Goal: Information Seeking & Learning: Learn about a topic

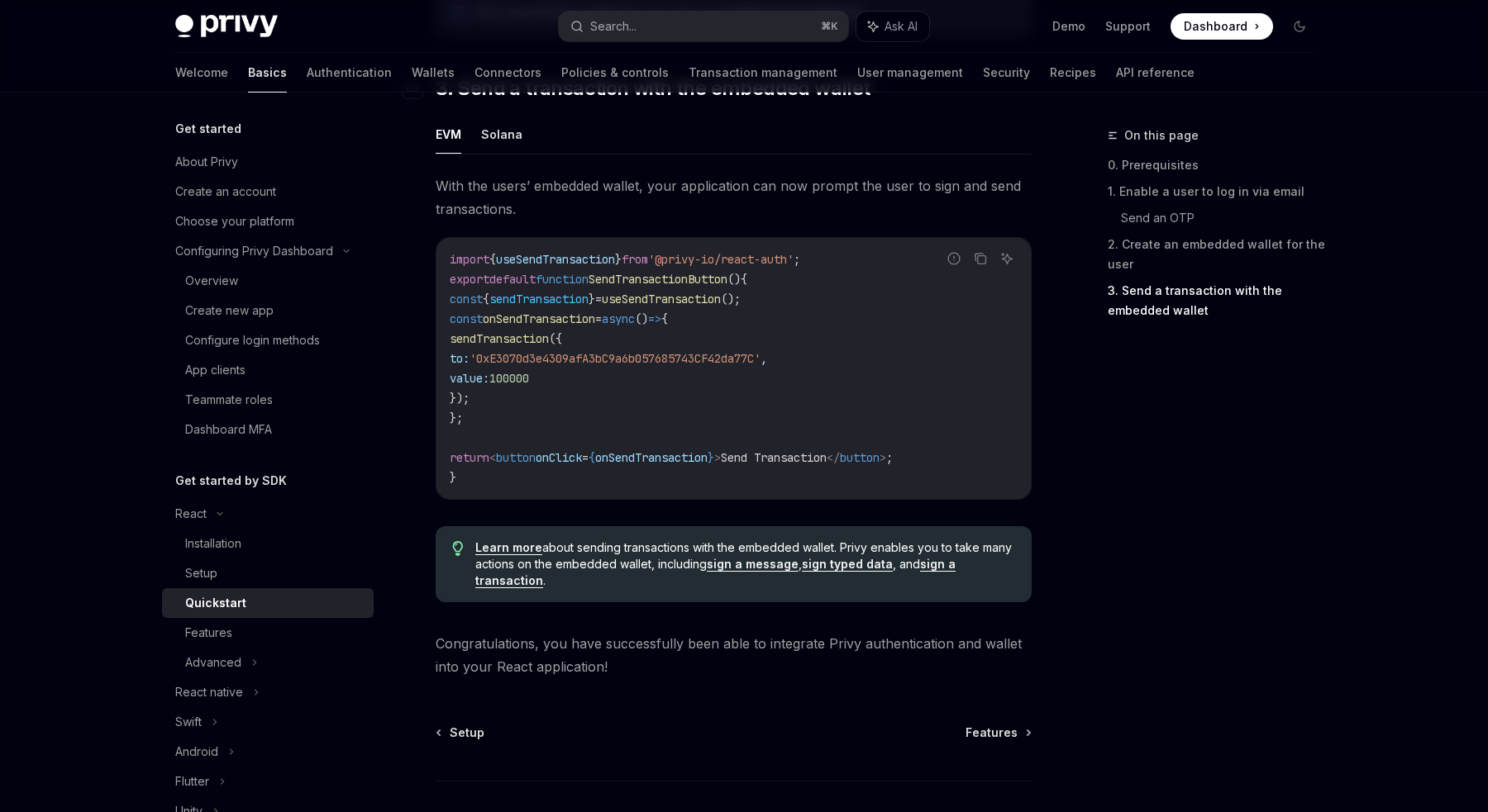
scroll to position [1467, 0]
click at [1004, 733] on span "Features" at bounding box center [992, 732] width 52 height 17
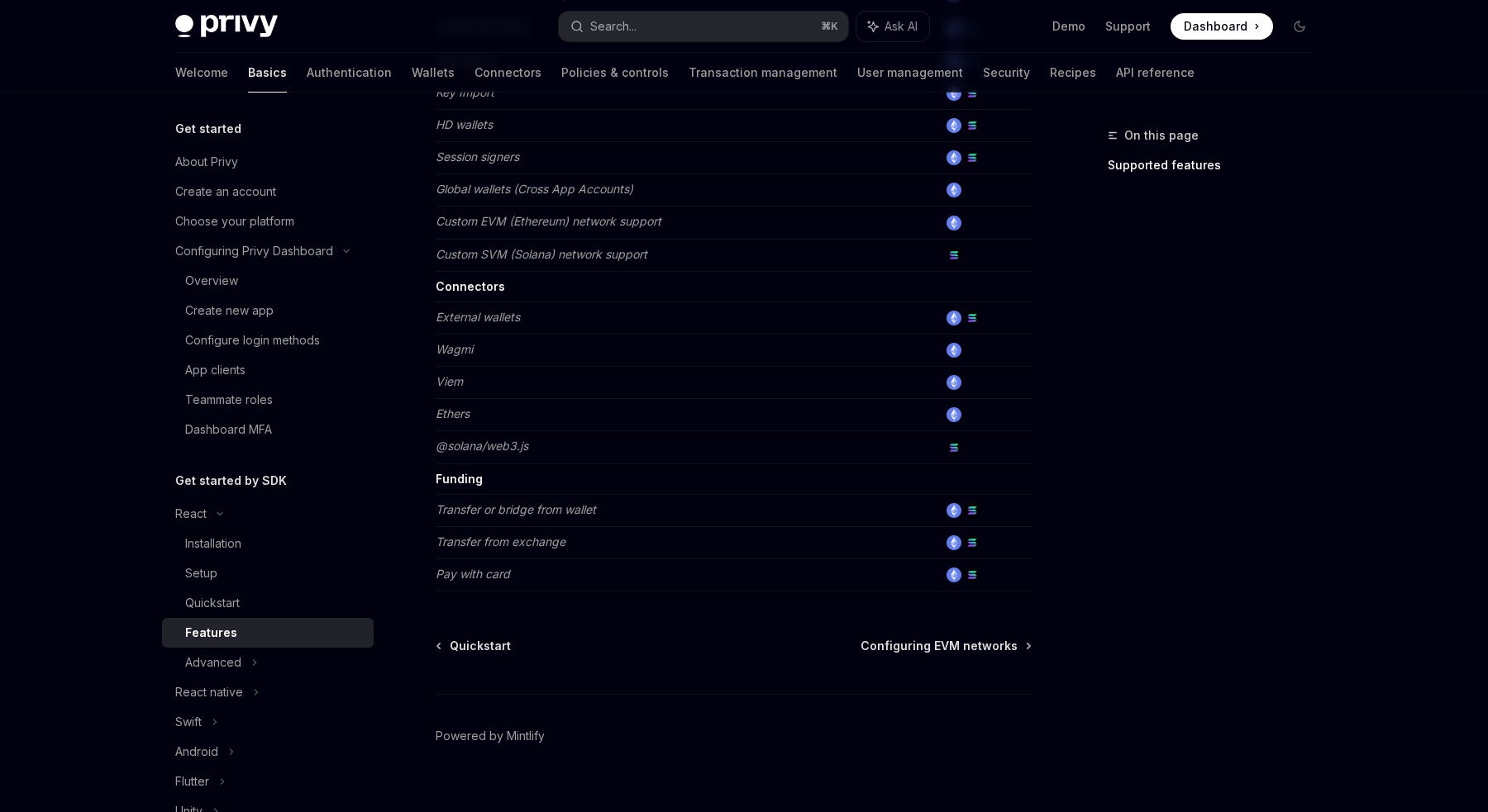
scroll to position [946, 0]
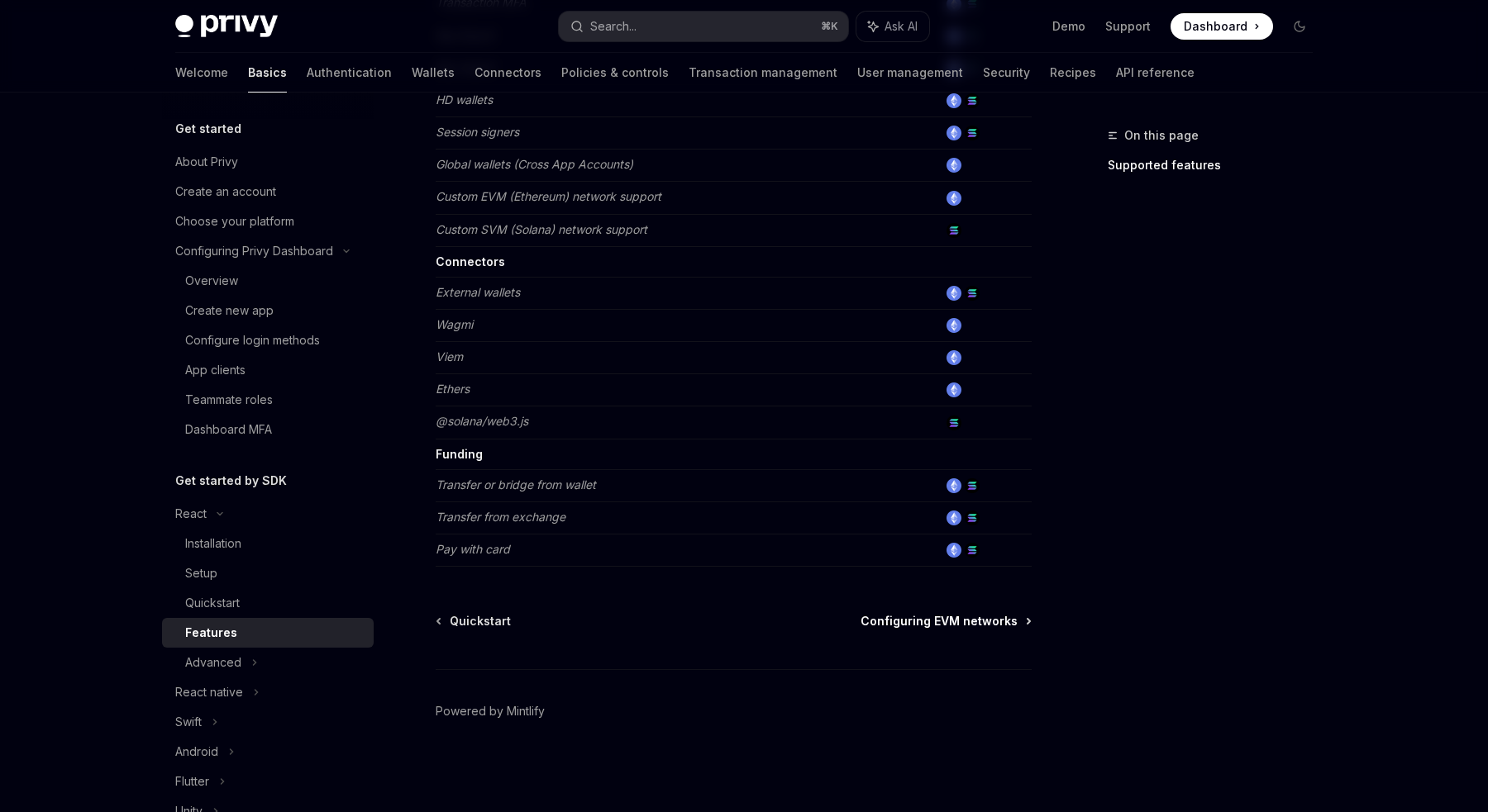
click at [966, 624] on span "Configuring EVM networks" at bounding box center [939, 621] width 157 height 17
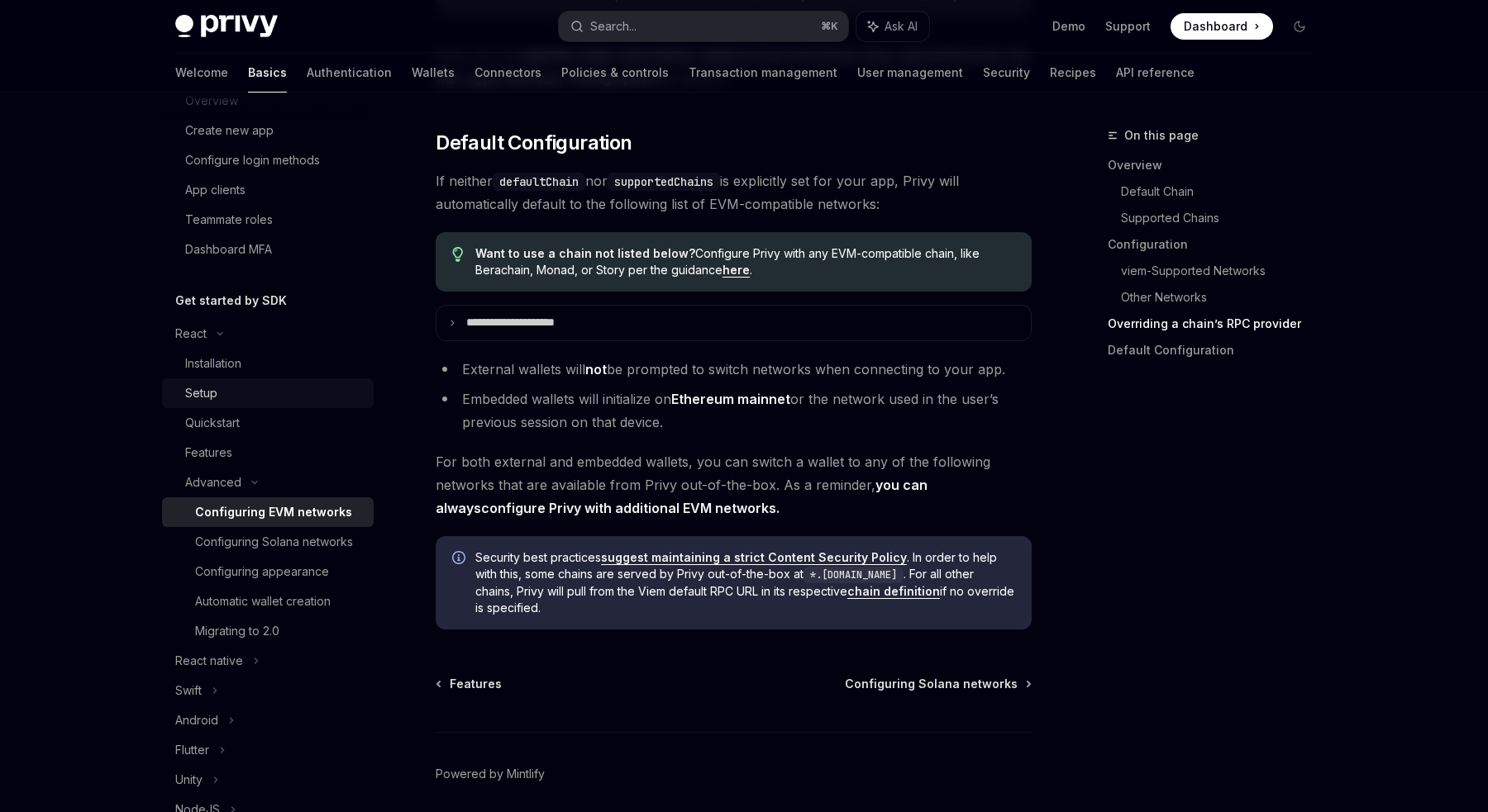
scroll to position [181, 0]
click at [266, 579] on div "Configuring appearance" at bounding box center [262, 571] width 134 height 20
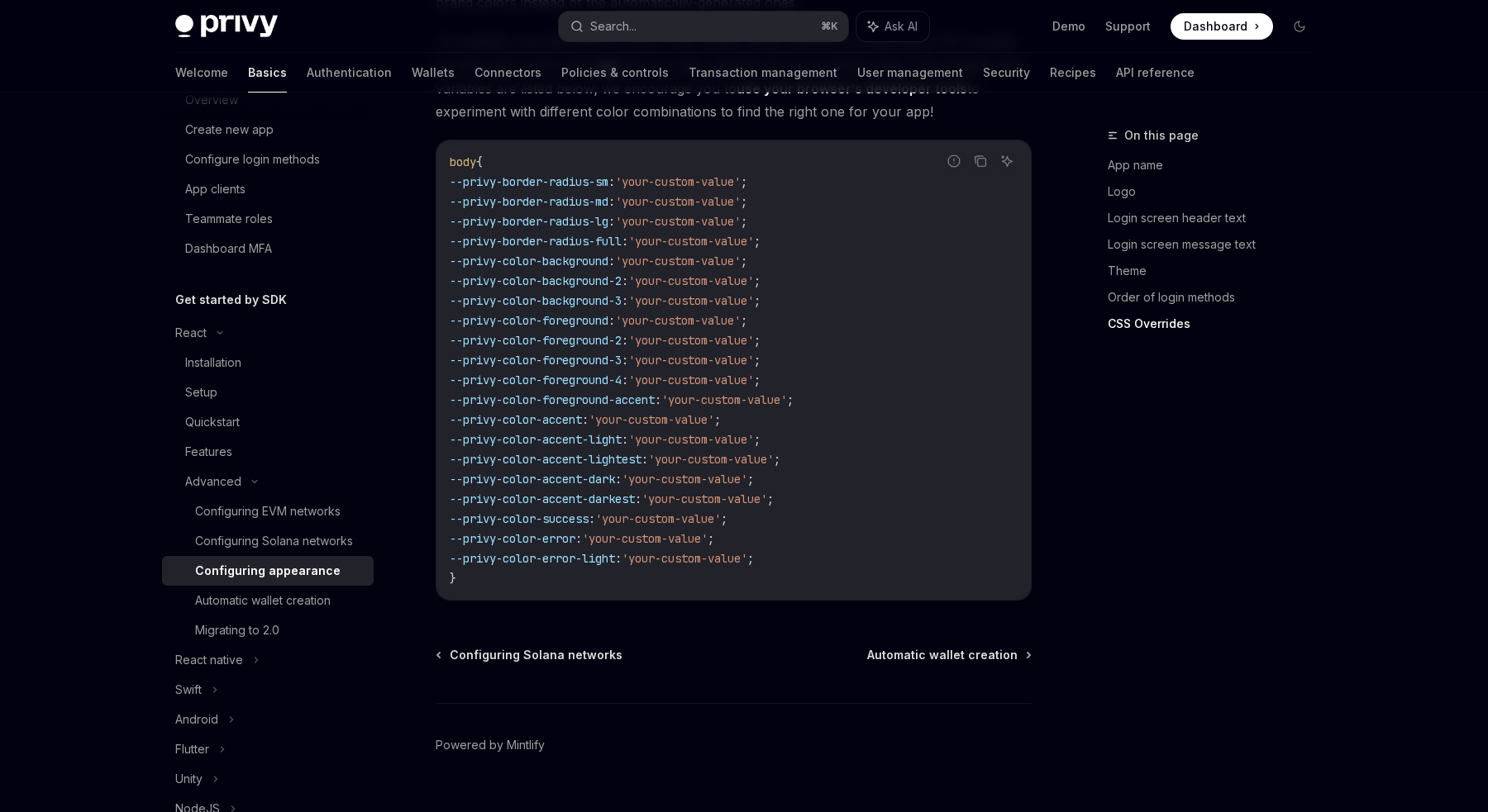
scroll to position [4115, 0]
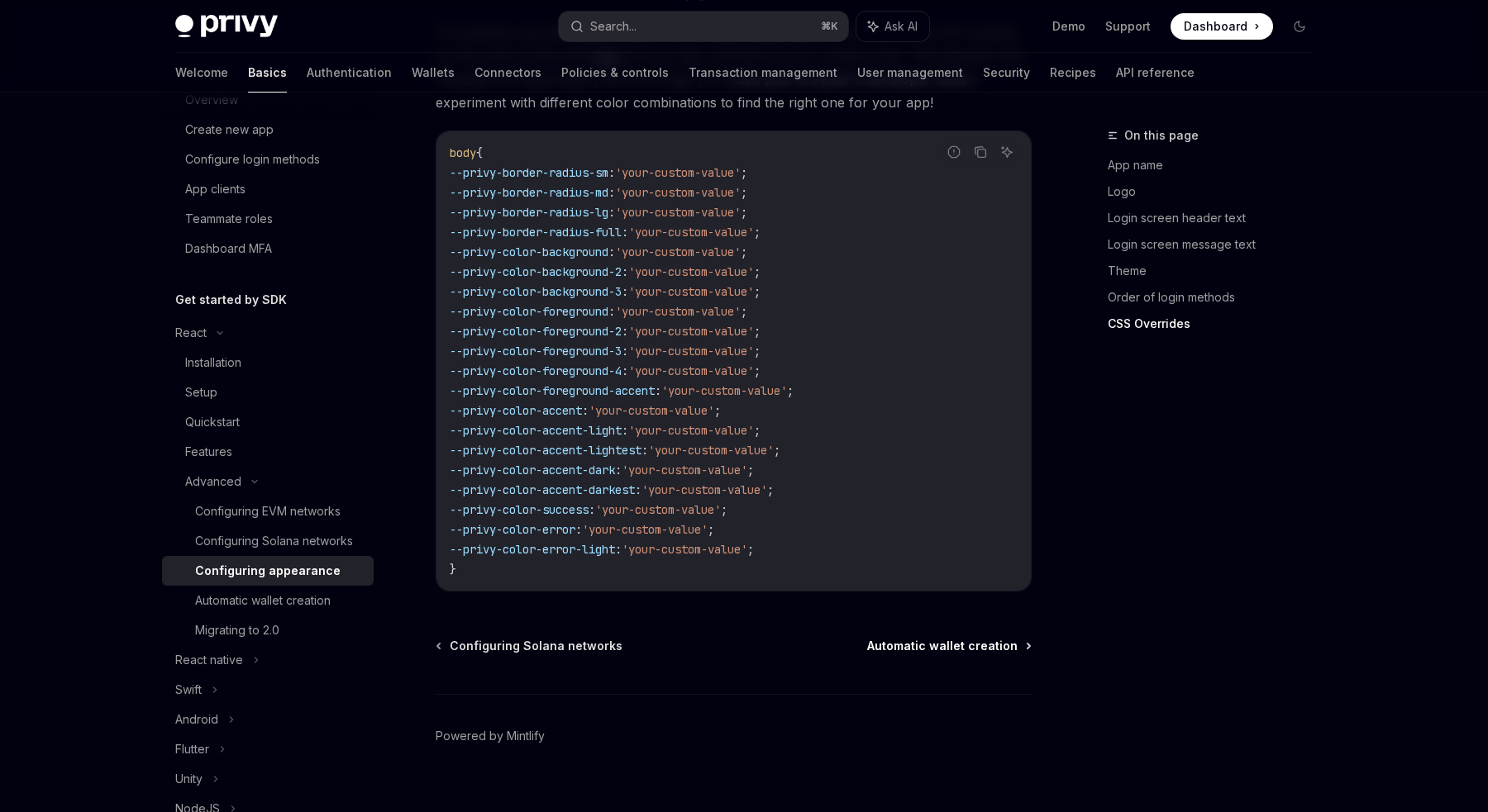
click at [988, 638] on span "Automatic wallet creation" at bounding box center [942, 646] width 151 height 17
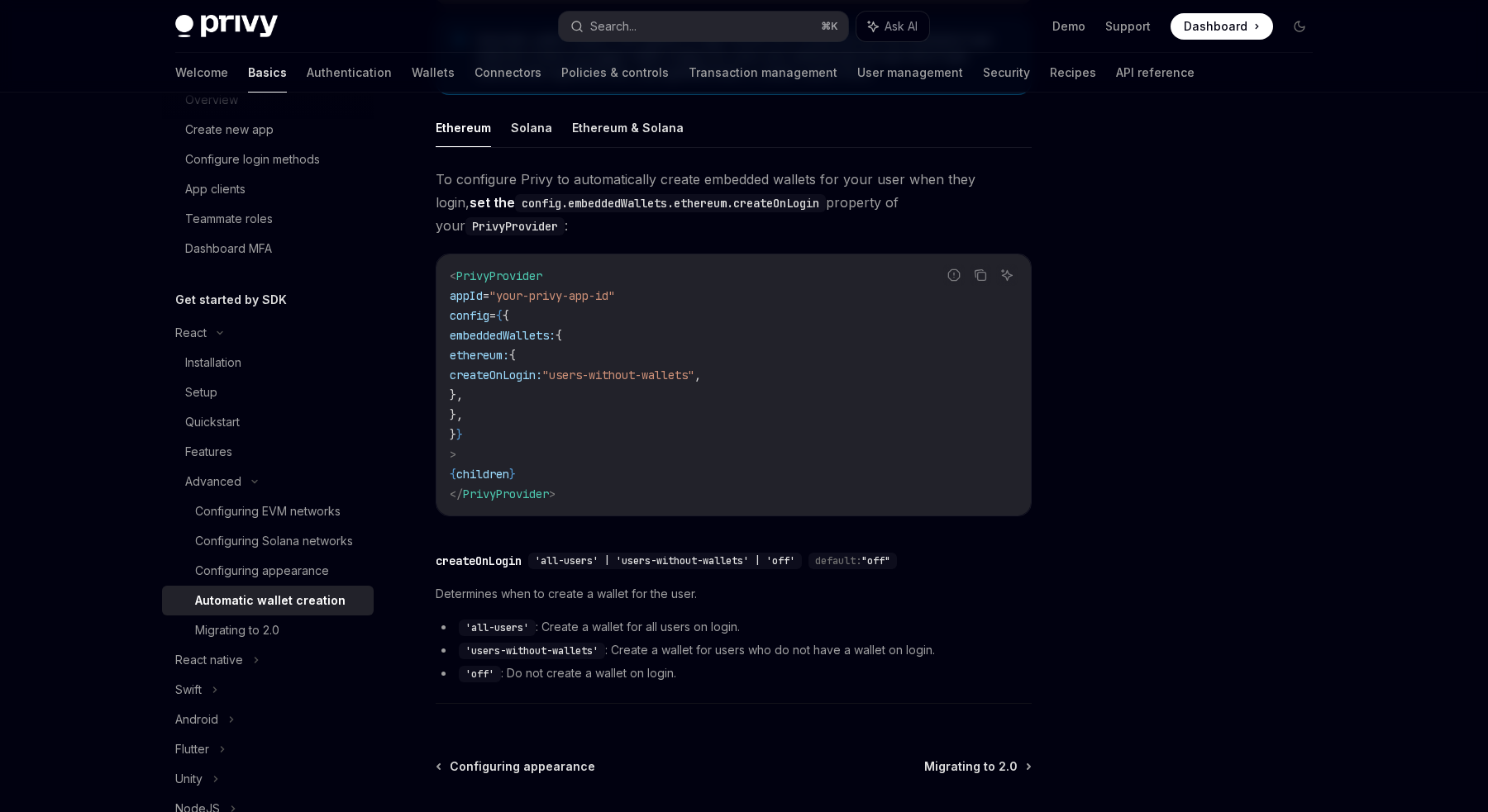
scroll to position [345, 0]
click at [279, 628] on div "Migrating to 2.0" at bounding box center [237, 630] width 84 height 20
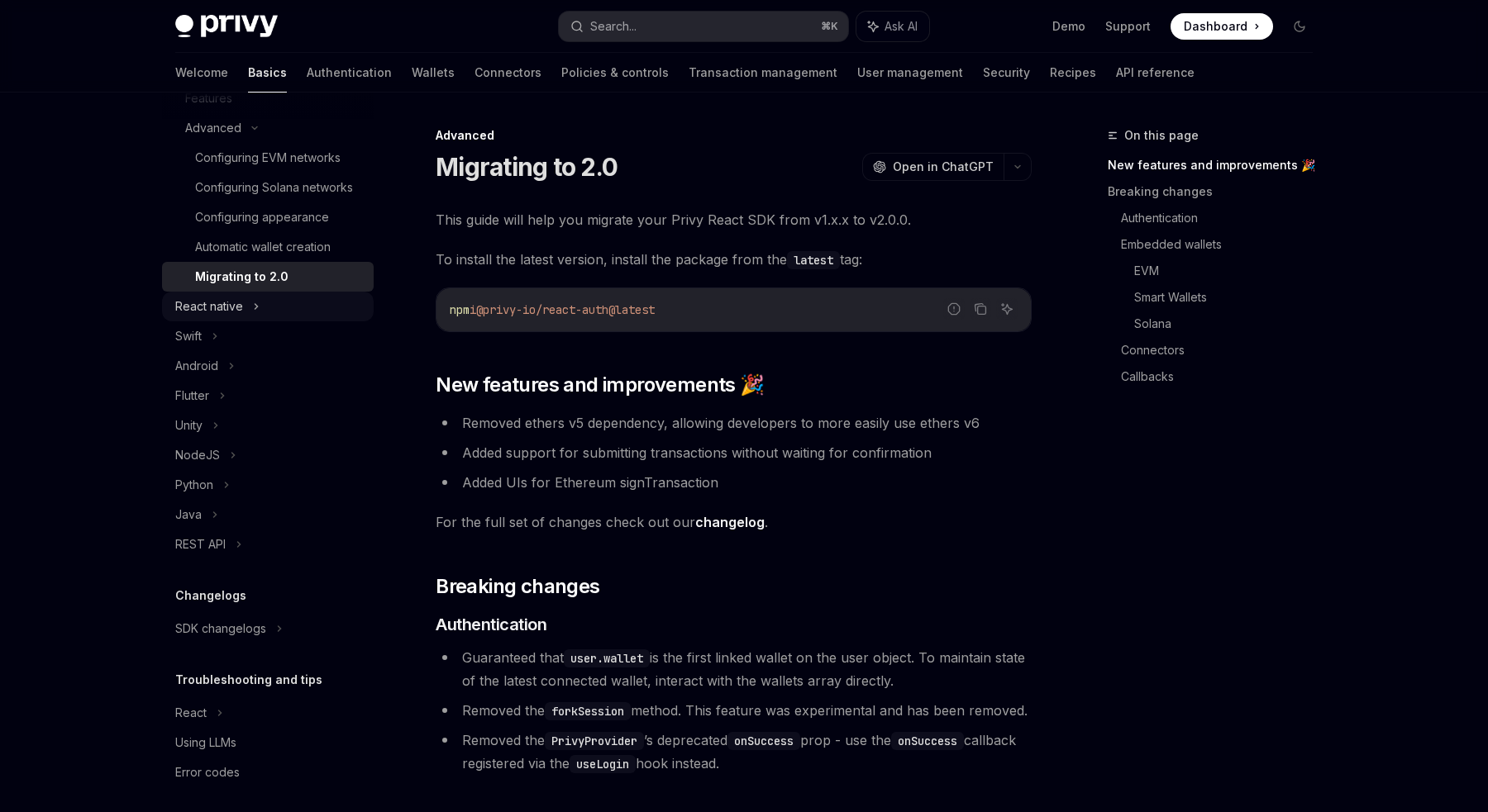
scroll to position [541, 0]
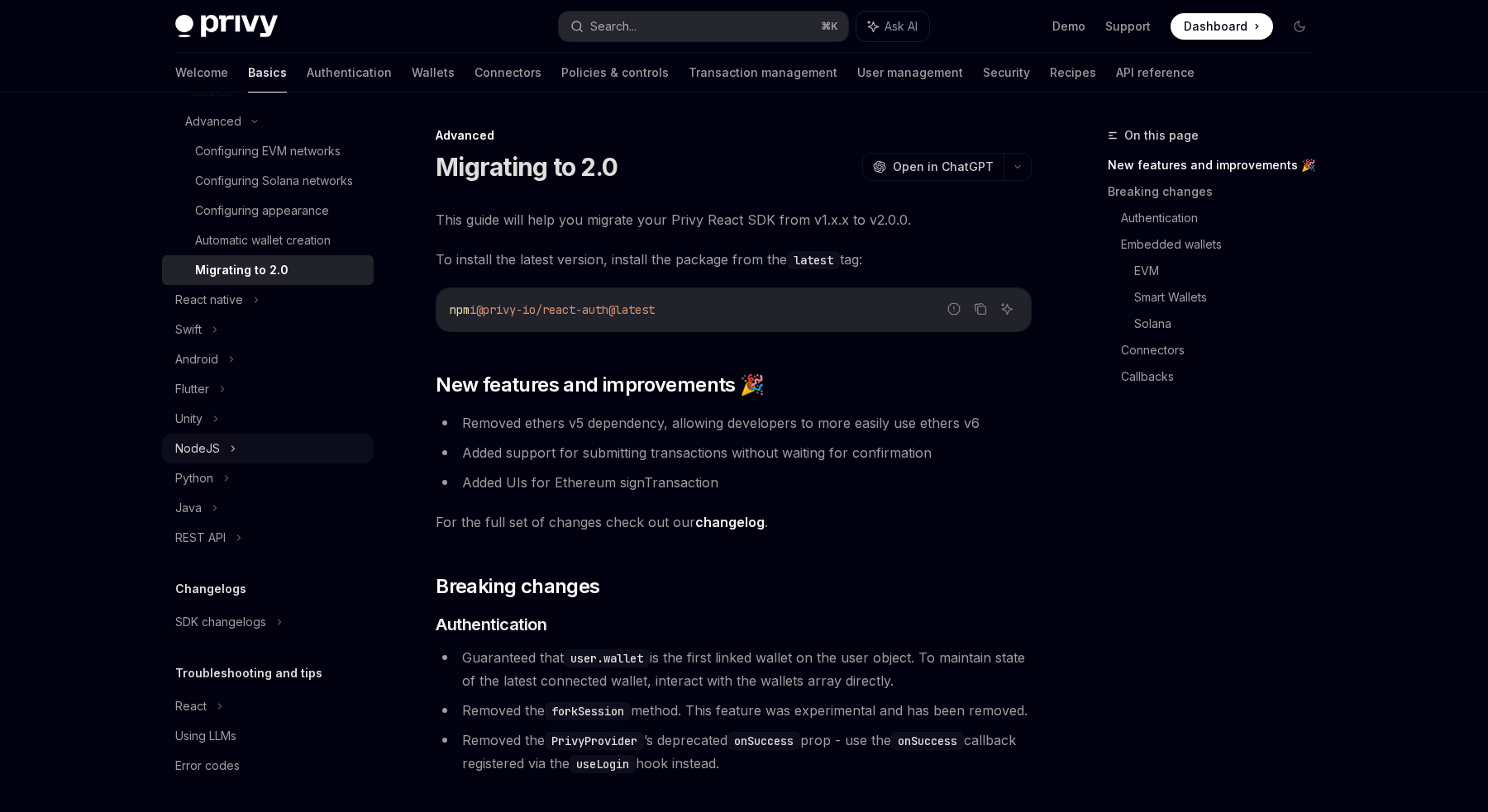
click at [211, 453] on div "NodeJS" at bounding box center [197, 448] width 44 height 20
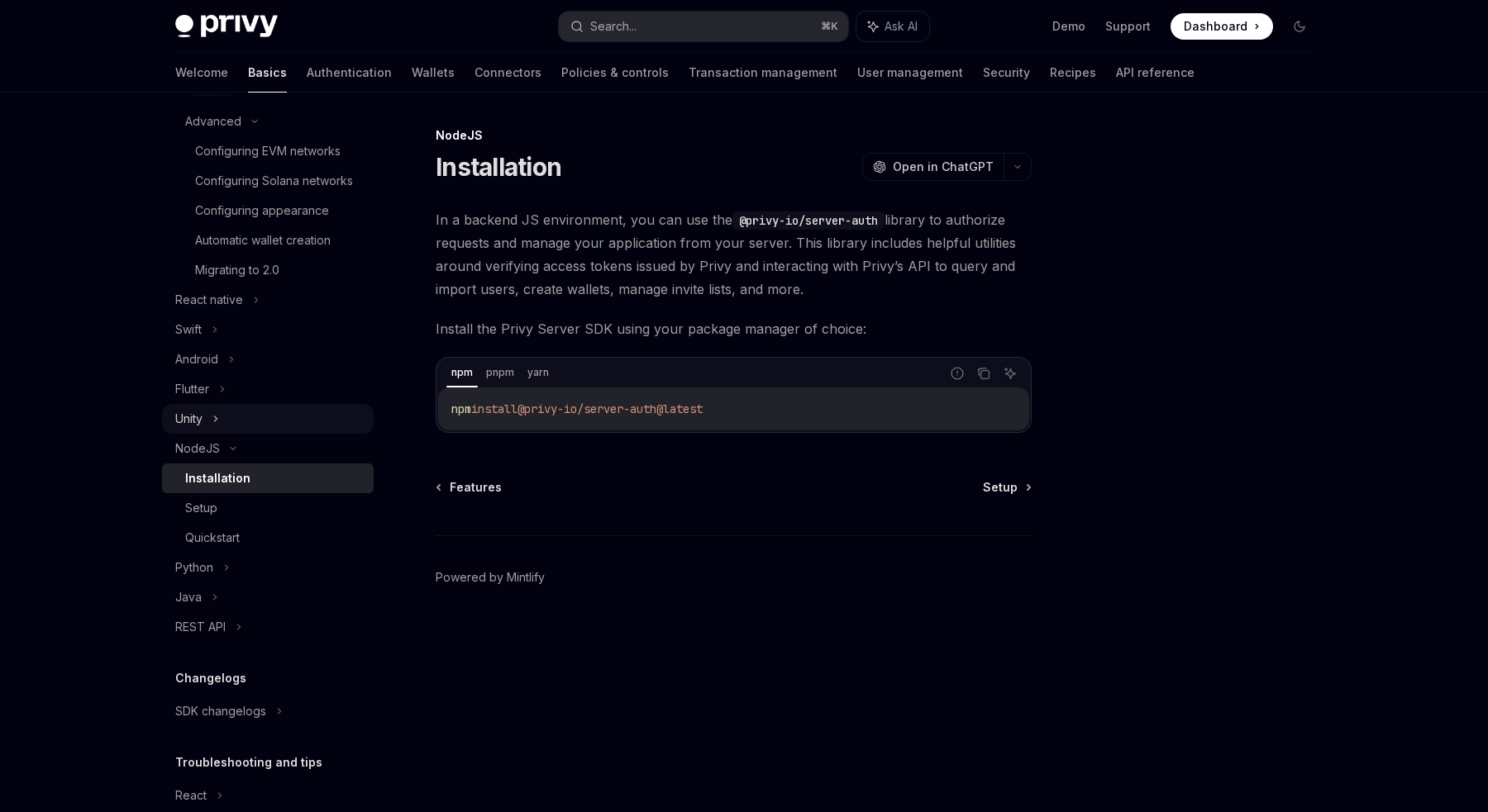
click at [206, 410] on div "Unity" at bounding box center [267, 419] width 212 height 30
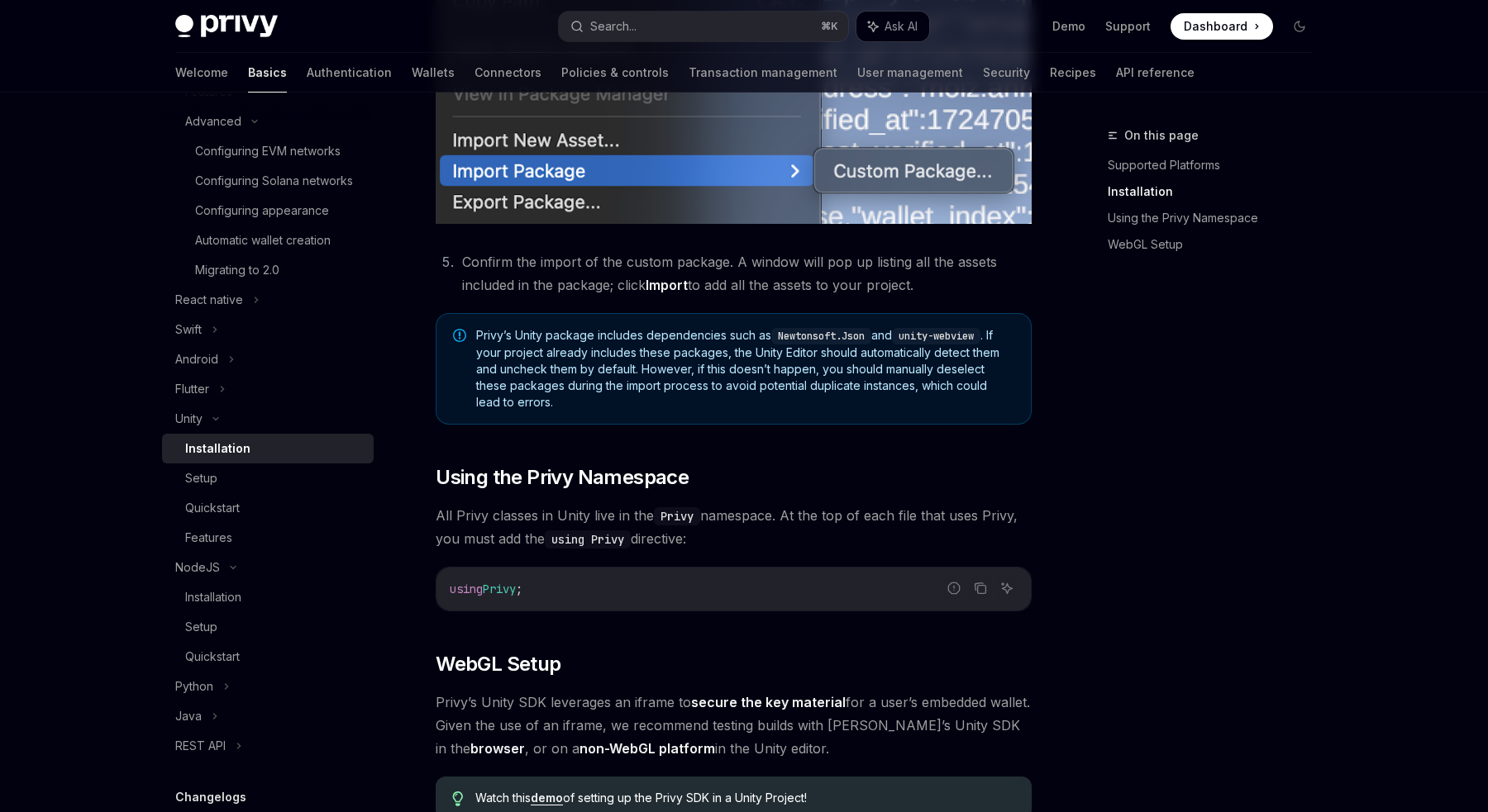
scroll to position [903, 0]
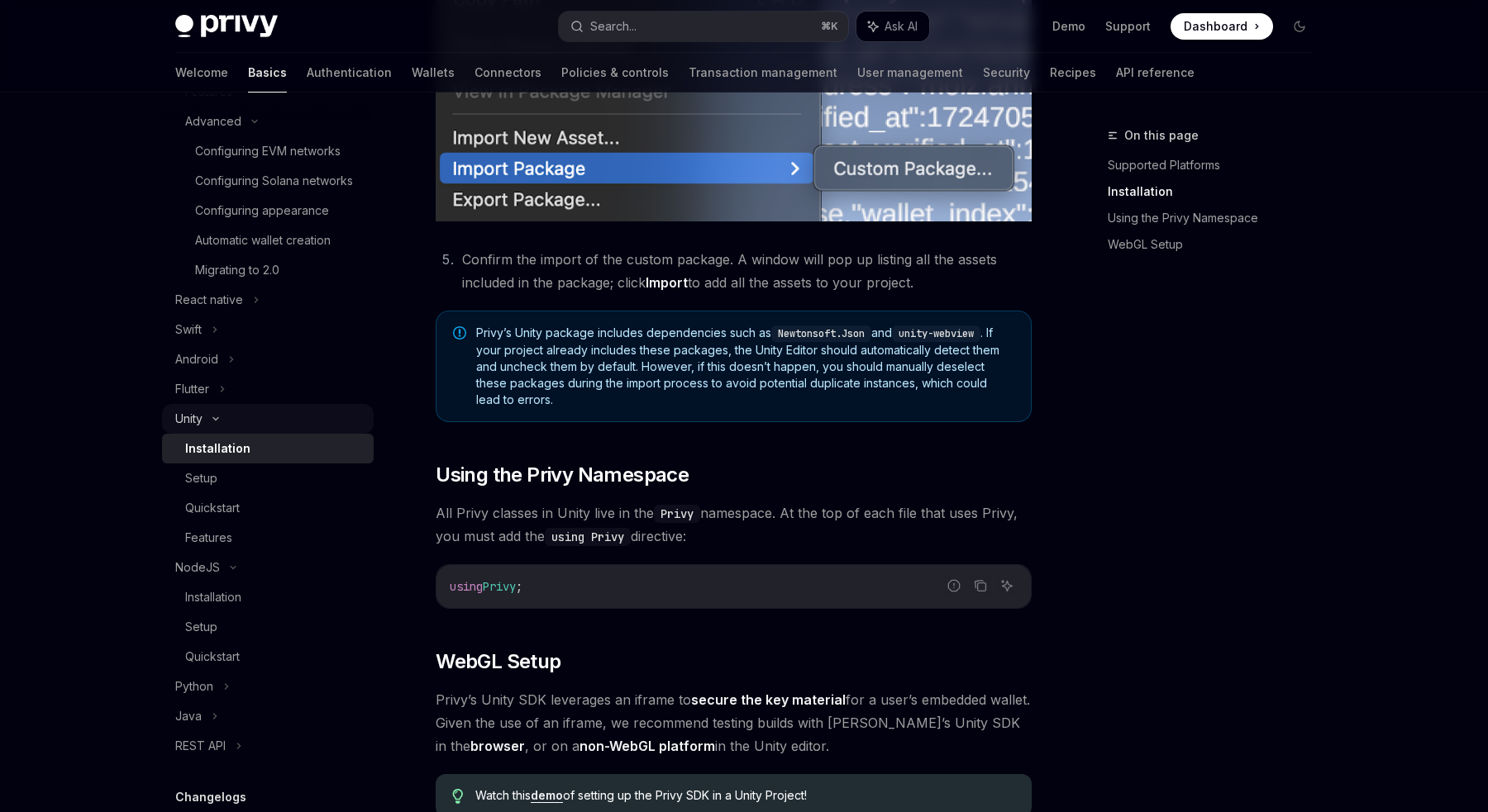
click at [220, 419] on icon at bounding box center [215, 419] width 20 height 7
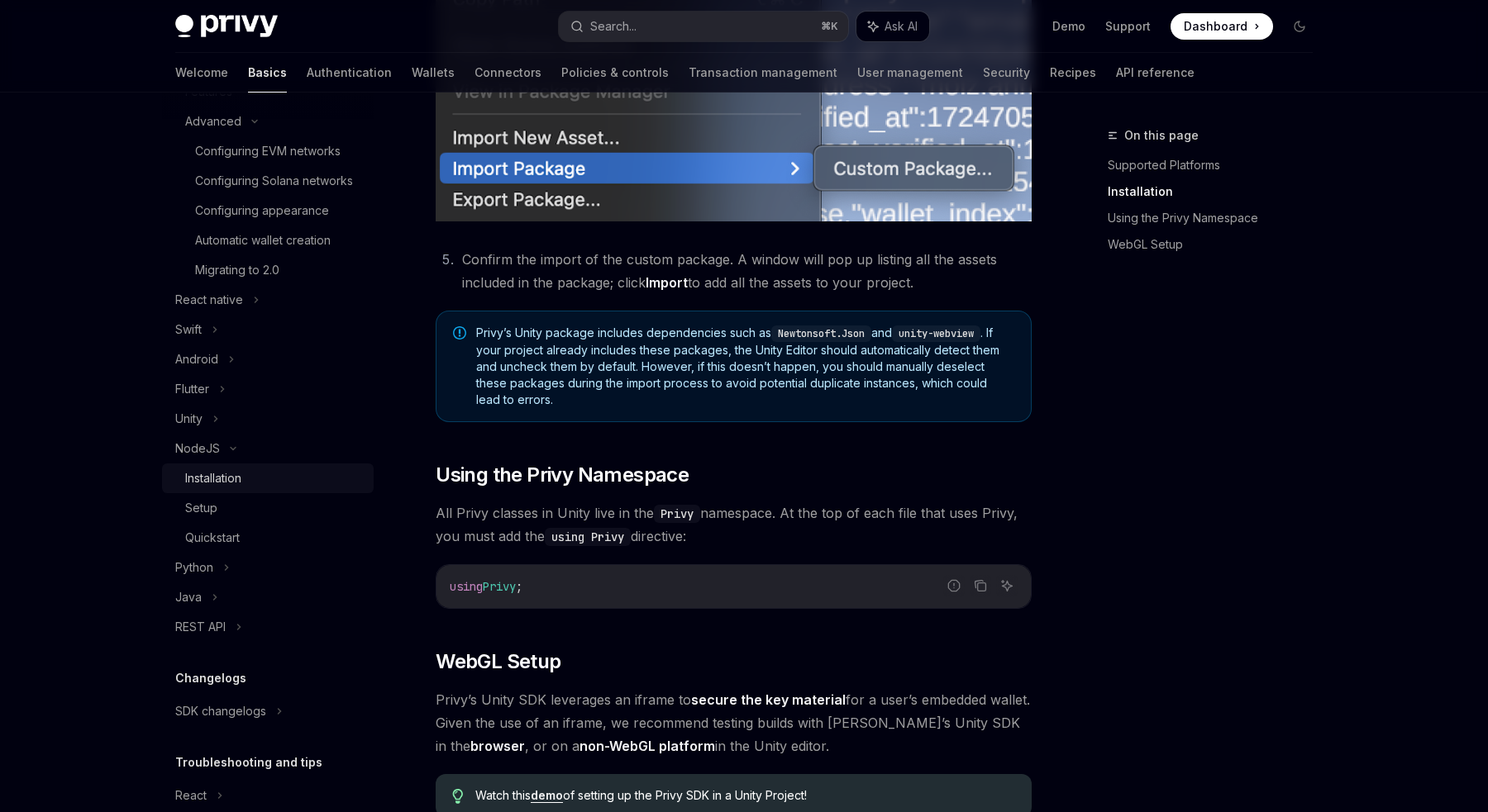
click at [231, 473] on div "Installation" at bounding box center [213, 478] width 57 height 20
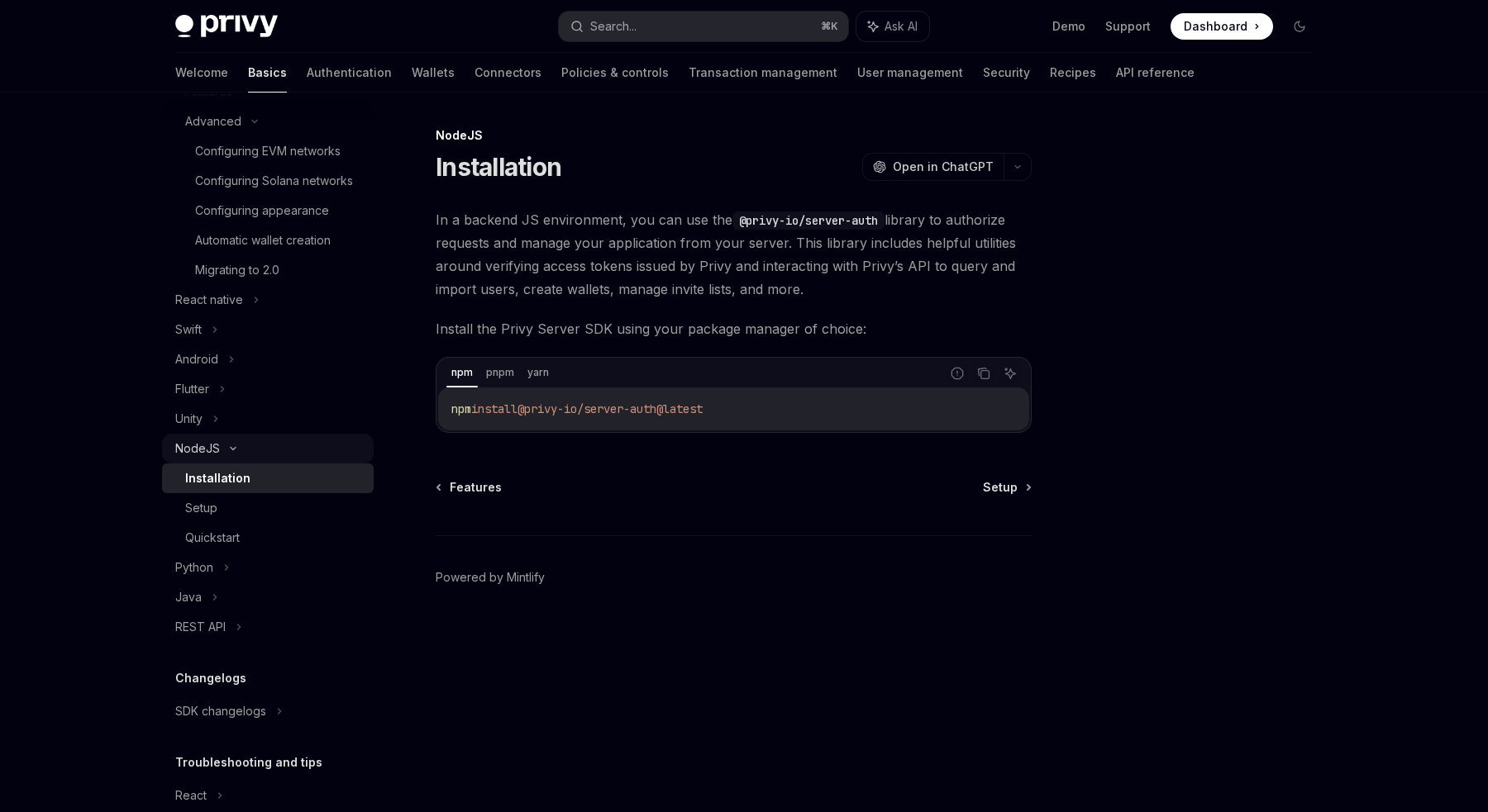
click at [220, 459] on div "NodeJS" at bounding box center [267, 448] width 212 height 30
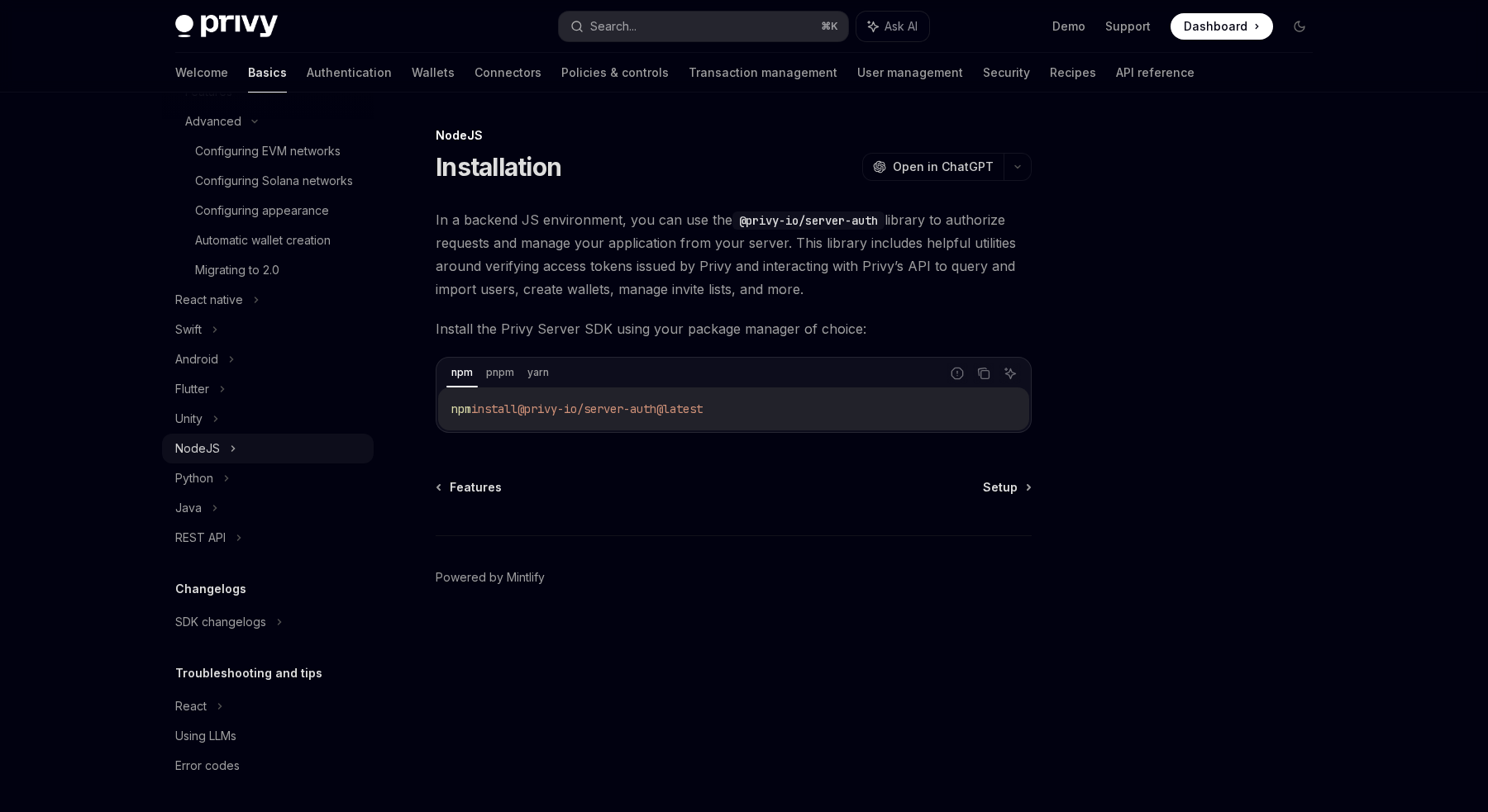
click at [211, 457] on div "NodeJS" at bounding box center [197, 448] width 44 height 20
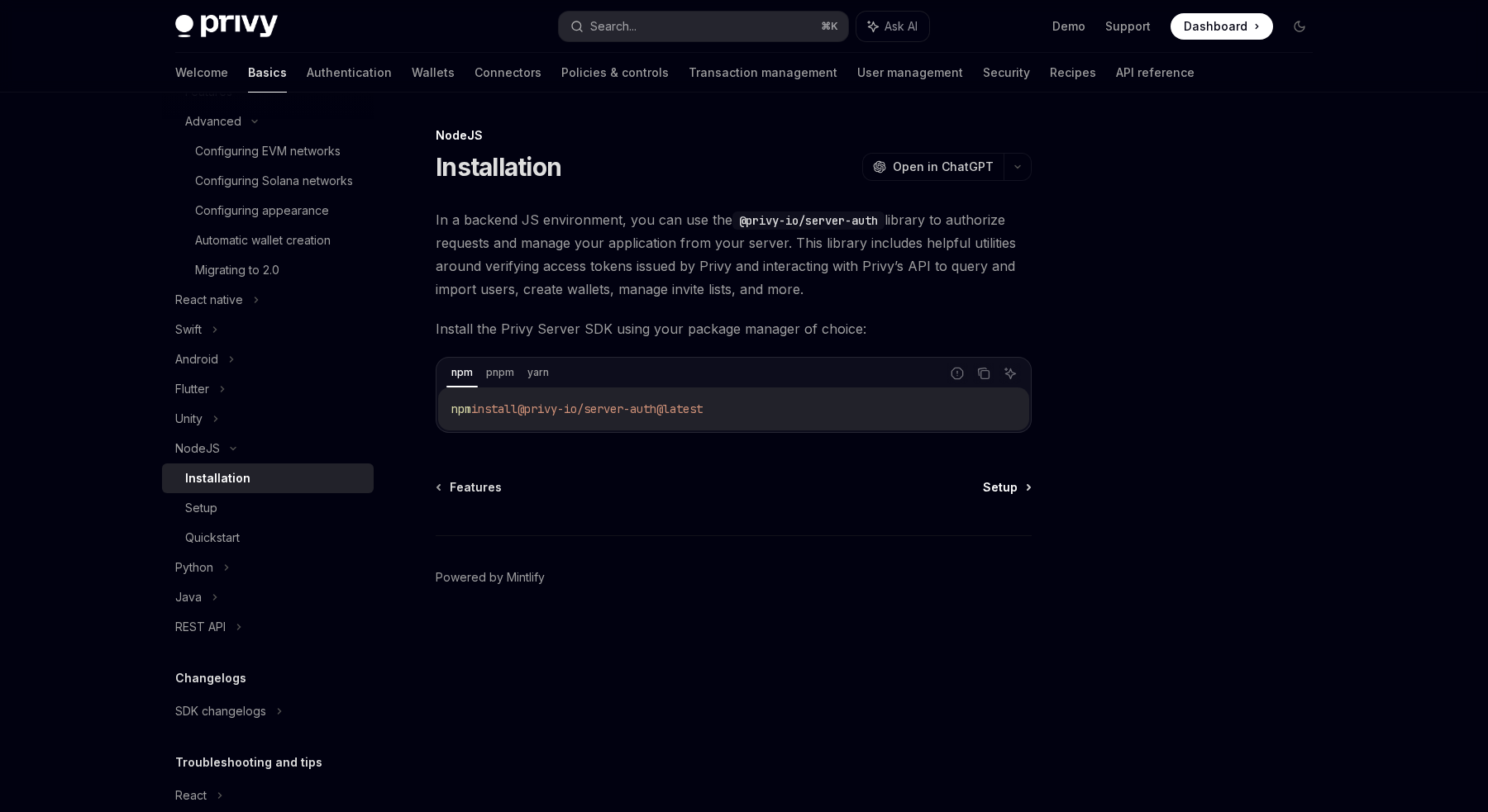
click at [1015, 490] on span "Setup" at bounding box center [1000, 487] width 35 height 17
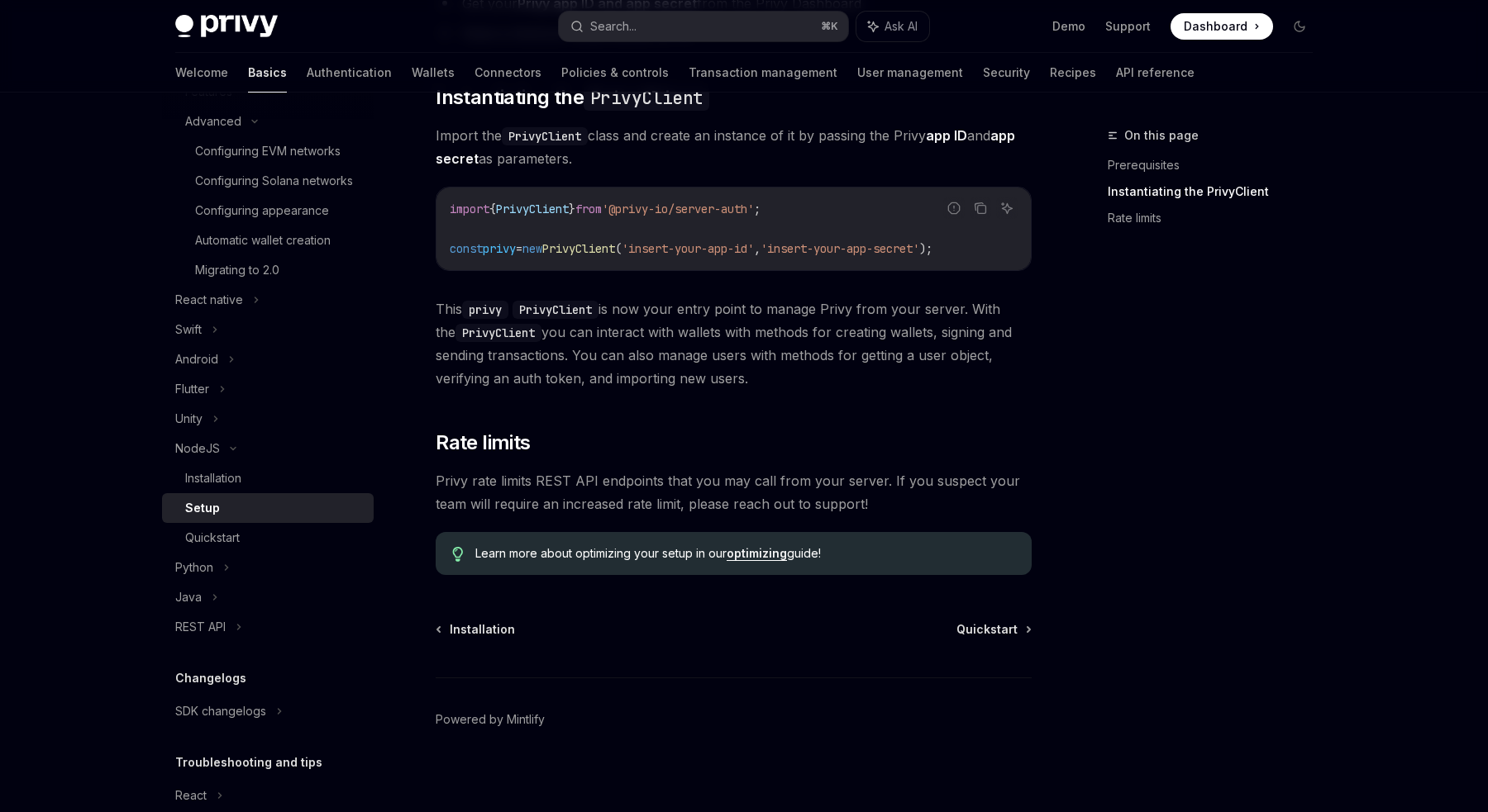
scroll to position [304, 0]
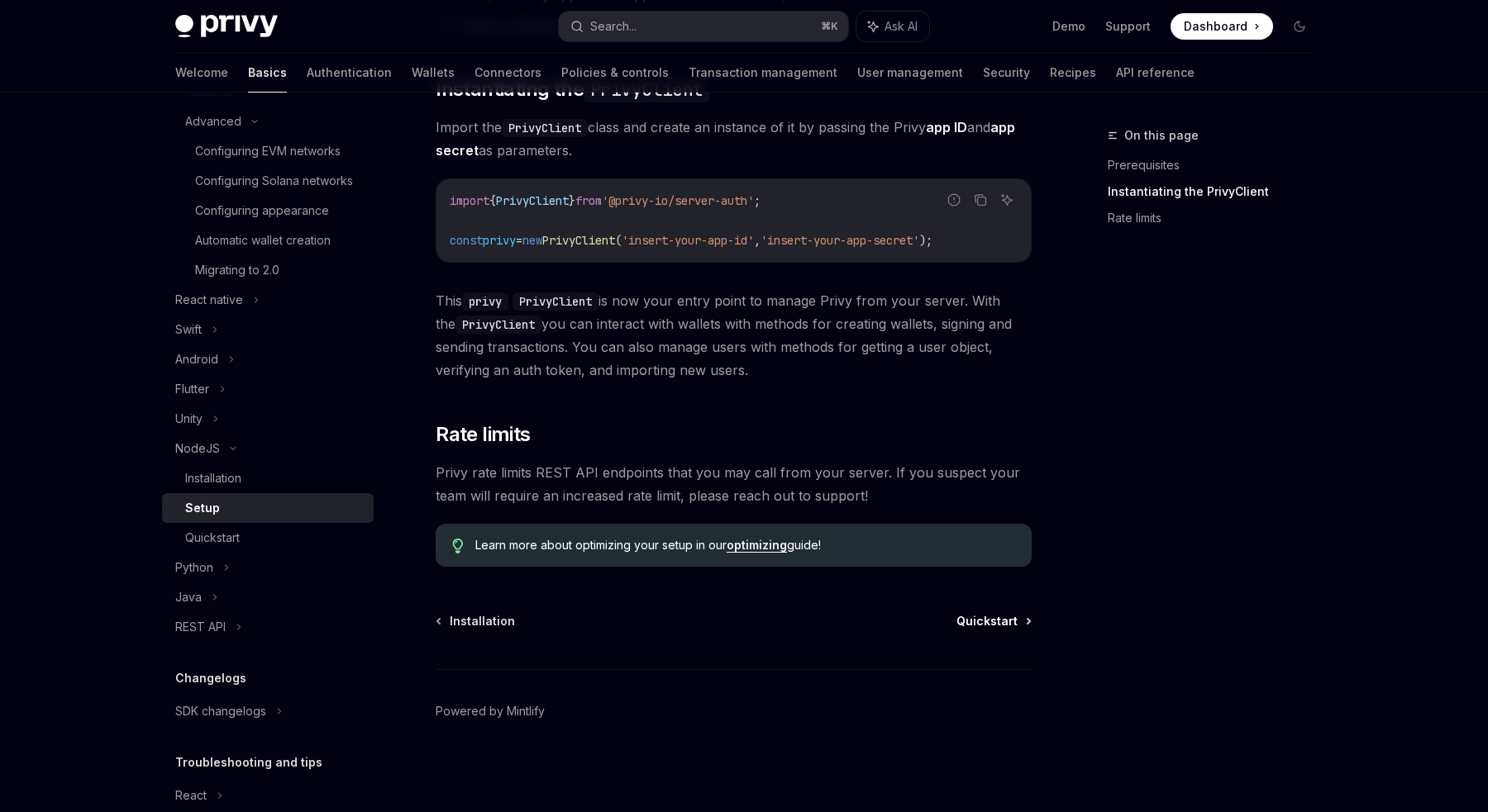
click at [982, 624] on span "Quickstart" at bounding box center [986, 621] width 61 height 17
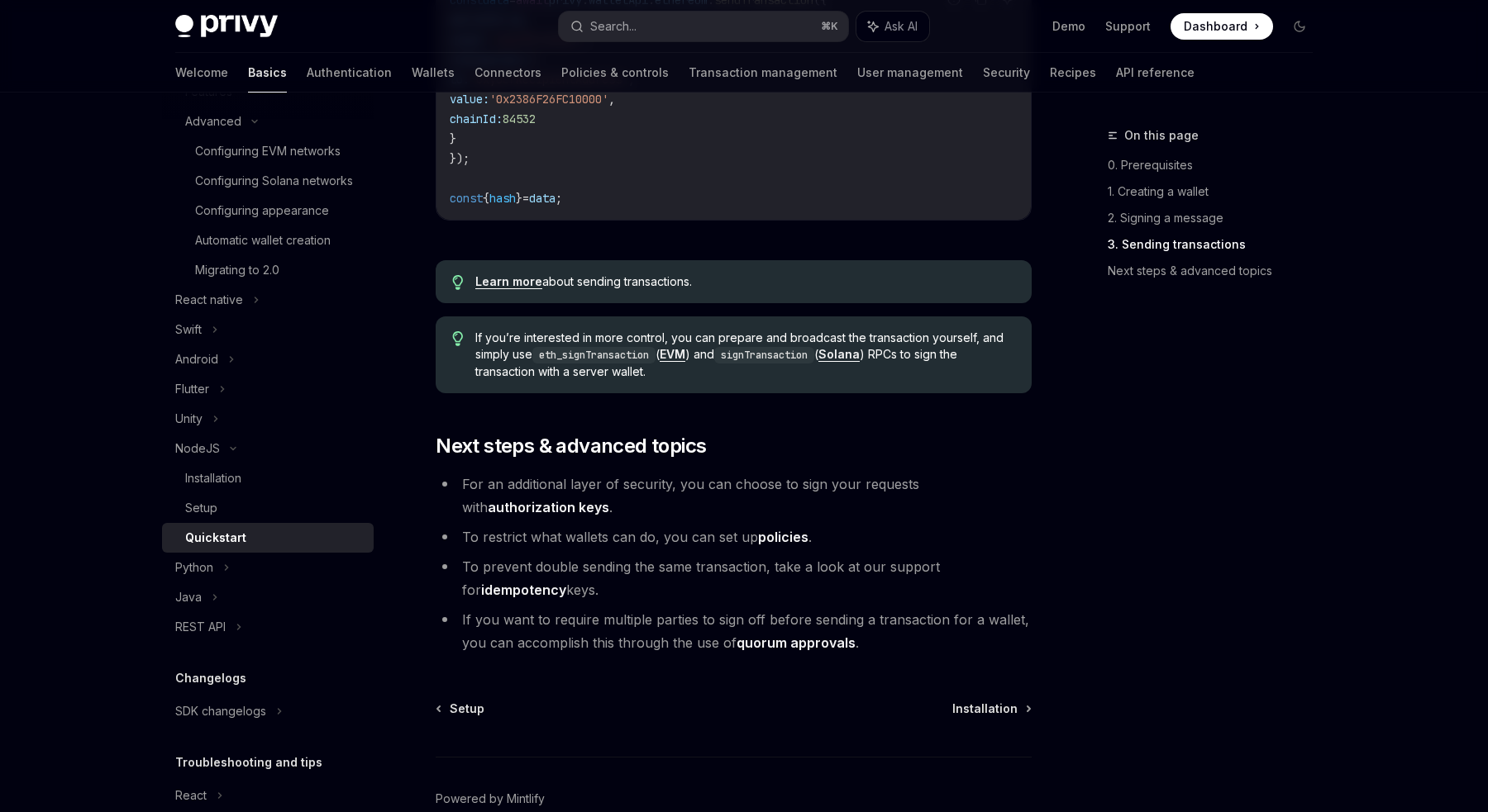
scroll to position [1563, 0]
click at [1002, 710] on span "Installation" at bounding box center [985, 708] width 65 height 17
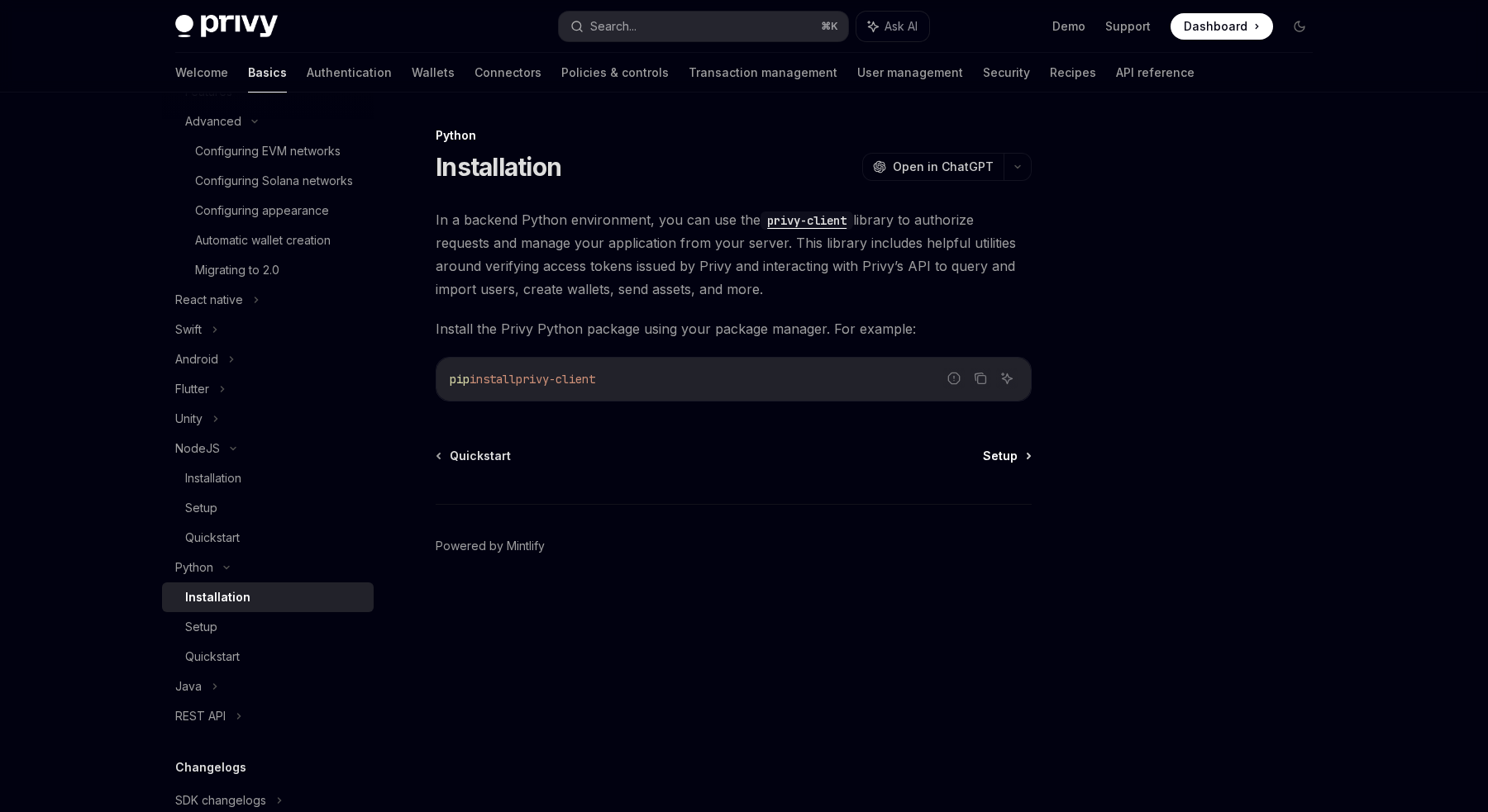
click at [1013, 456] on span "Setup" at bounding box center [1000, 456] width 35 height 17
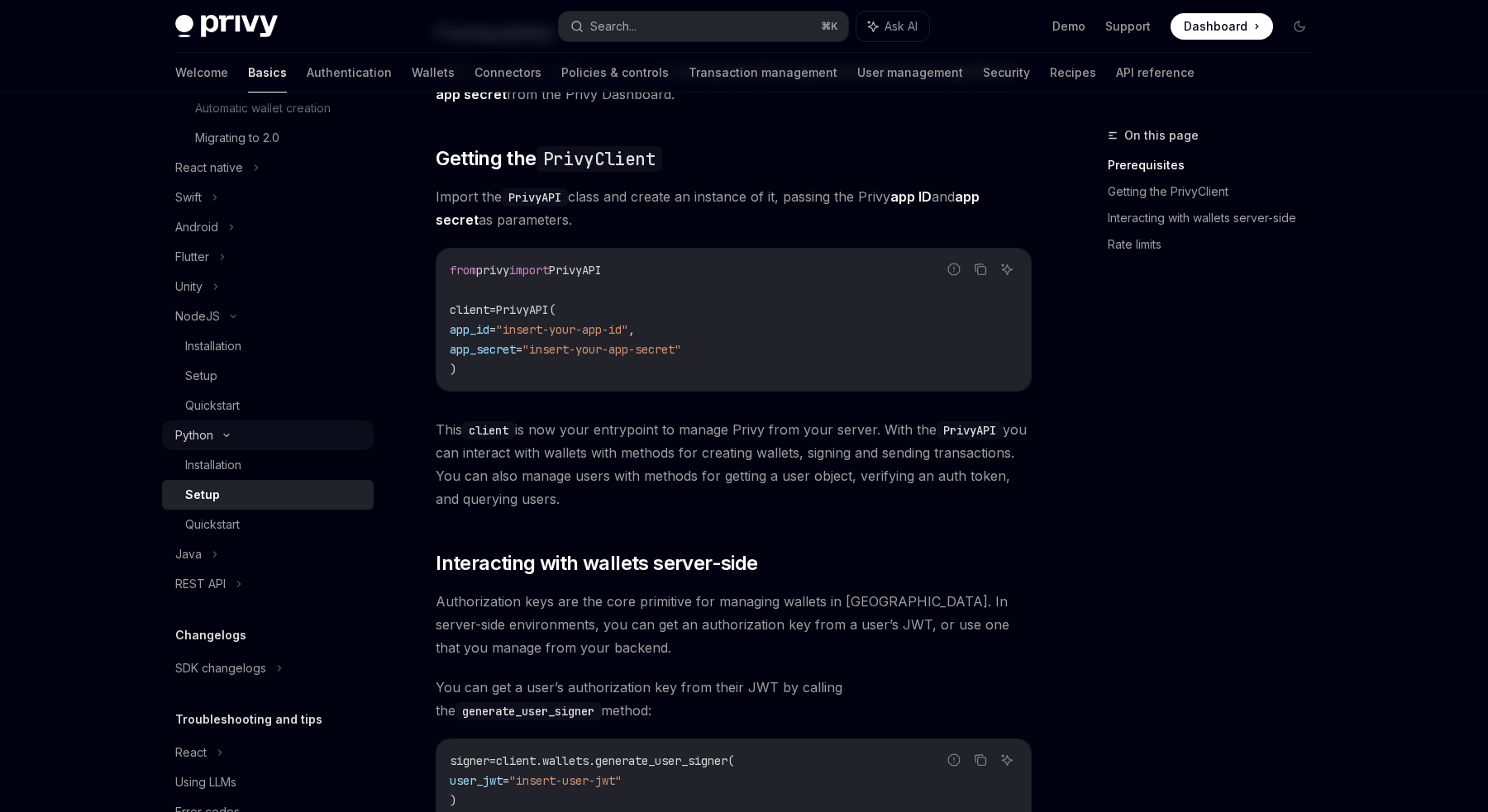
scroll to position [689, 0]
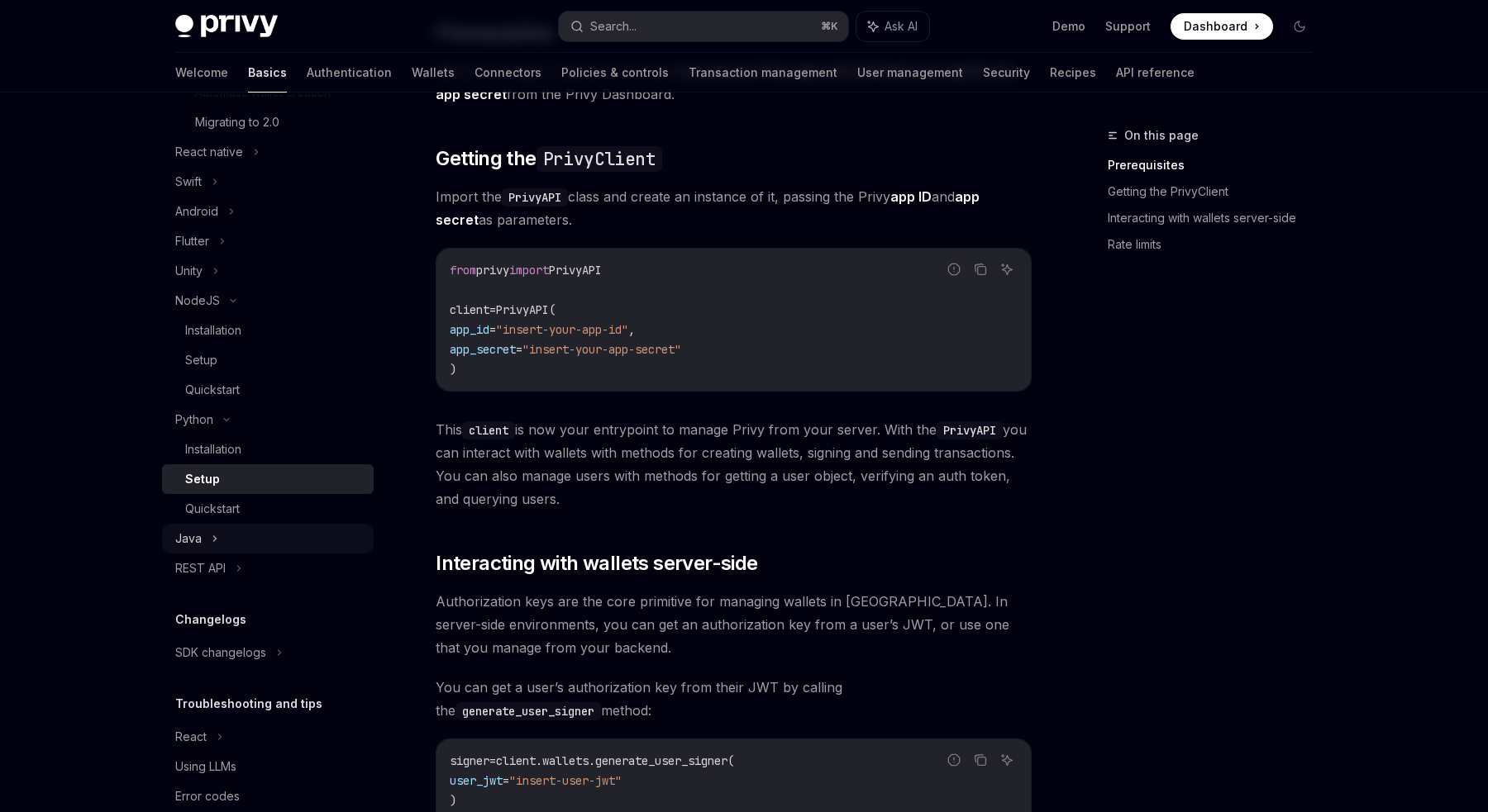
click at [208, 536] on div "Java" at bounding box center [267, 539] width 212 height 30
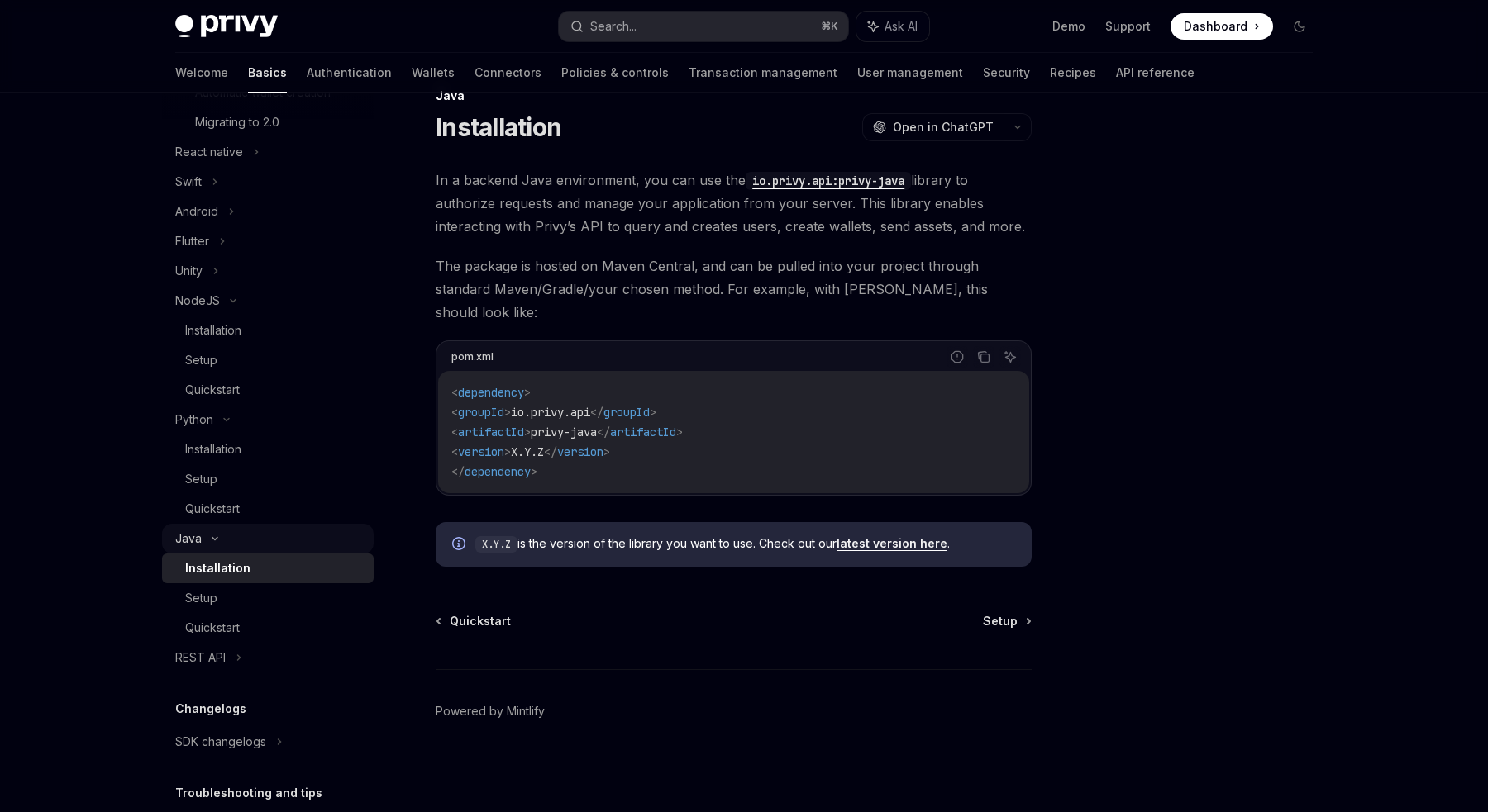
scroll to position [17, 0]
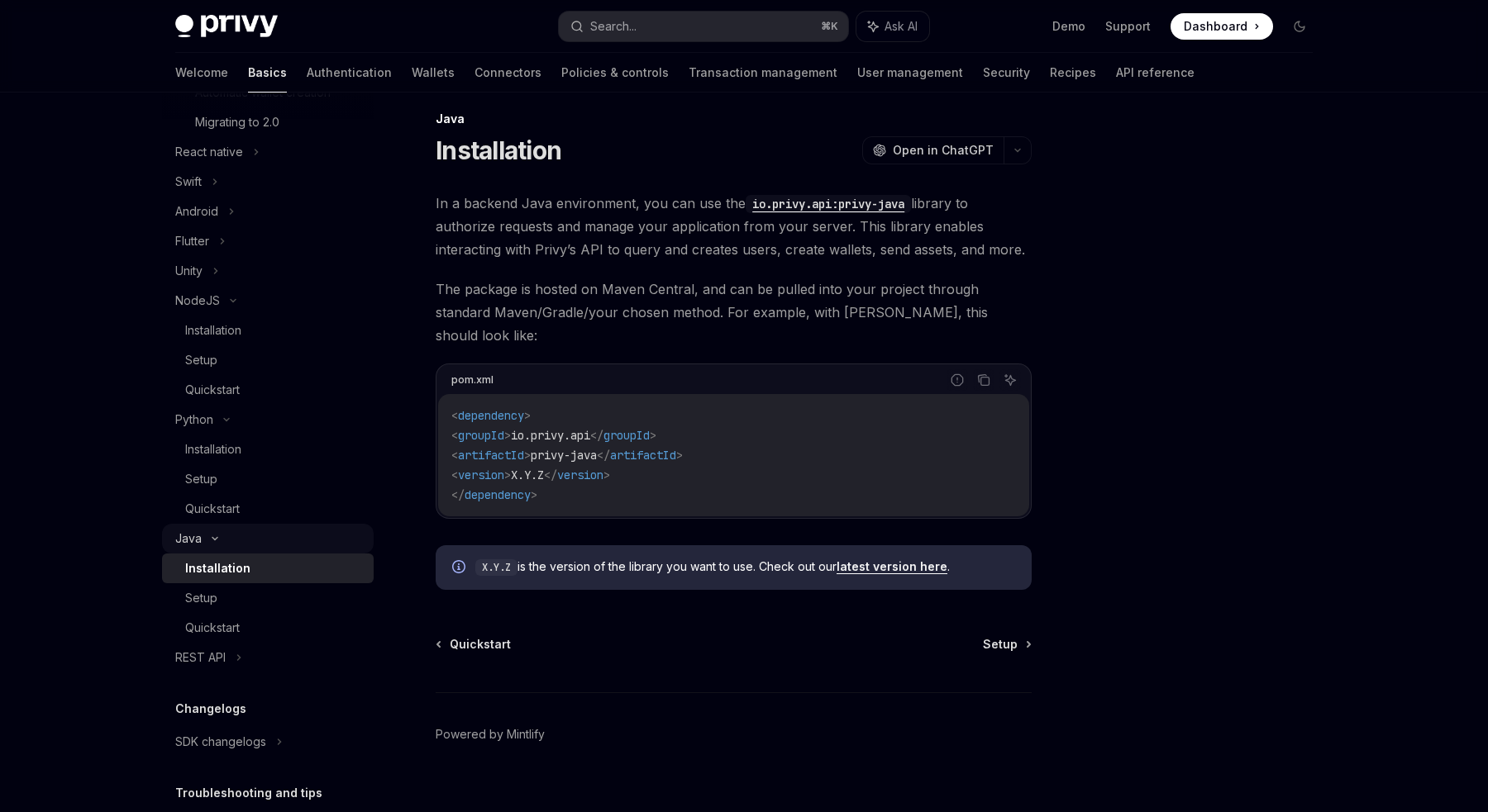
click at [212, 536] on icon at bounding box center [214, 539] width 20 height 7
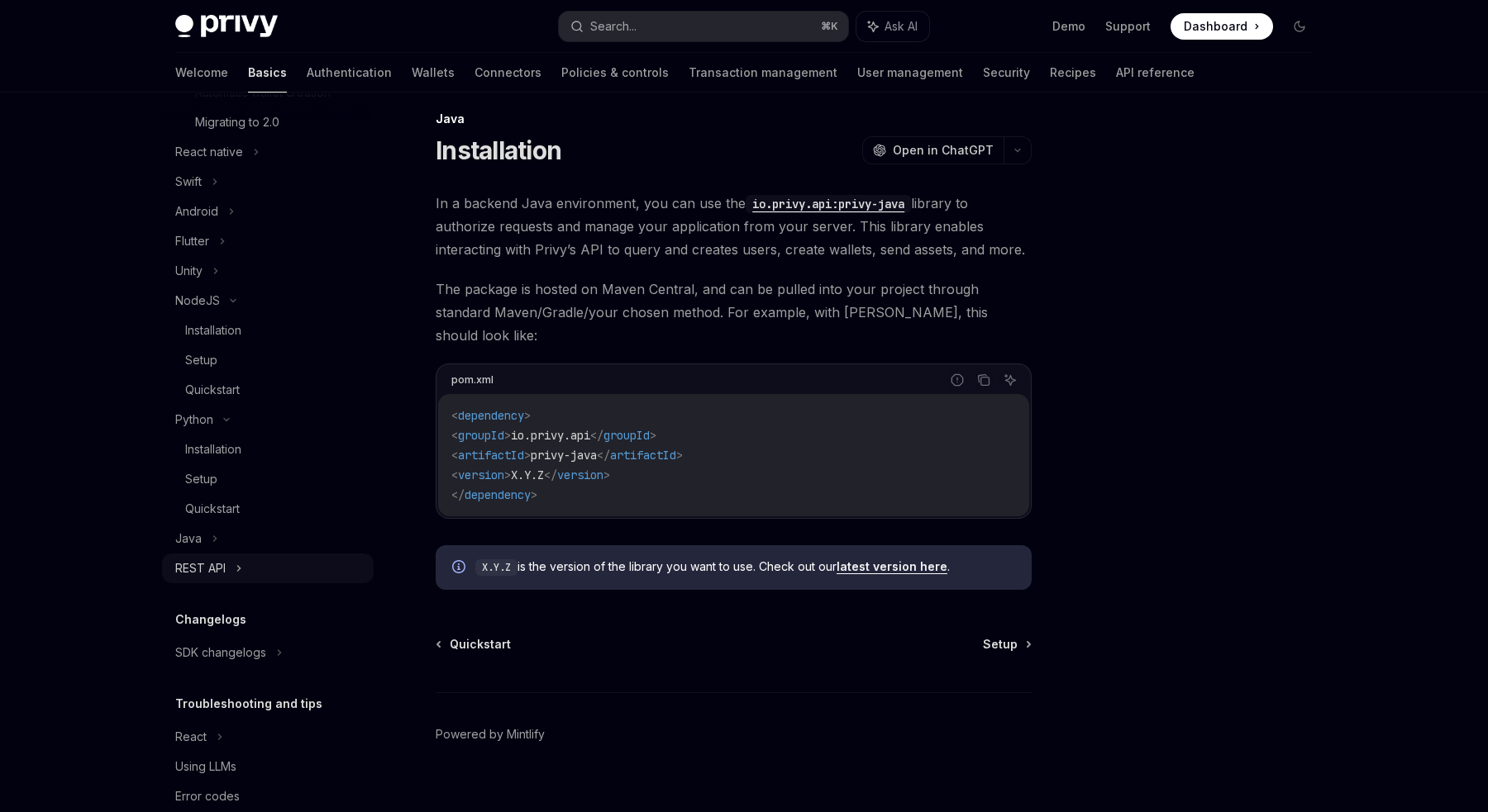
click at [219, 567] on div "REST API" at bounding box center [200, 568] width 50 height 20
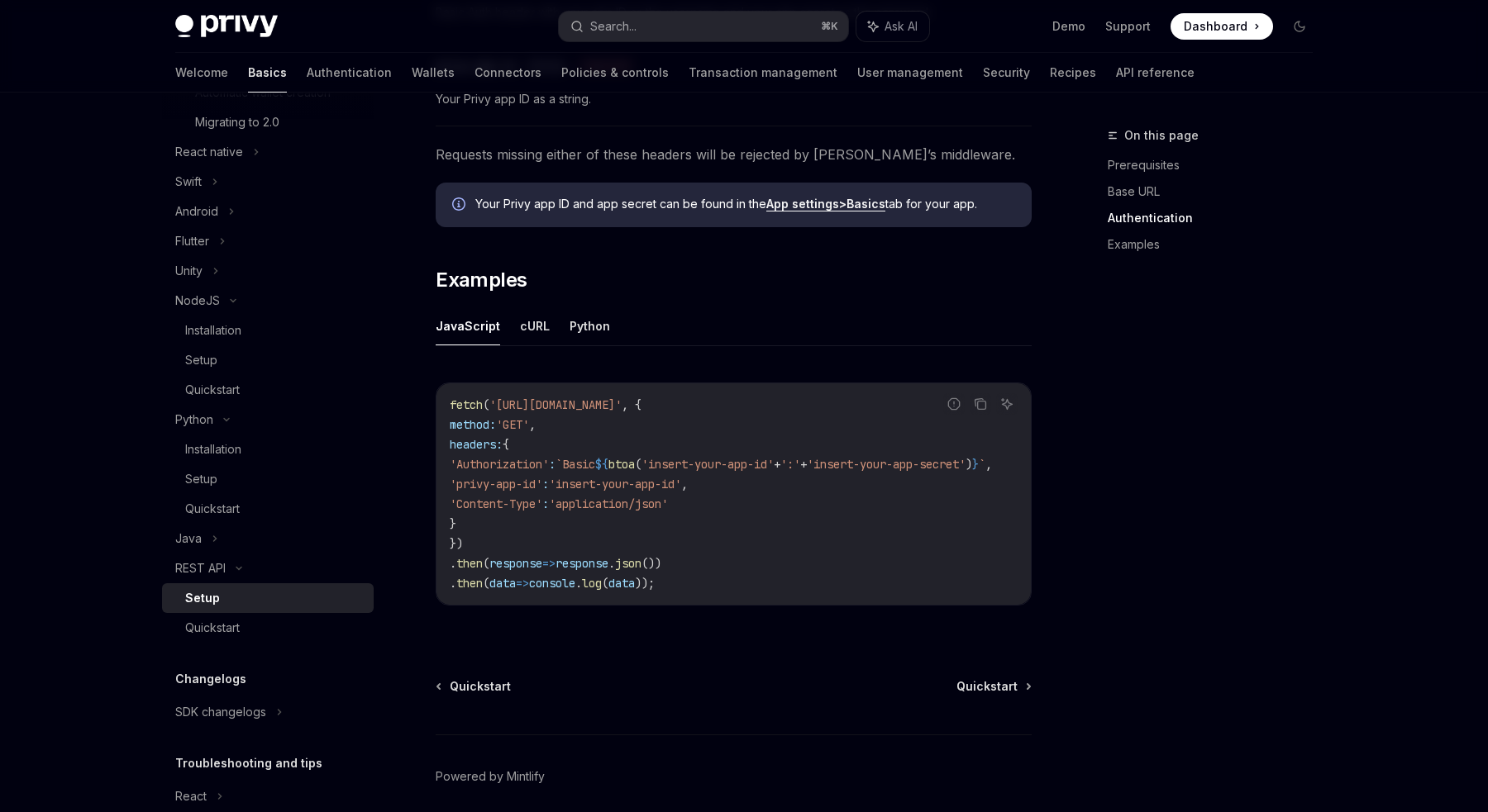
scroll to position [760, 0]
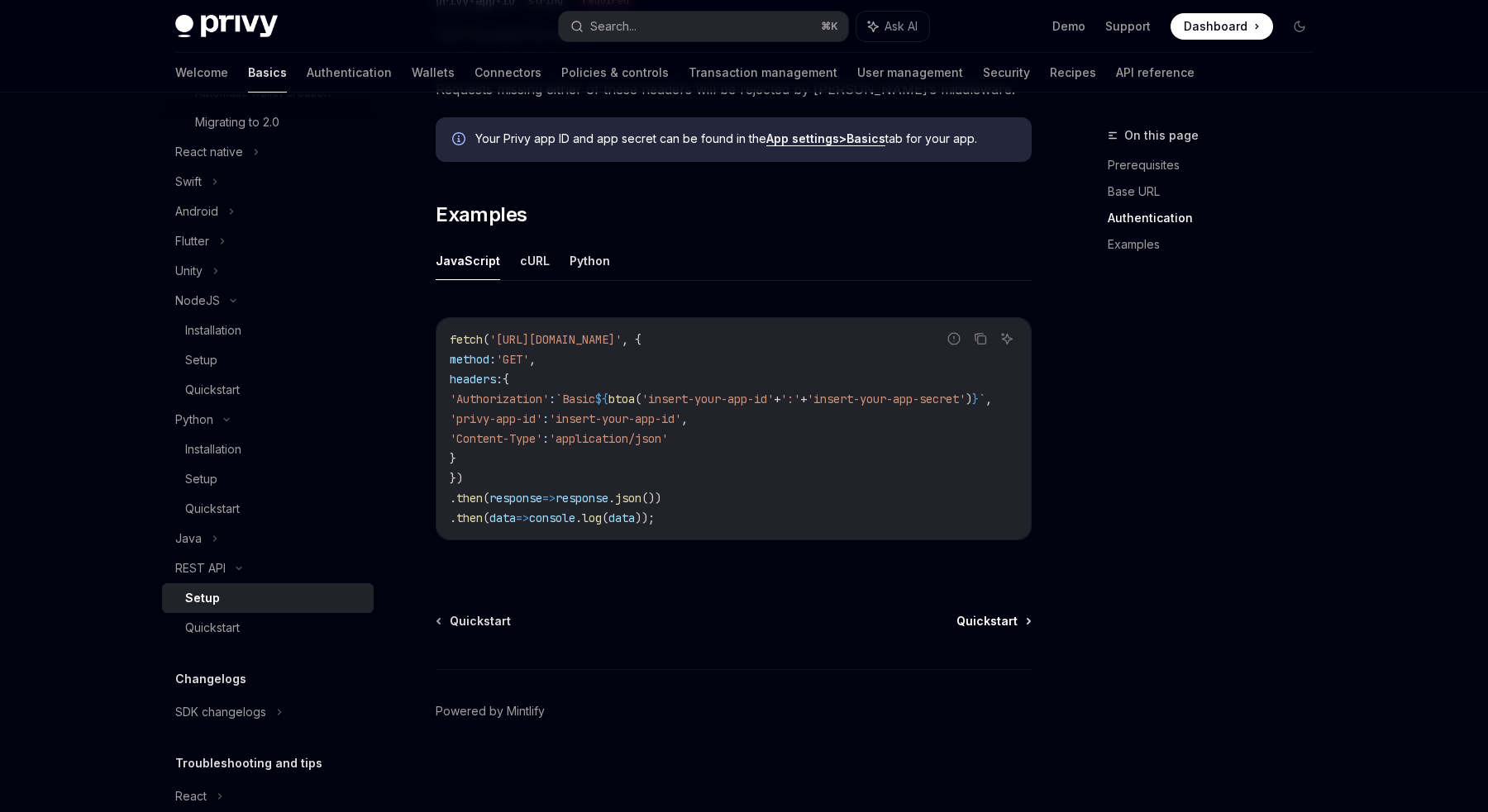
click at [972, 619] on span "Quickstart" at bounding box center [986, 621] width 61 height 17
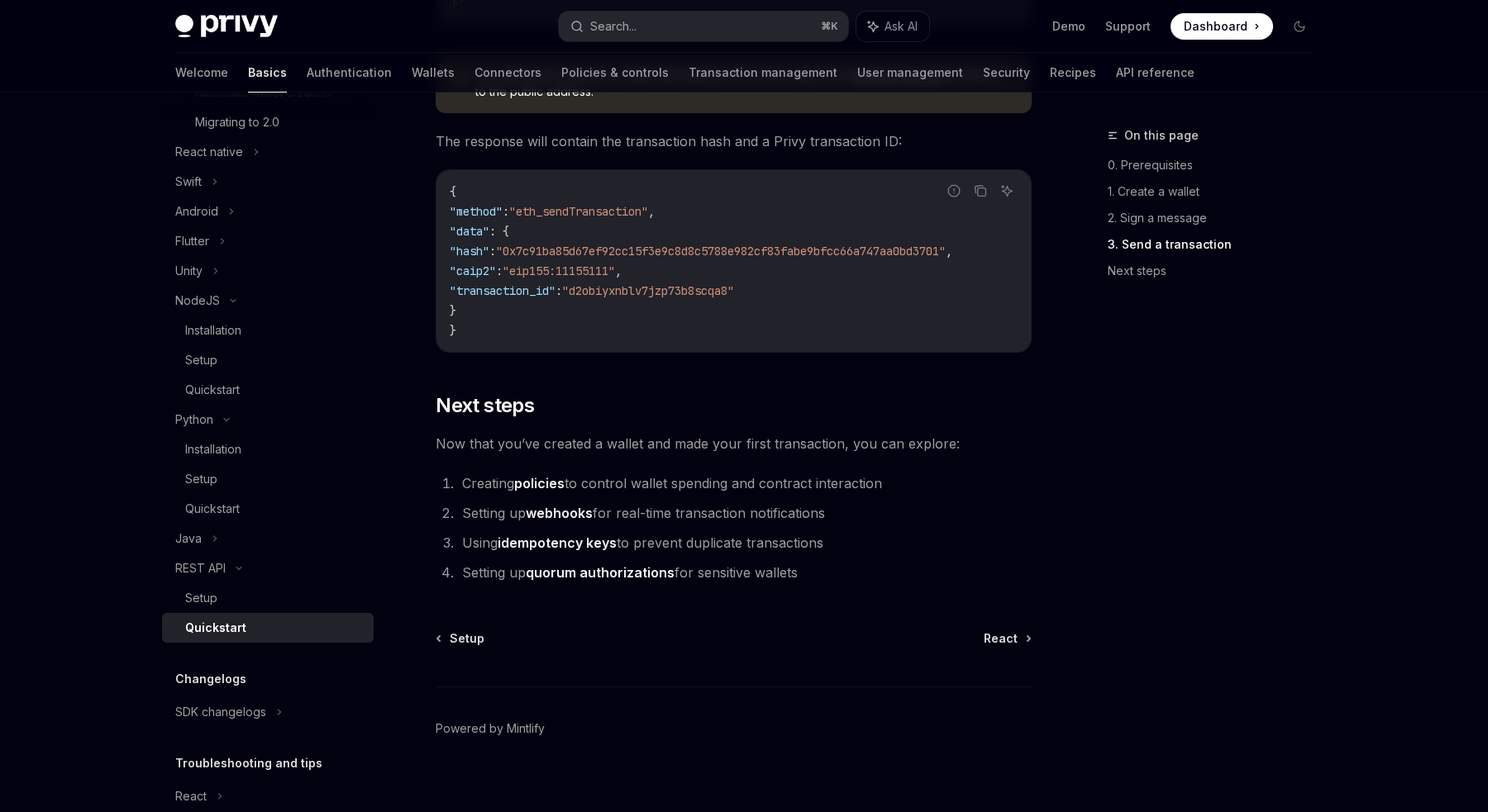
scroll to position [2104, 0]
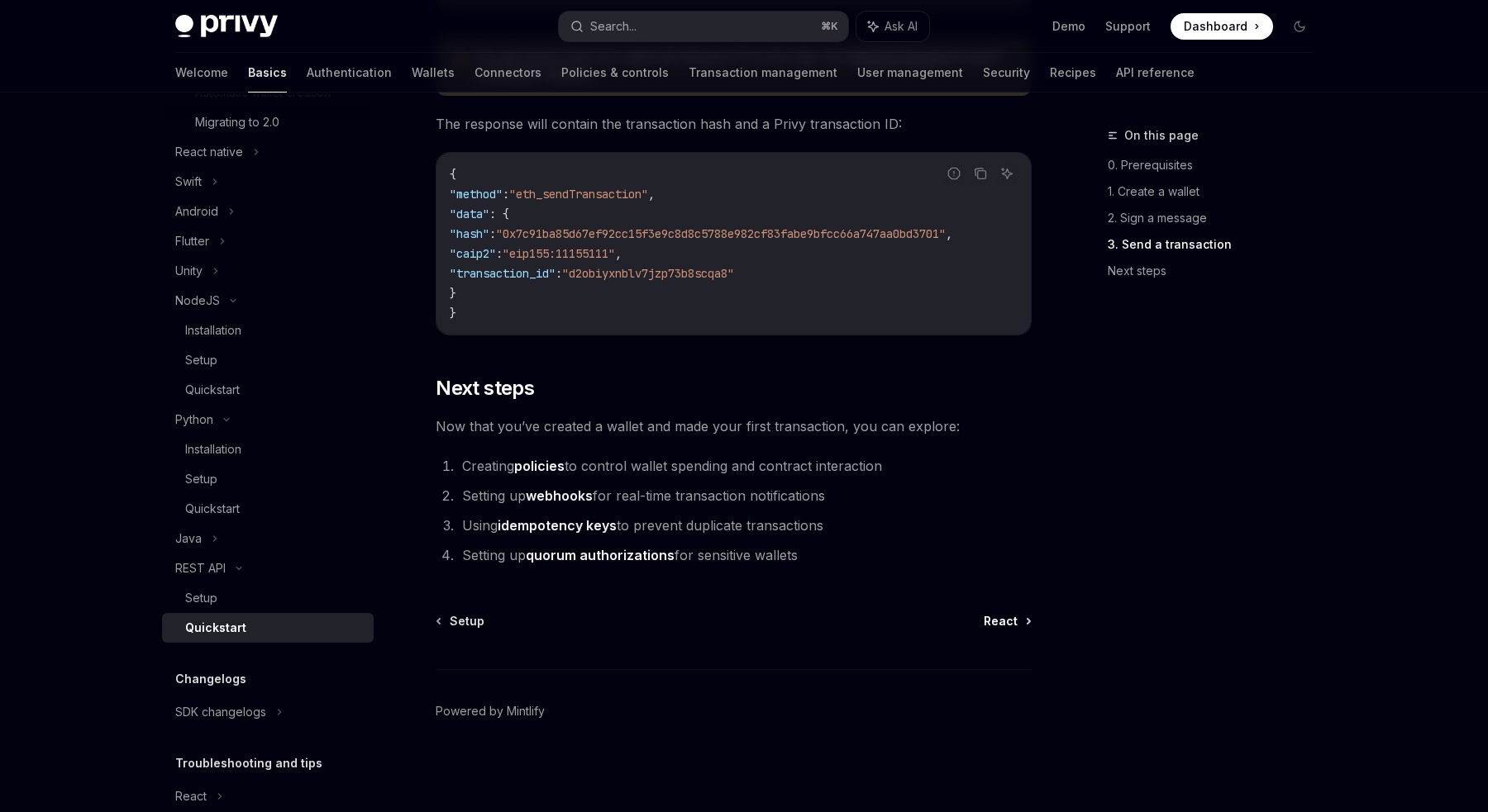
click at [1000, 621] on span "React" at bounding box center [1000, 621] width 34 height 17
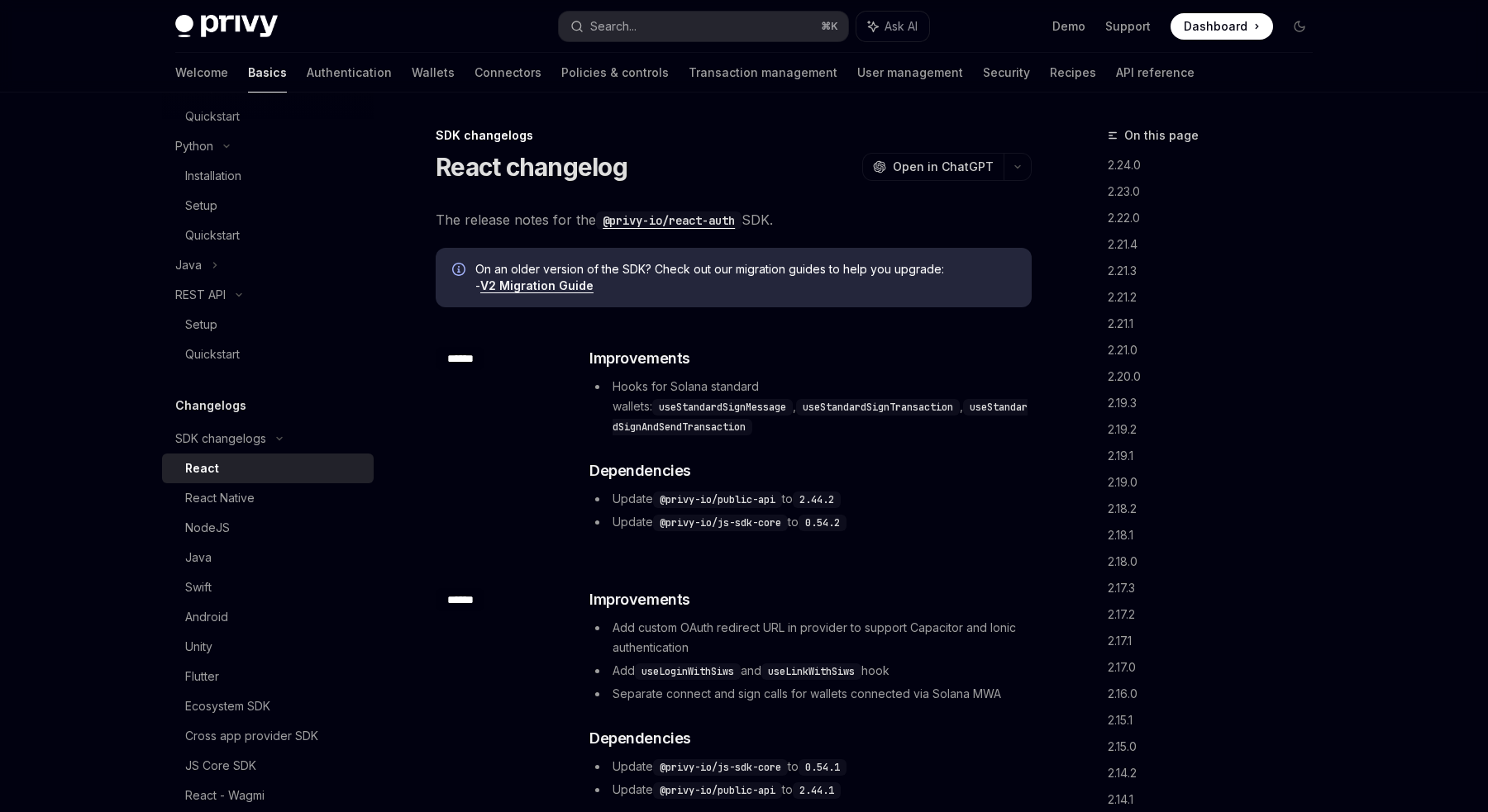
scroll to position [966, 0]
click at [275, 437] on icon at bounding box center [279, 436] width 20 height 7
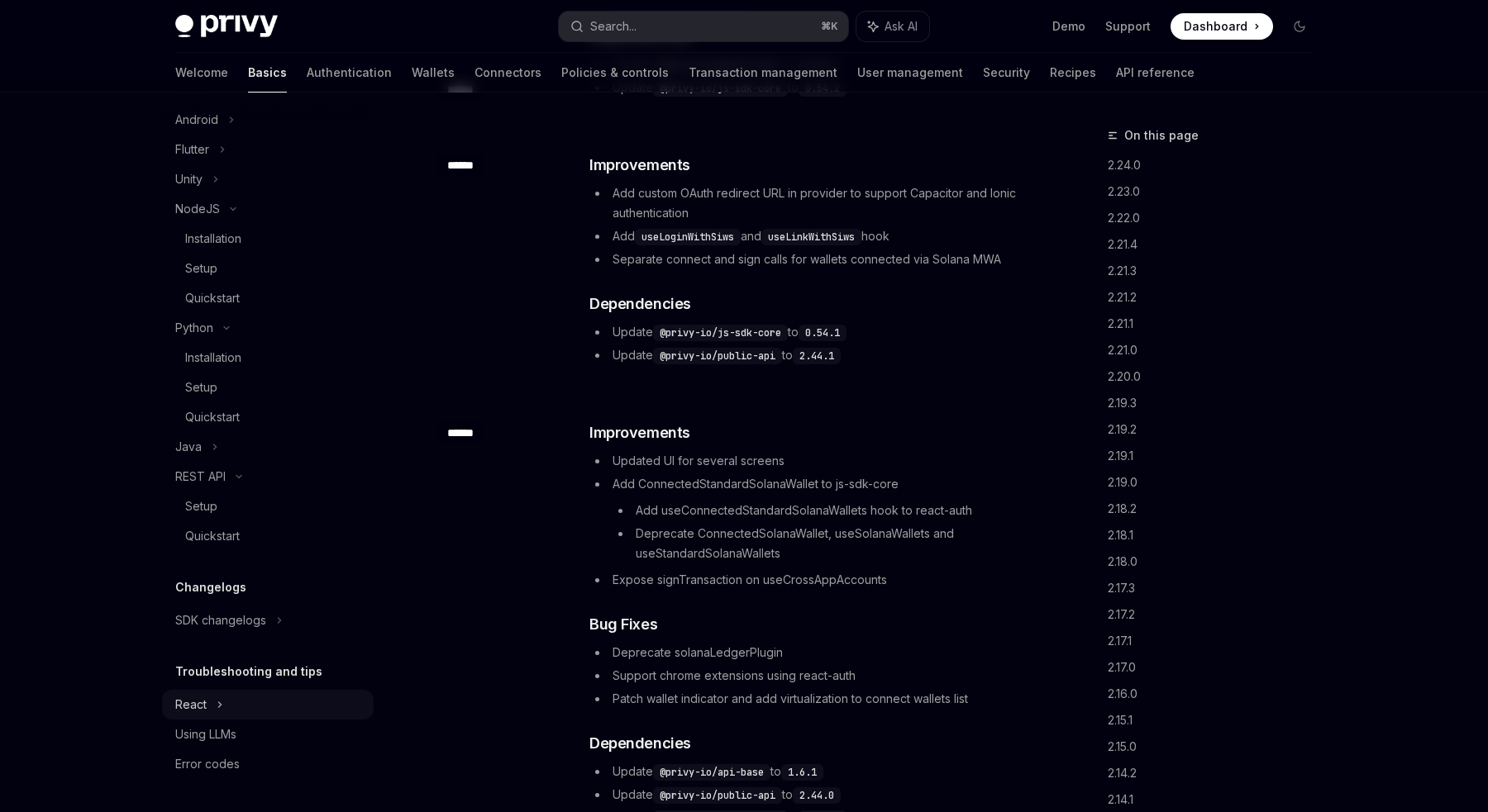
scroll to position [448, 0]
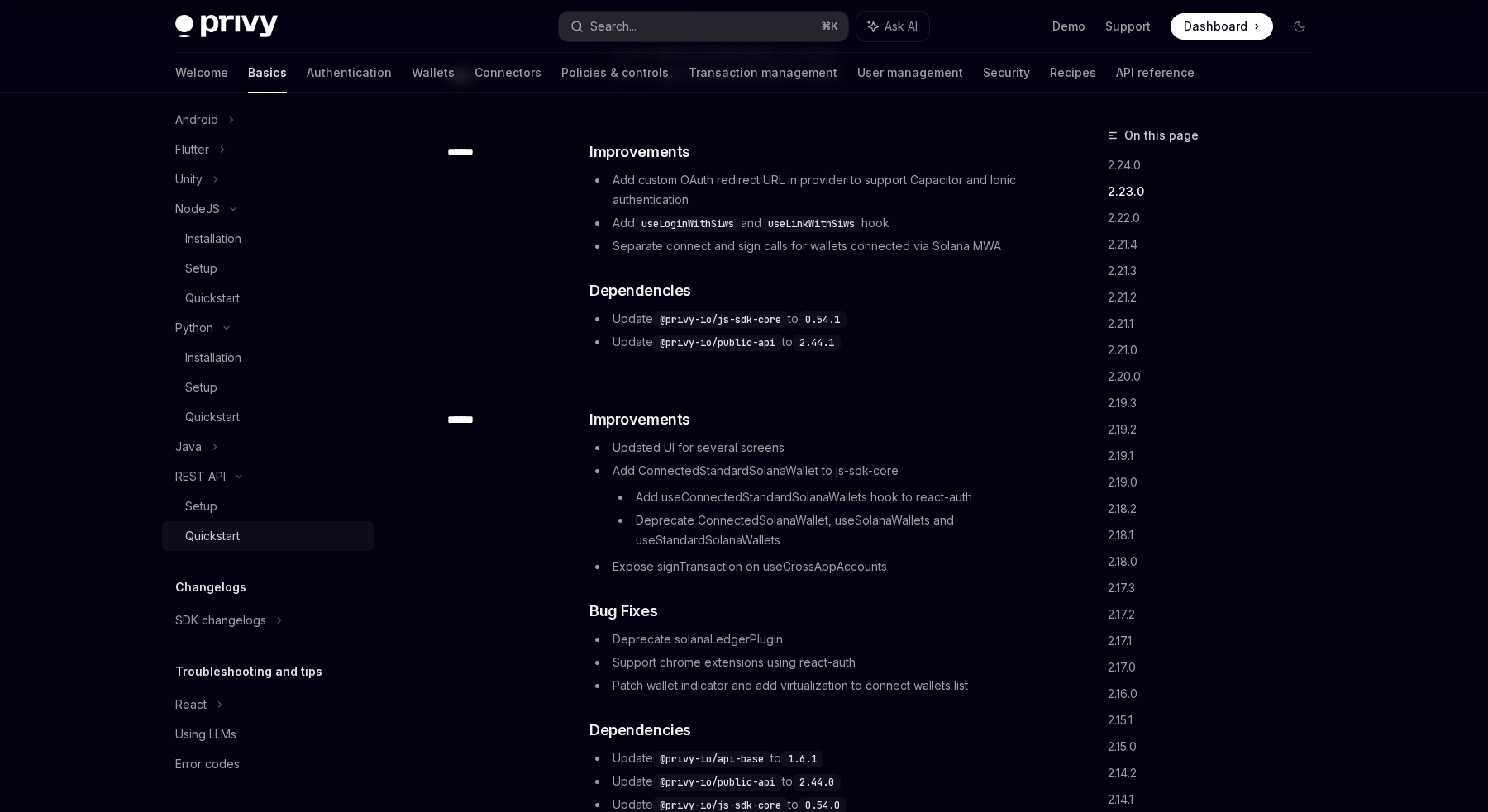
click at [219, 540] on div "Quickstart" at bounding box center [212, 536] width 55 height 20
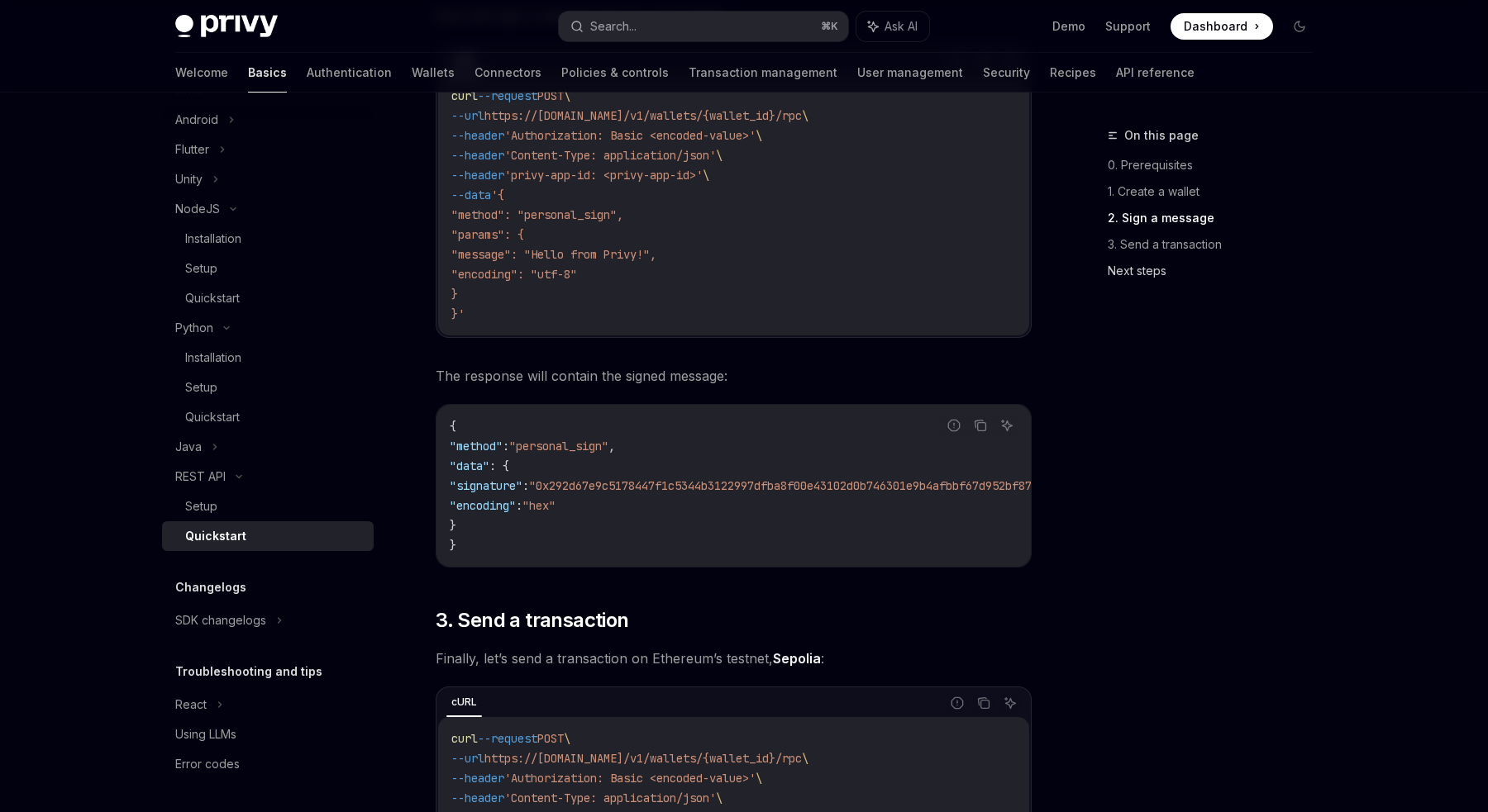
click at [1141, 272] on link "Next steps" at bounding box center [1216, 271] width 219 height 26
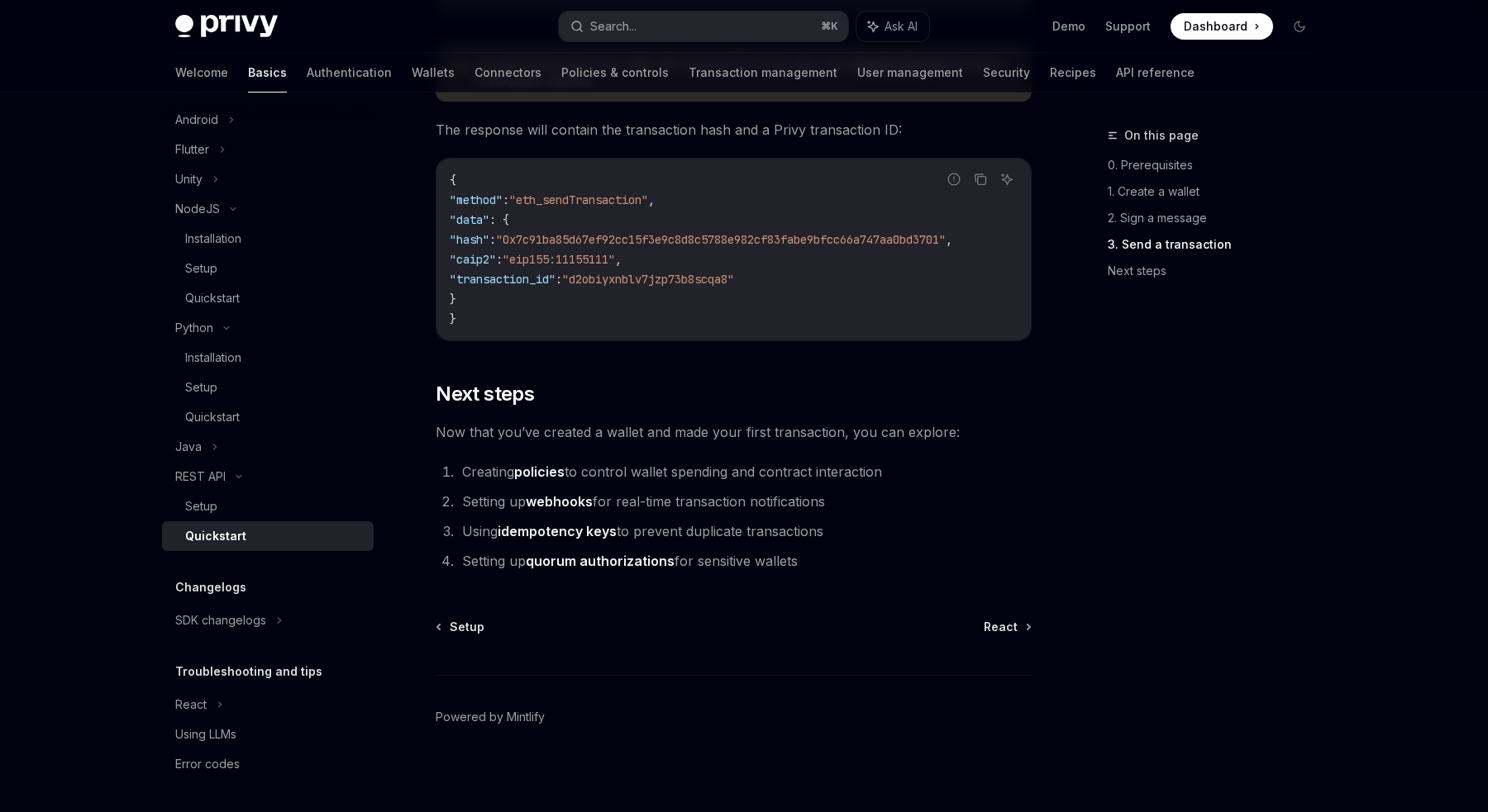
scroll to position [2104, 0]
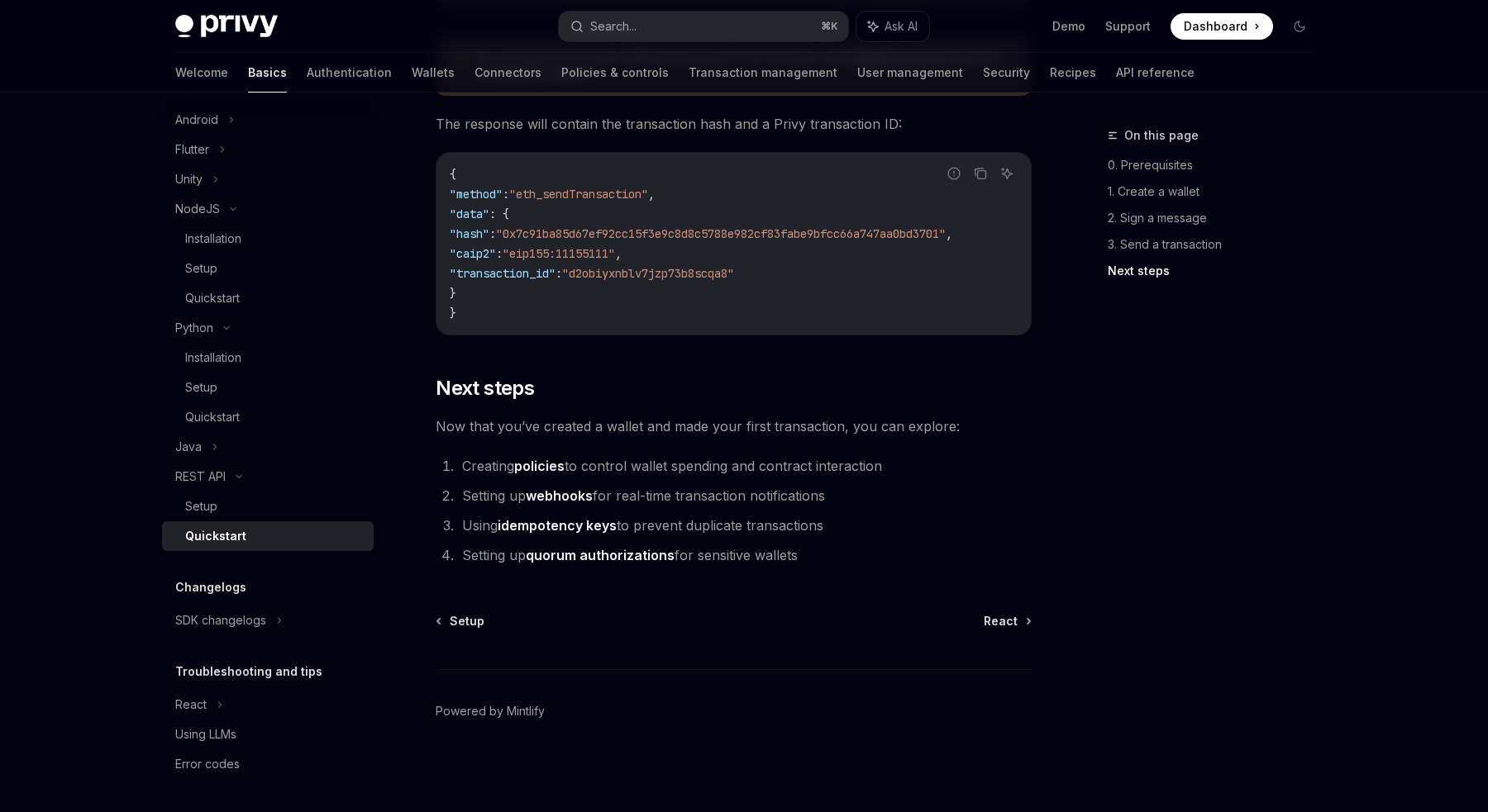
click at [533, 472] on link "policies" at bounding box center [540, 466] width 50 height 17
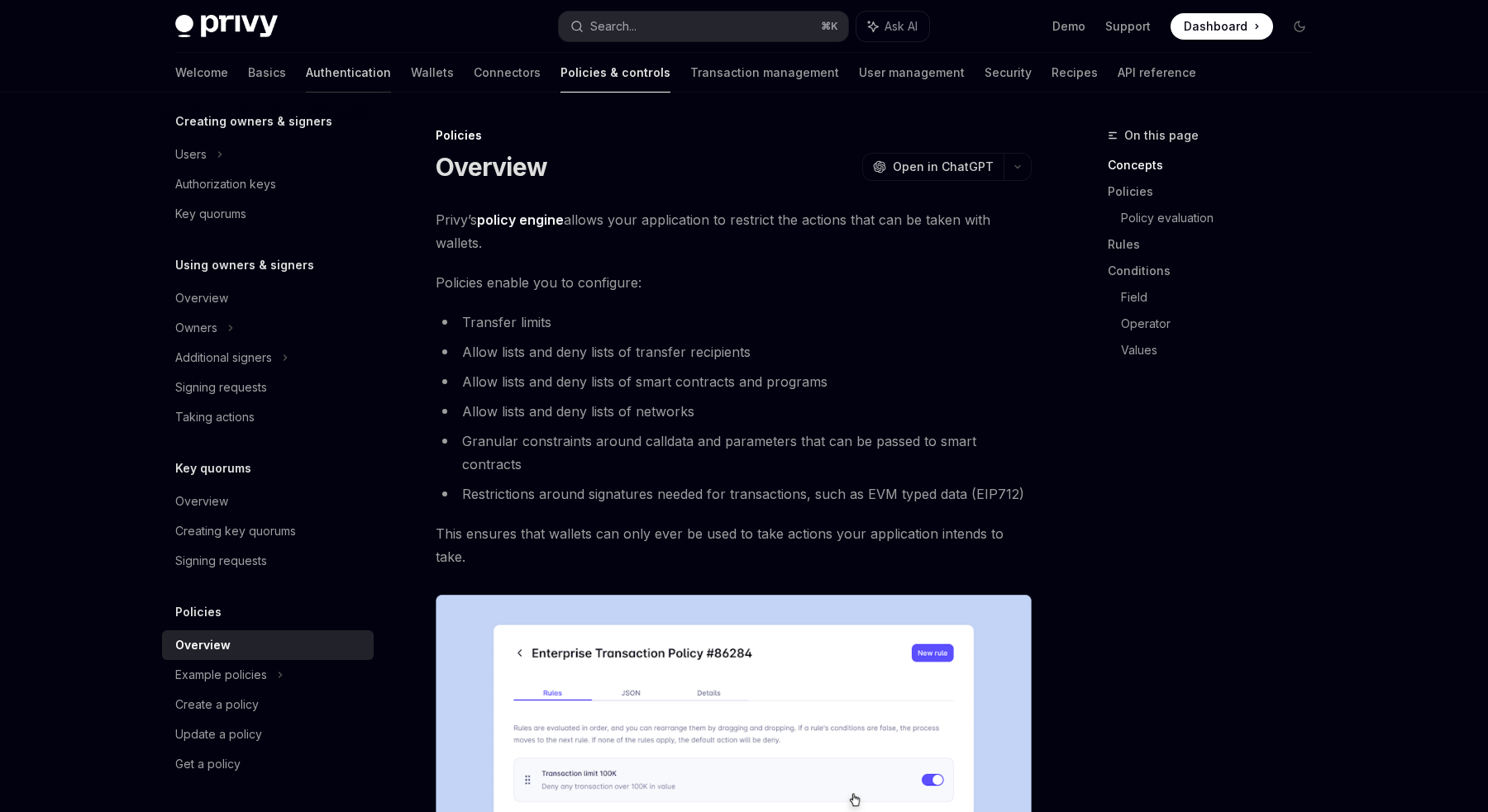
click at [306, 73] on link "Authentication" at bounding box center [348, 73] width 85 height 40
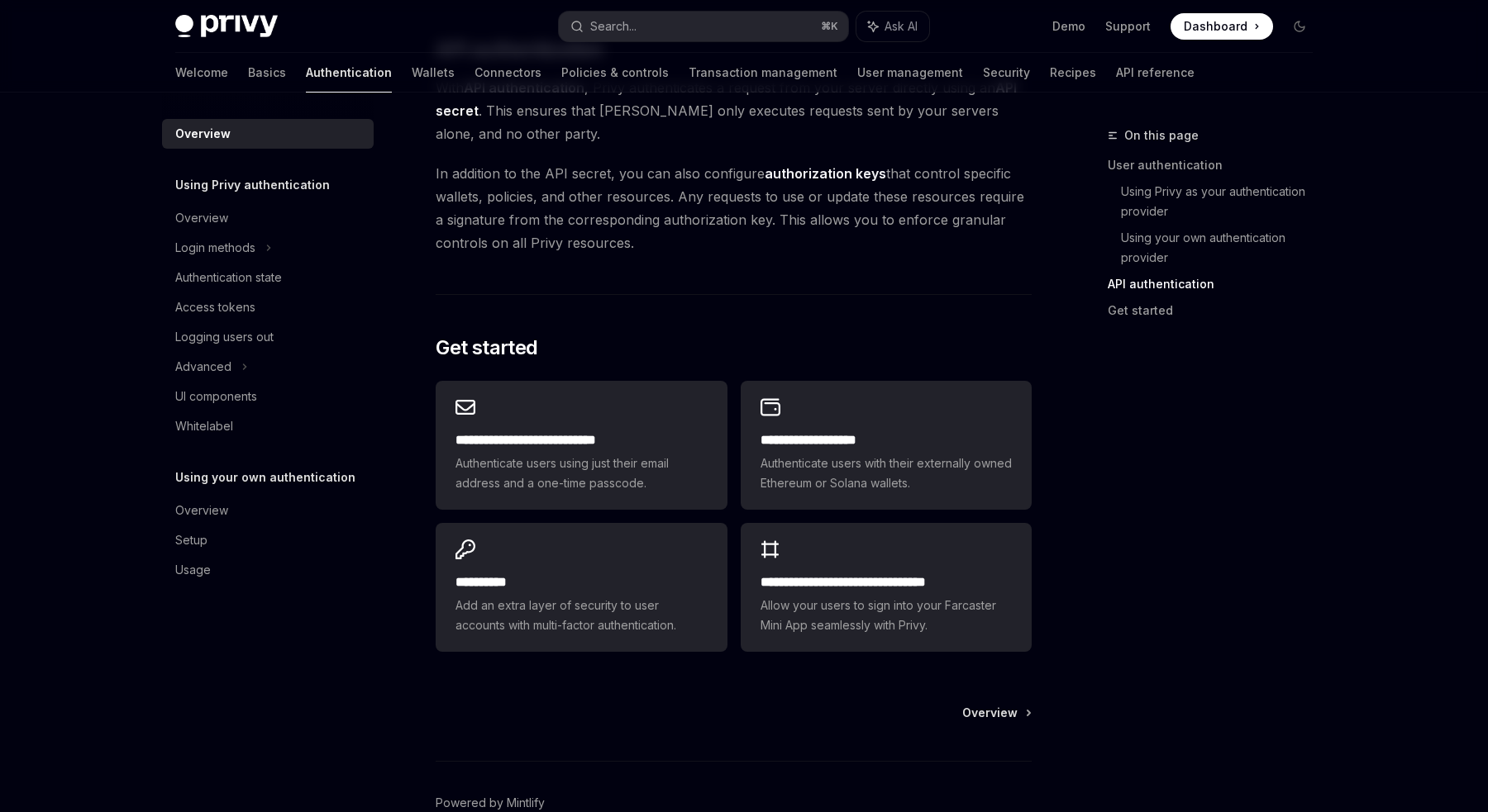
scroll to position [1174, 0]
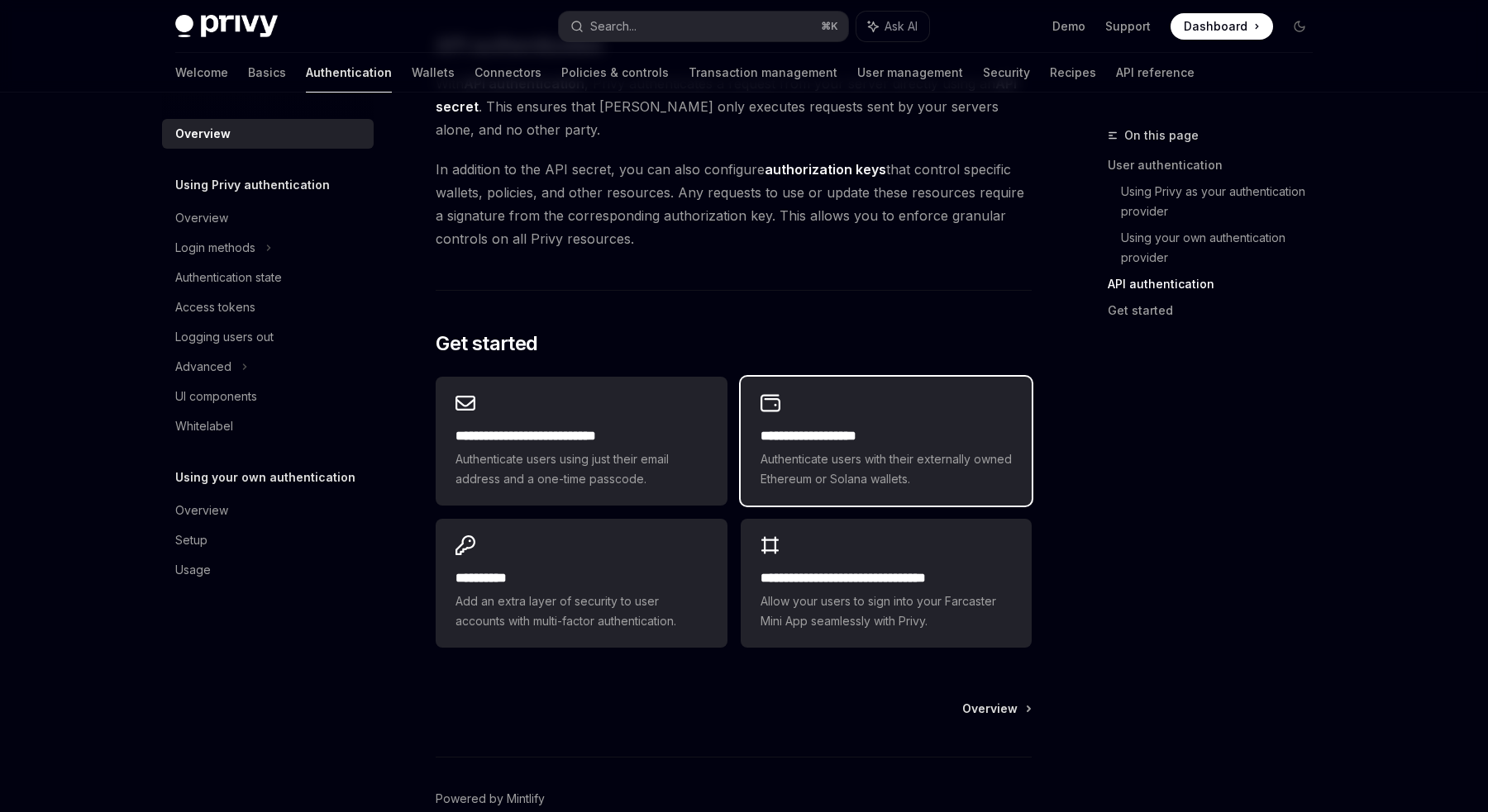
click at [784, 462] on span "Authenticate users with their externally owned Ethereum or Solana wallets." at bounding box center [885, 469] width 252 height 40
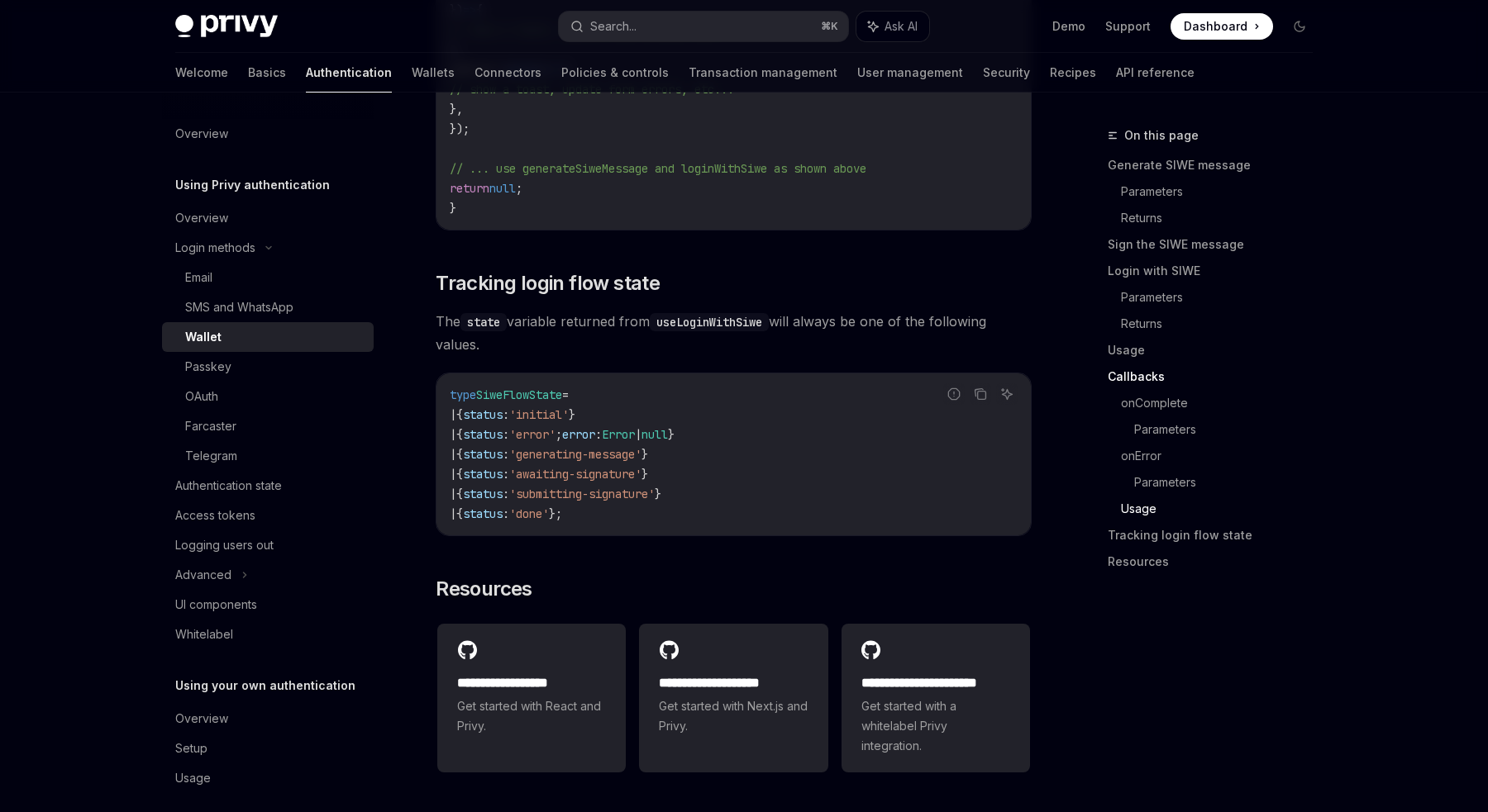
scroll to position [3976, 0]
click at [885, 721] on span "Get started with a whitelabel Privy integration." at bounding box center [935, 725] width 149 height 59
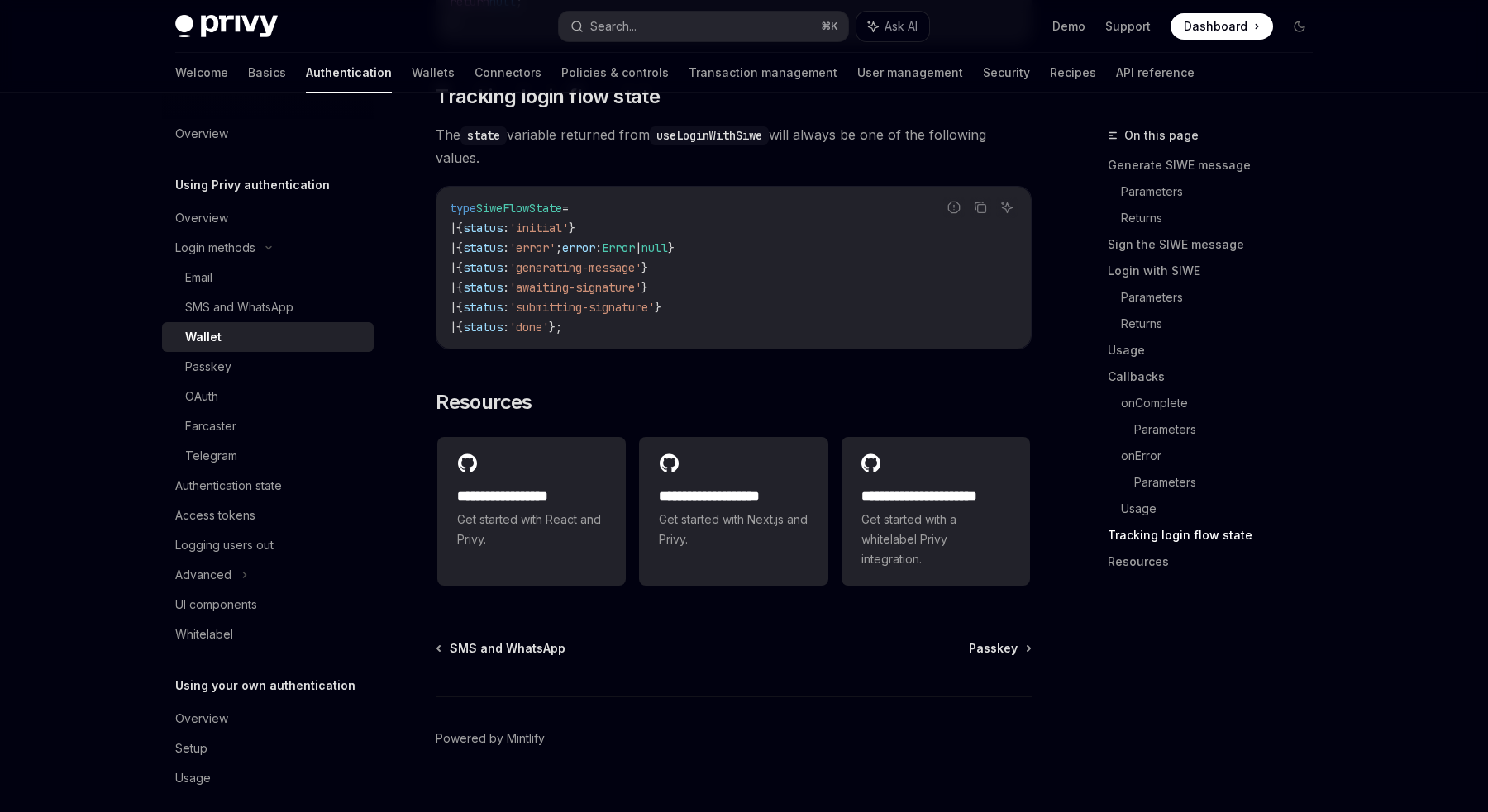
scroll to position [4203, 0]
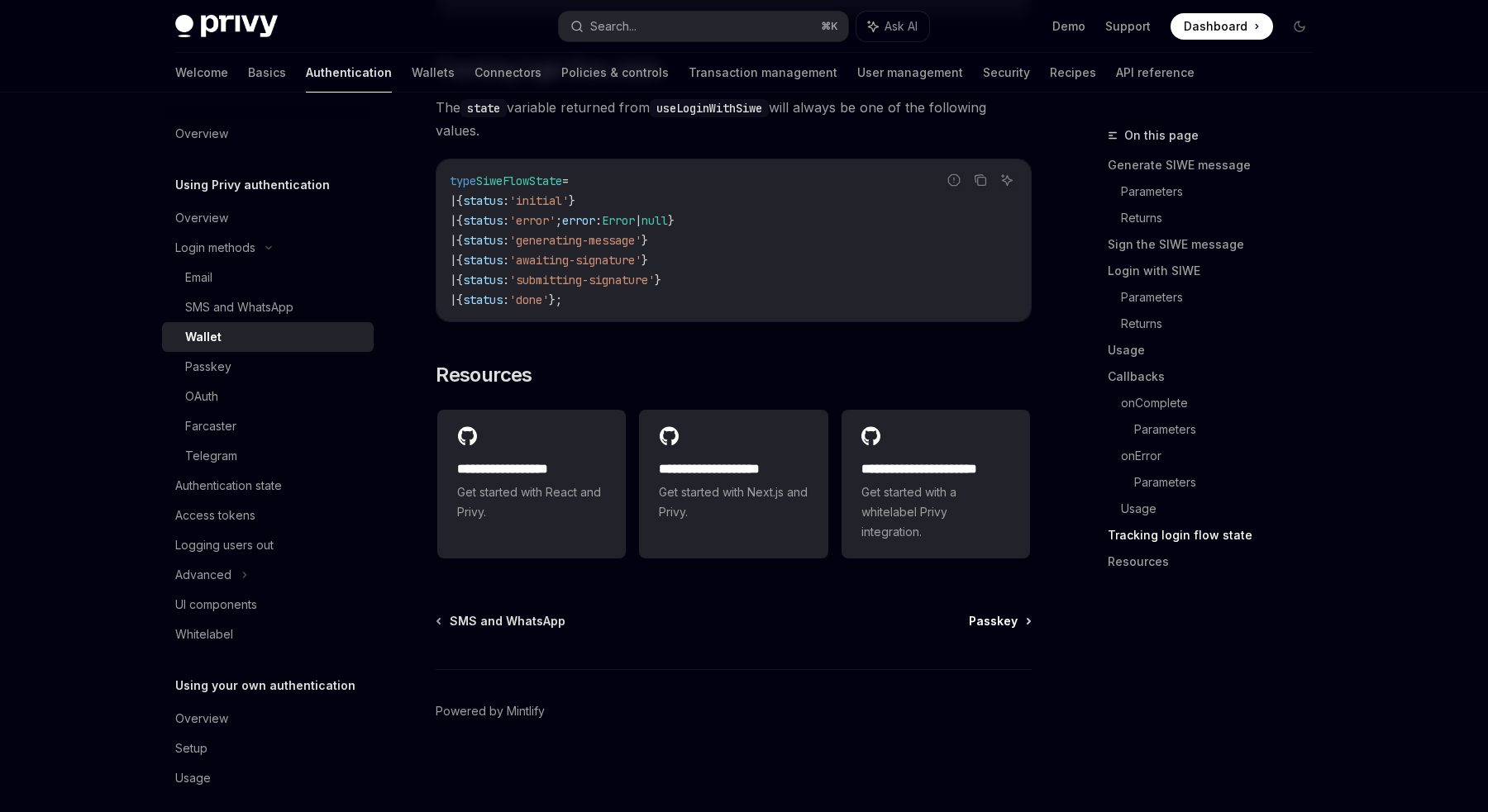
click at [1006, 627] on span "Passkey" at bounding box center [993, 621] width 49 height 17
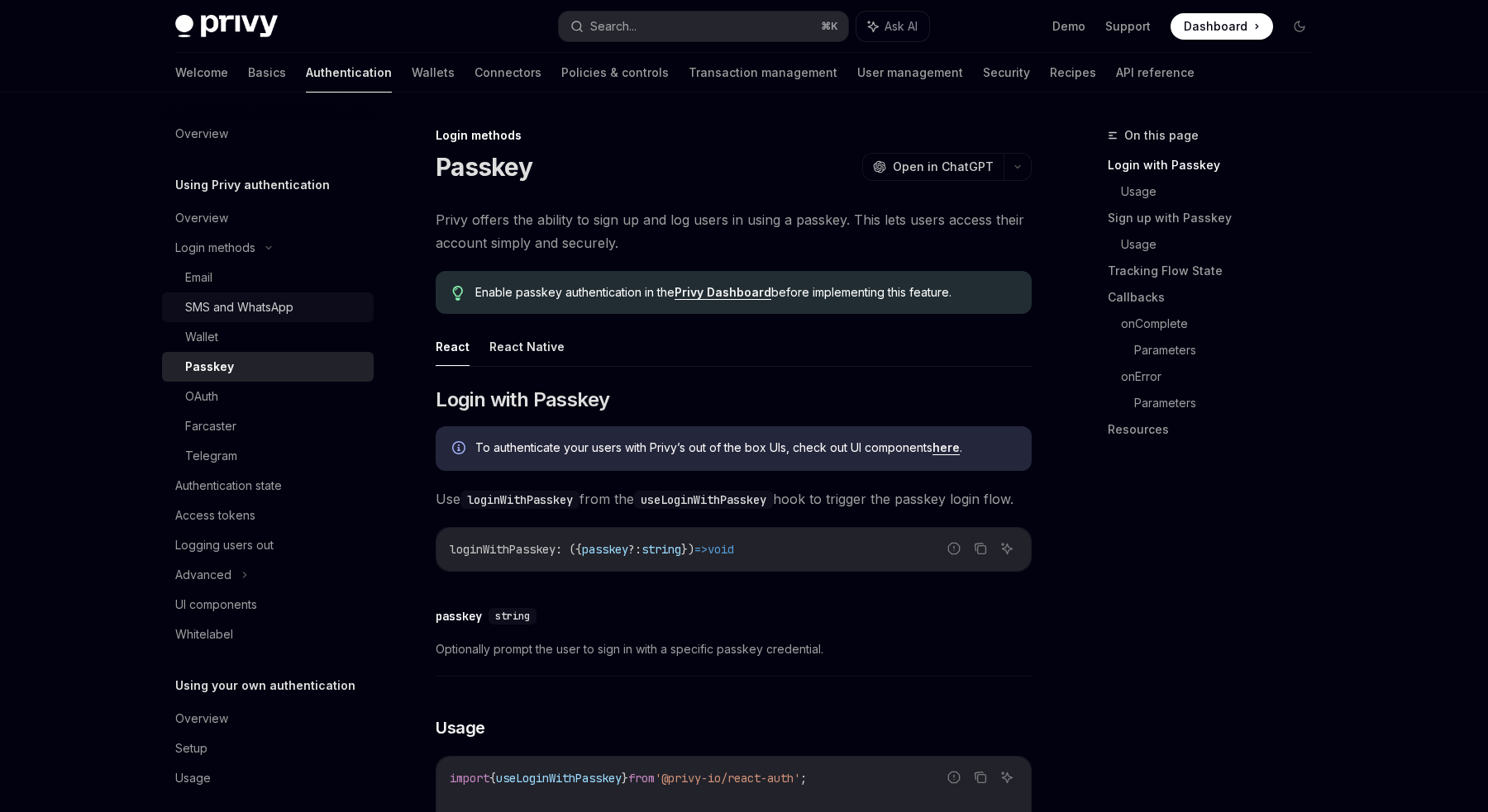
click at [216, 308] on div "SMS and WhatsApp" at bounding box center [239, 307] width 108 height 20
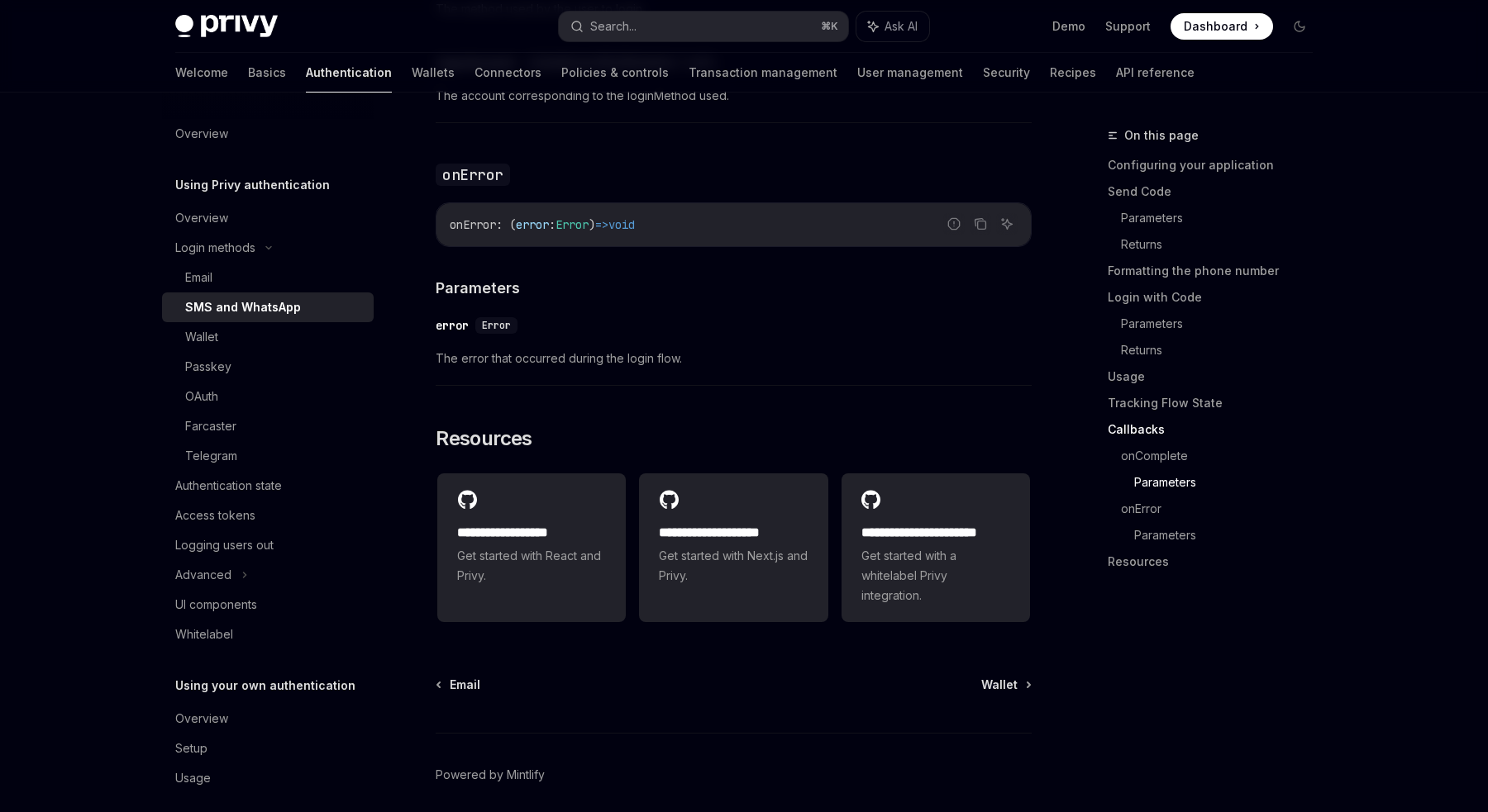
scroll to position [3950, 0]
click at [320, 280] on div "Email" at bounding box center [274, 278] width 178 height 20
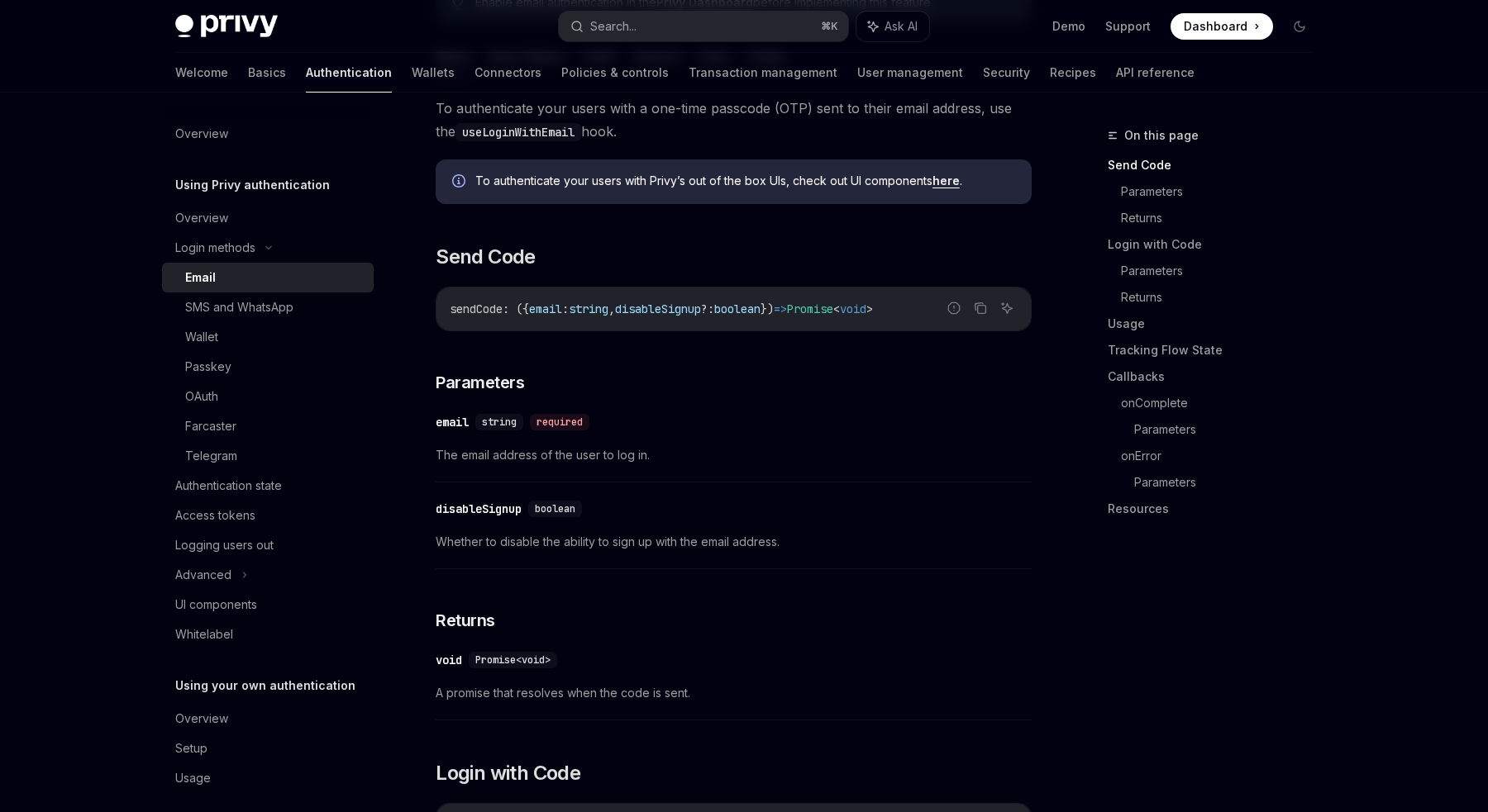
scroll to position [320, 0]
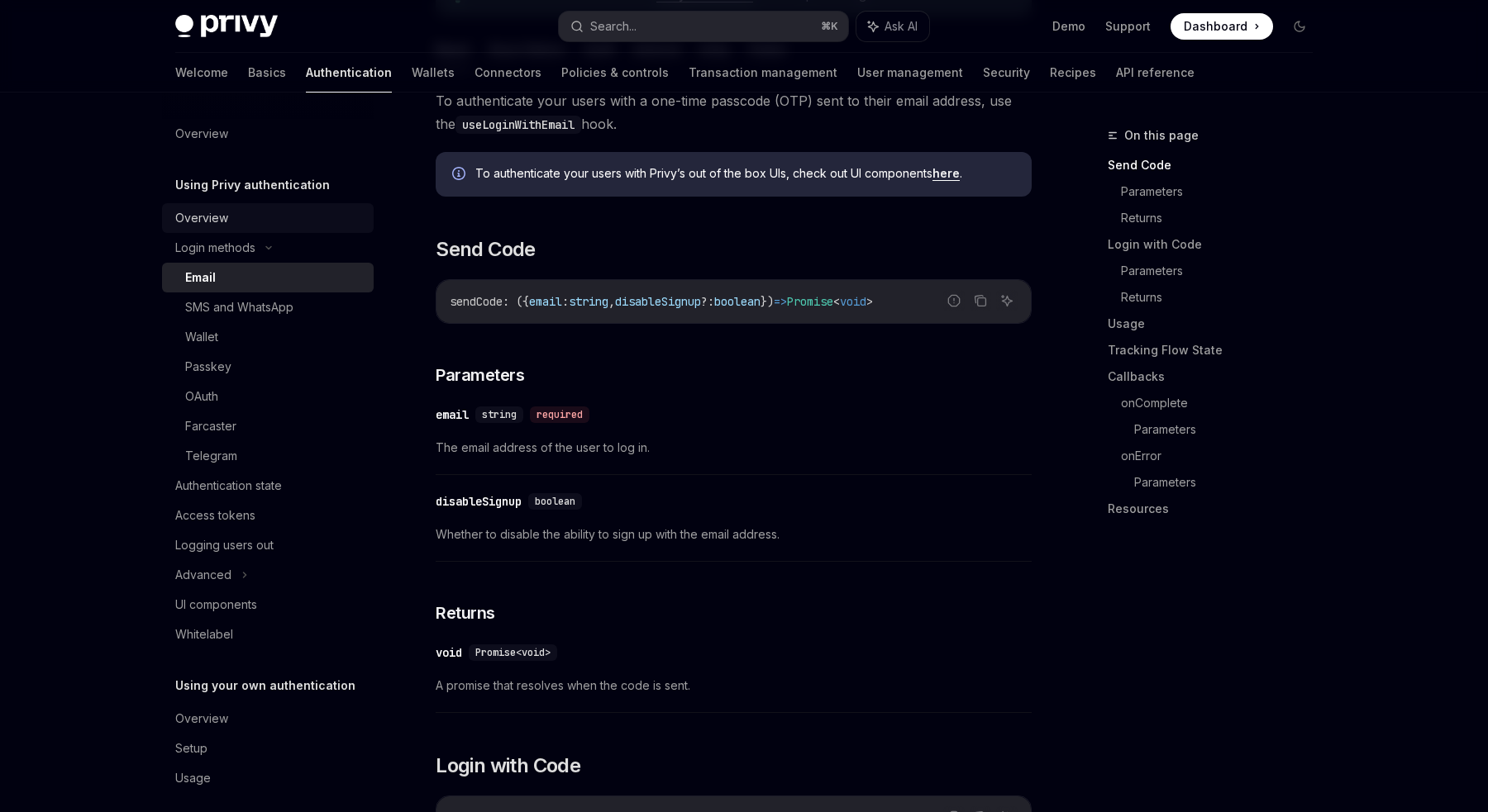
click at [249, 209] on div "Overview" at bounding box center [269, 218] width 188 height 20
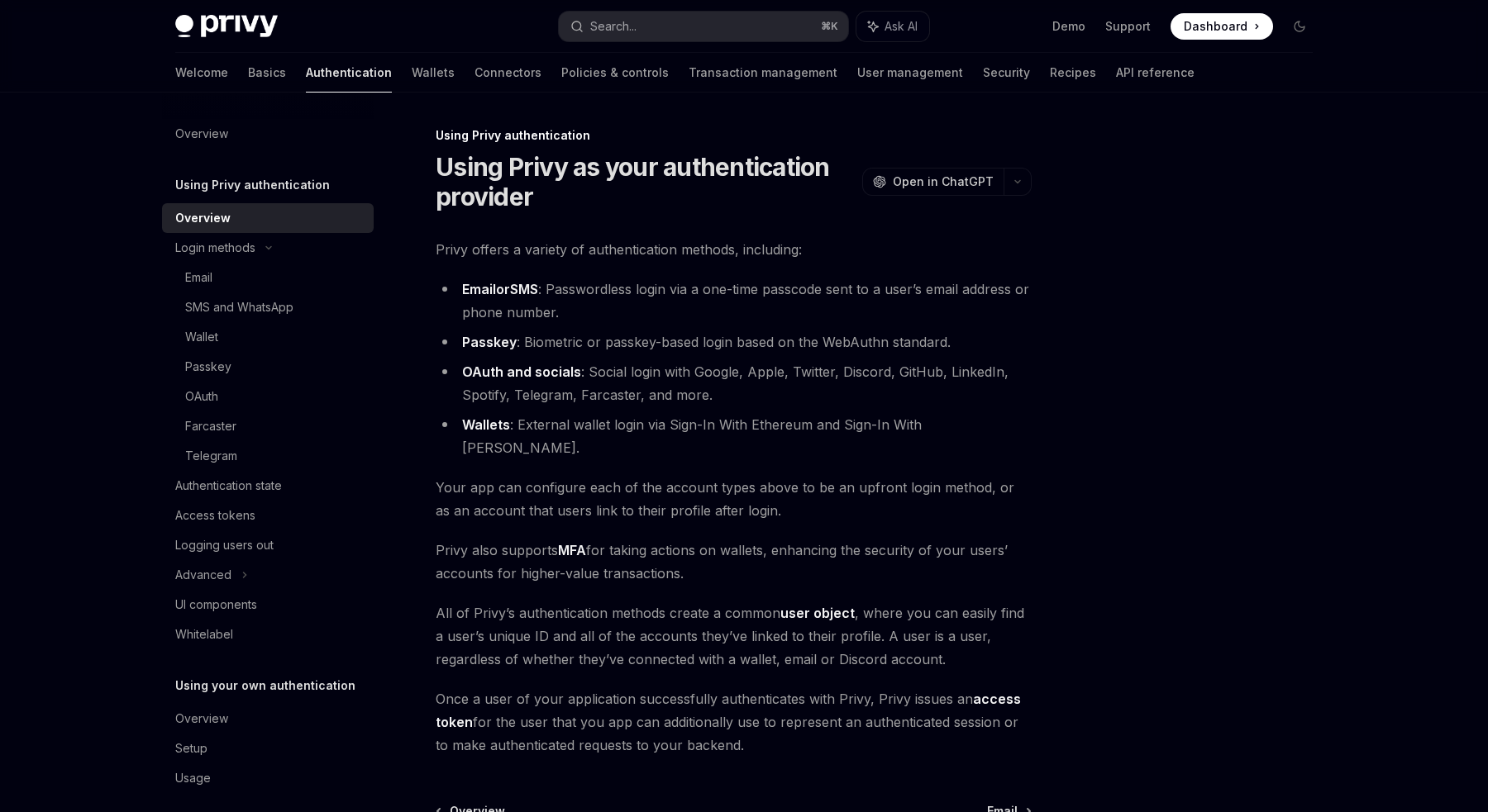
click at [257, 178] on h5 "Using Privy authentication" at bounding box center [252, 185] width 155 height 20
click at [239, 378] on link "Passkey" at bounding box center [267, 366] width 212 height 30
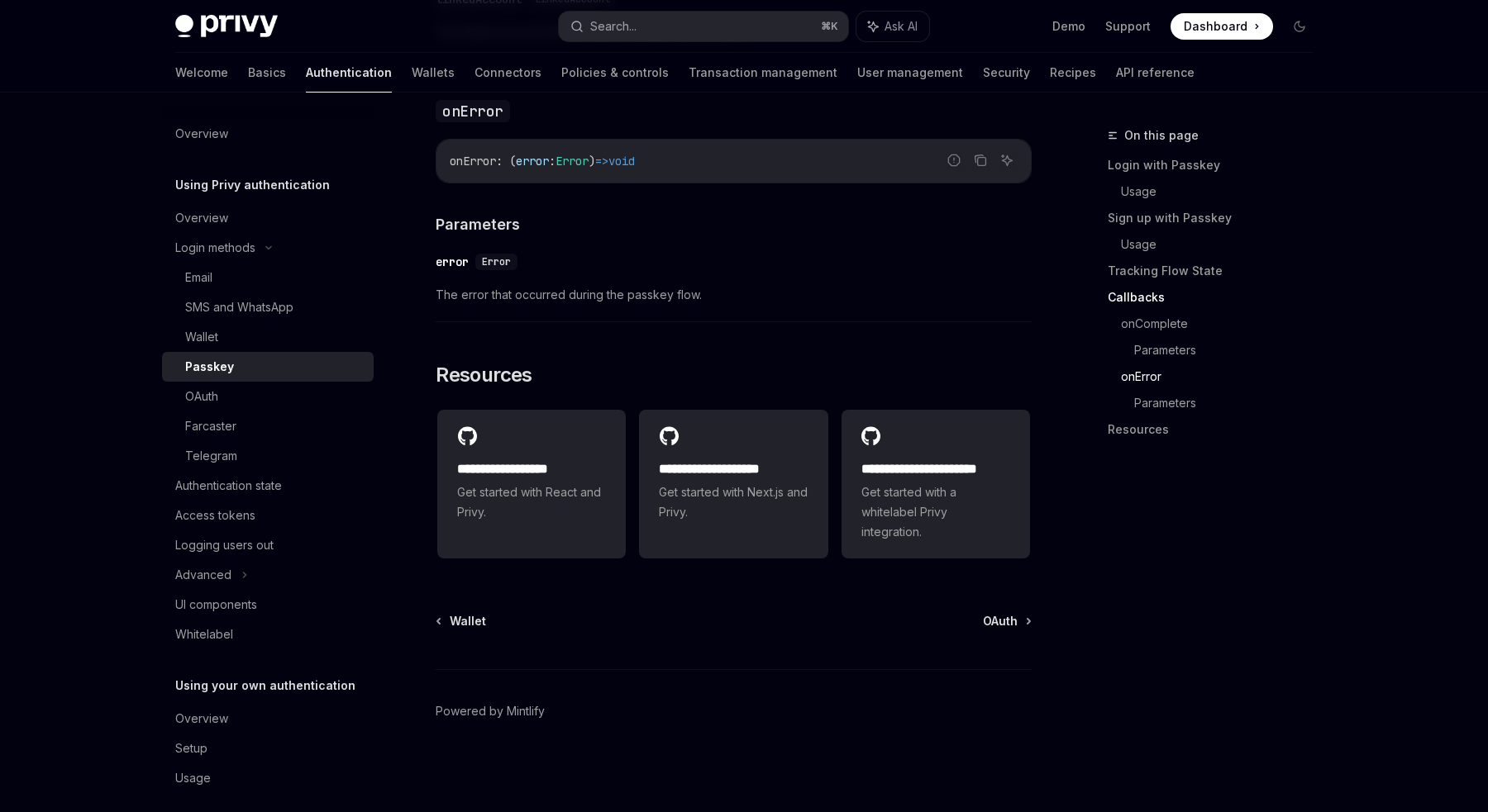
scroll to position [2774, 0]
click at [1010, 628] on span "OAuth" at bounding box center [1000, 621] width 35 height 17
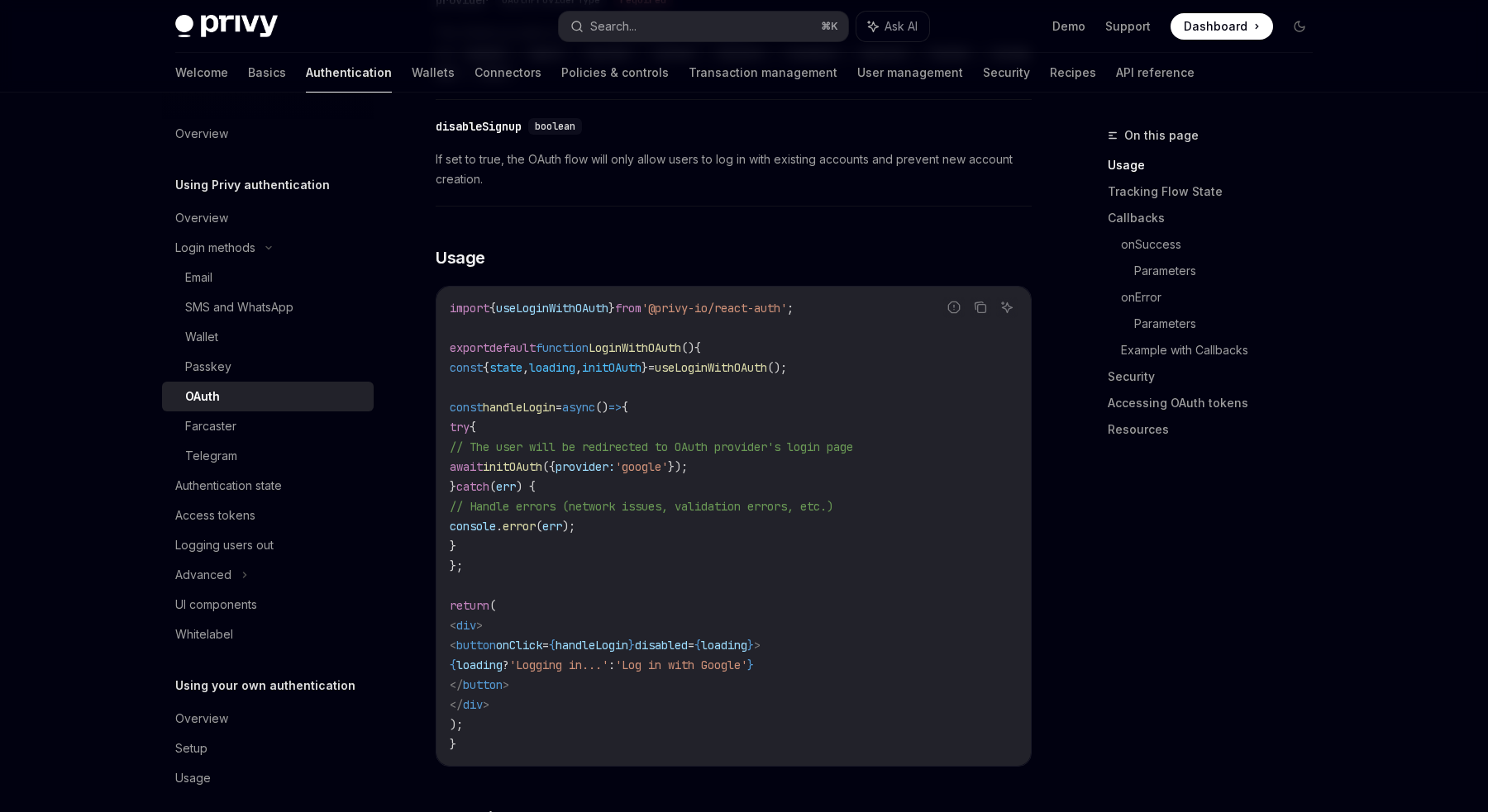
scroll to position [860, 0]
click at [1008, 299] on icon "Ask AI" at bounding box center [1007, 305] width 13 height 13
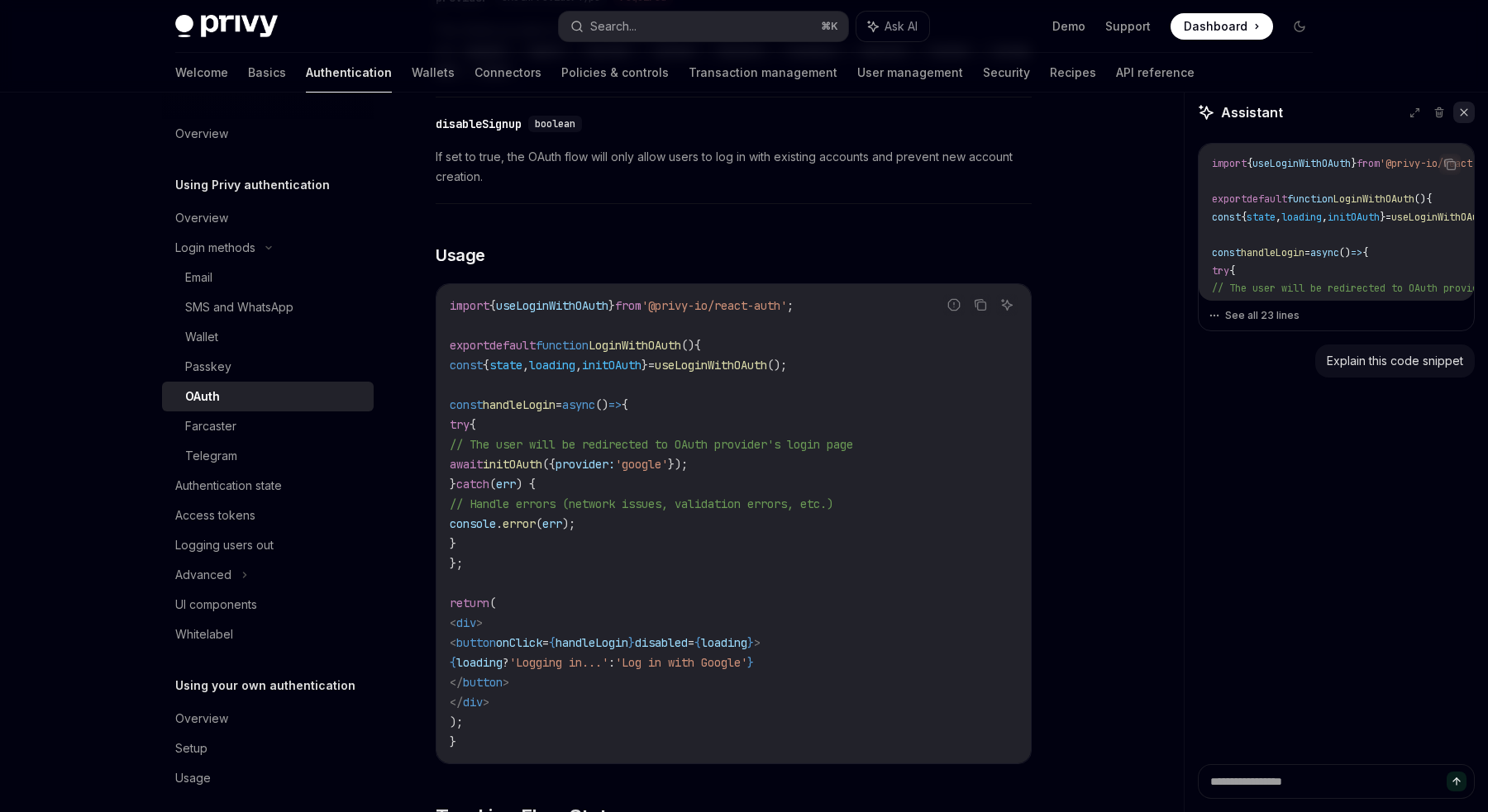
click at [1462, 108] on icon at bounding box center [1464, 111] width 11 height 11
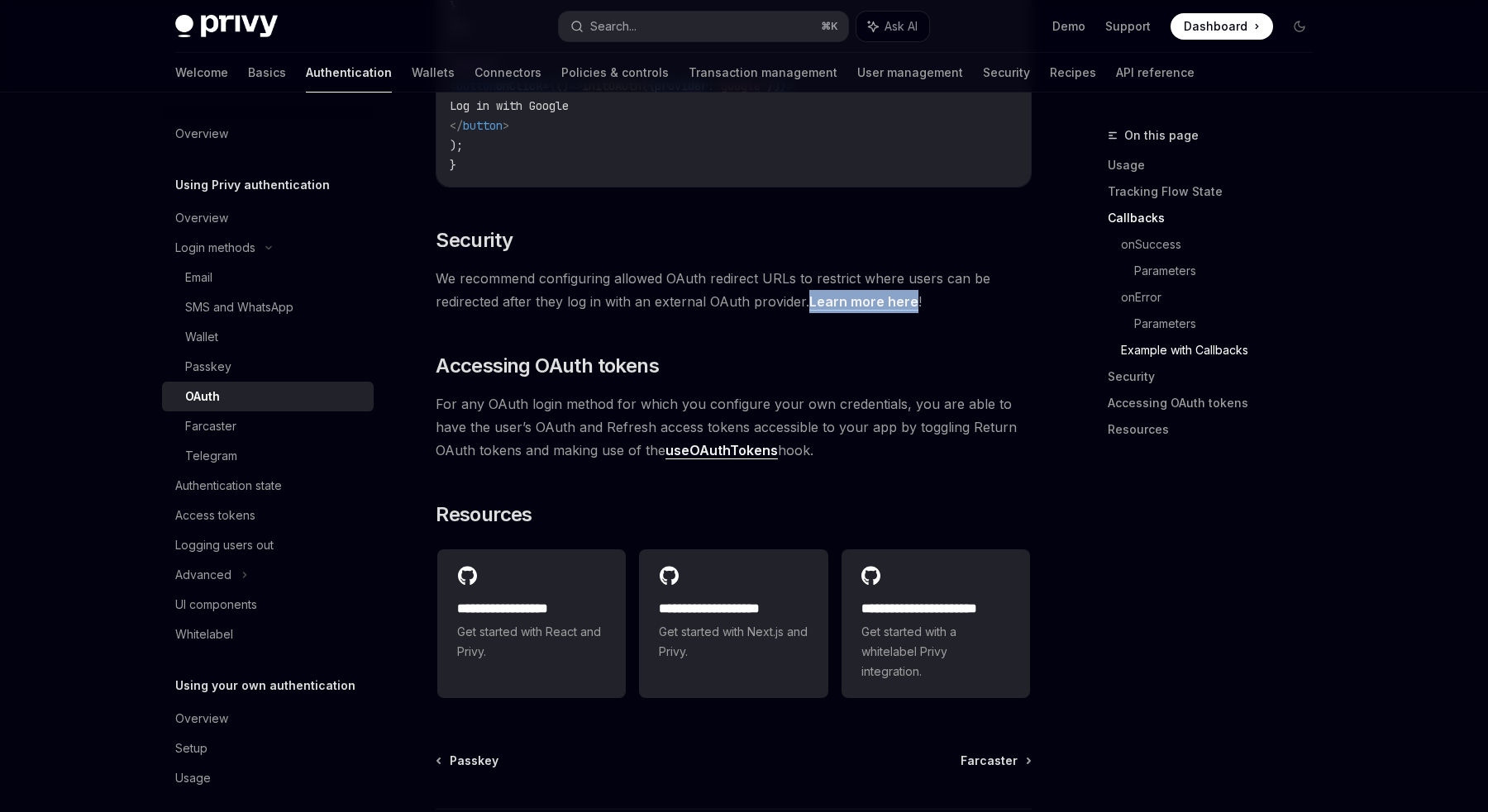
scroll to position [3416, 0]
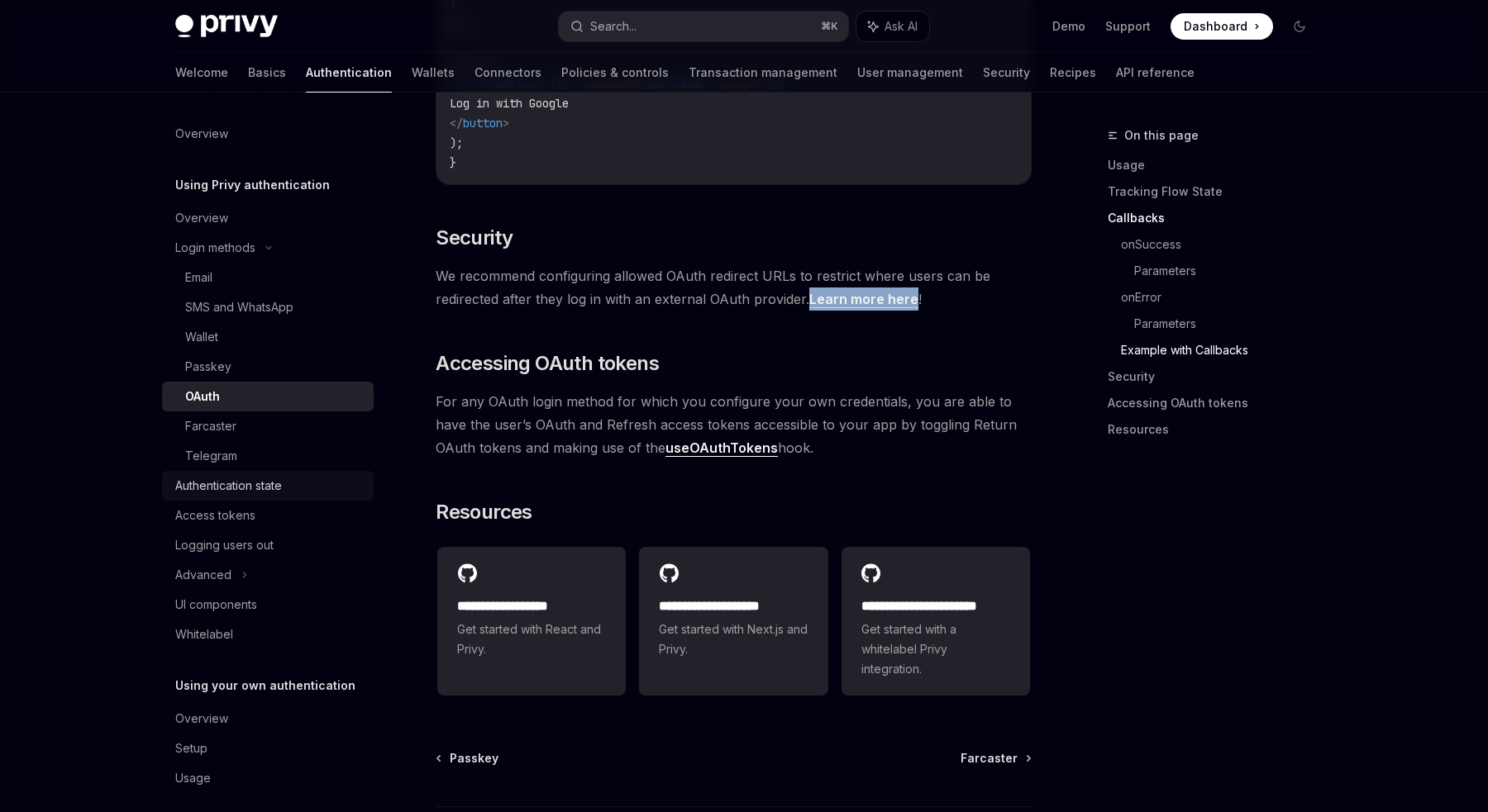
click at [273, 483] on div "Authentication state" at bounding box center [228, 486] width 106 height 20
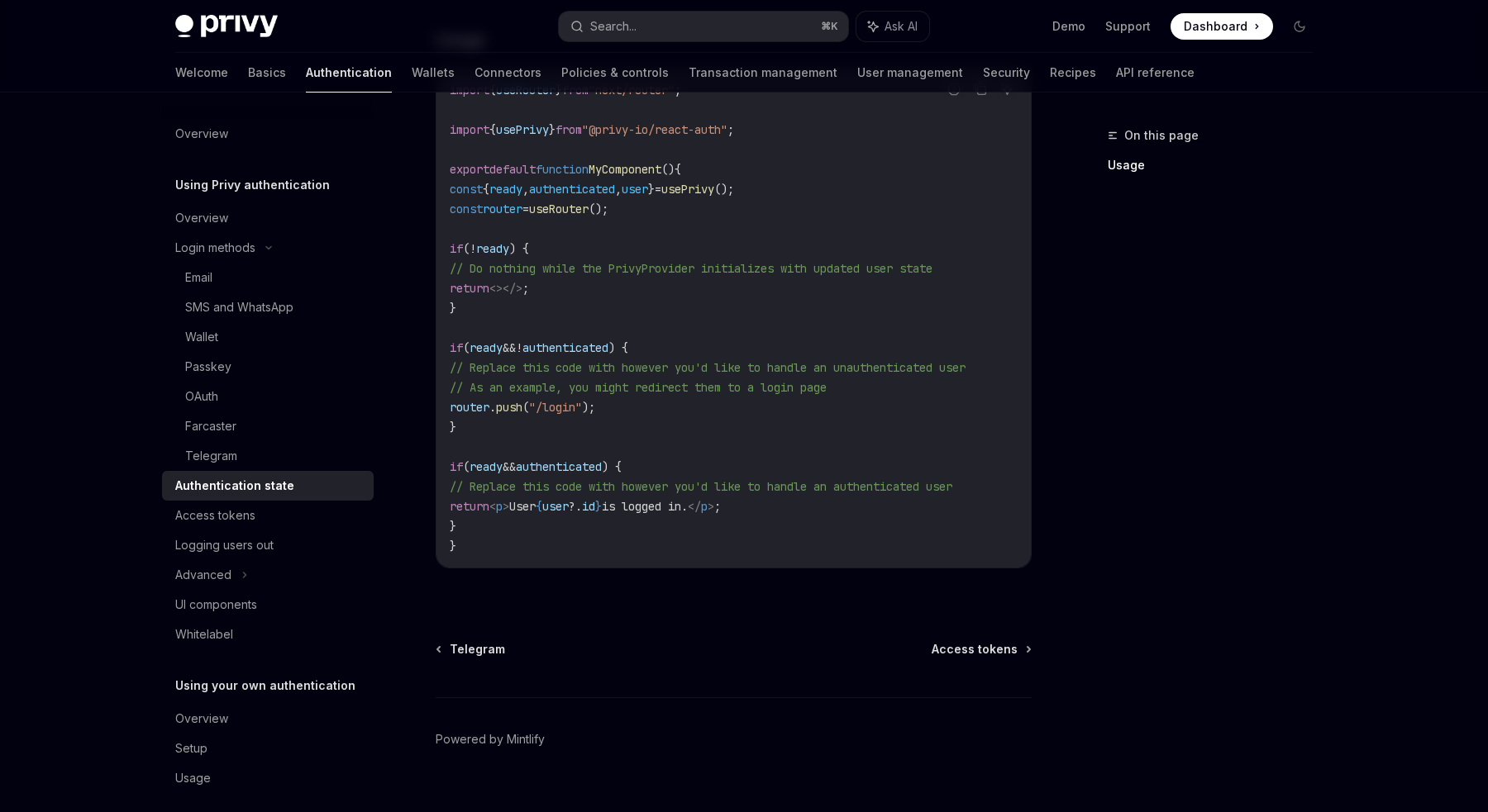
scroll to position [594, 0]
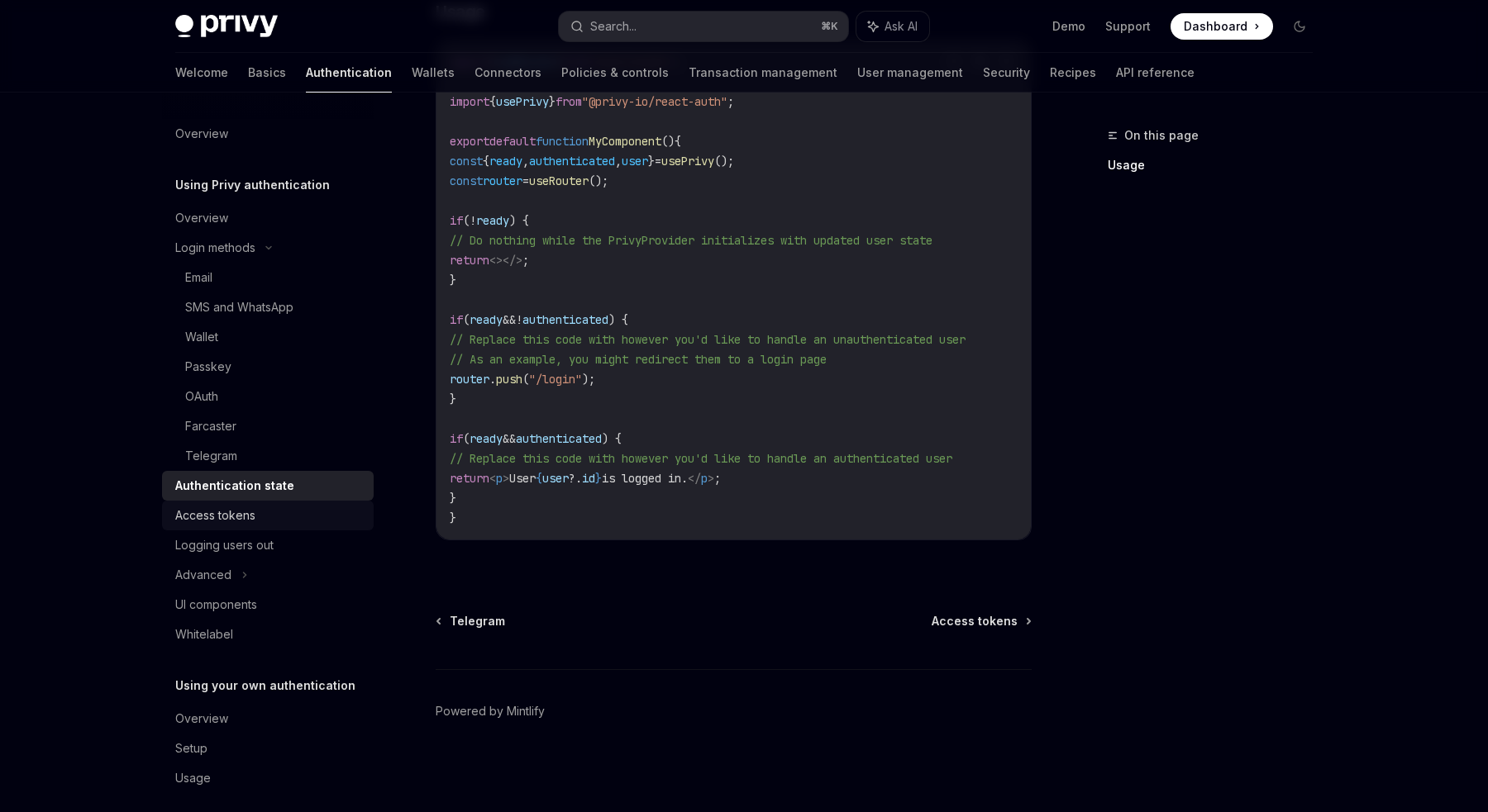
click at [253, 513] on div "Access tokens" at bounding box center [215, 515] width 80 height 20
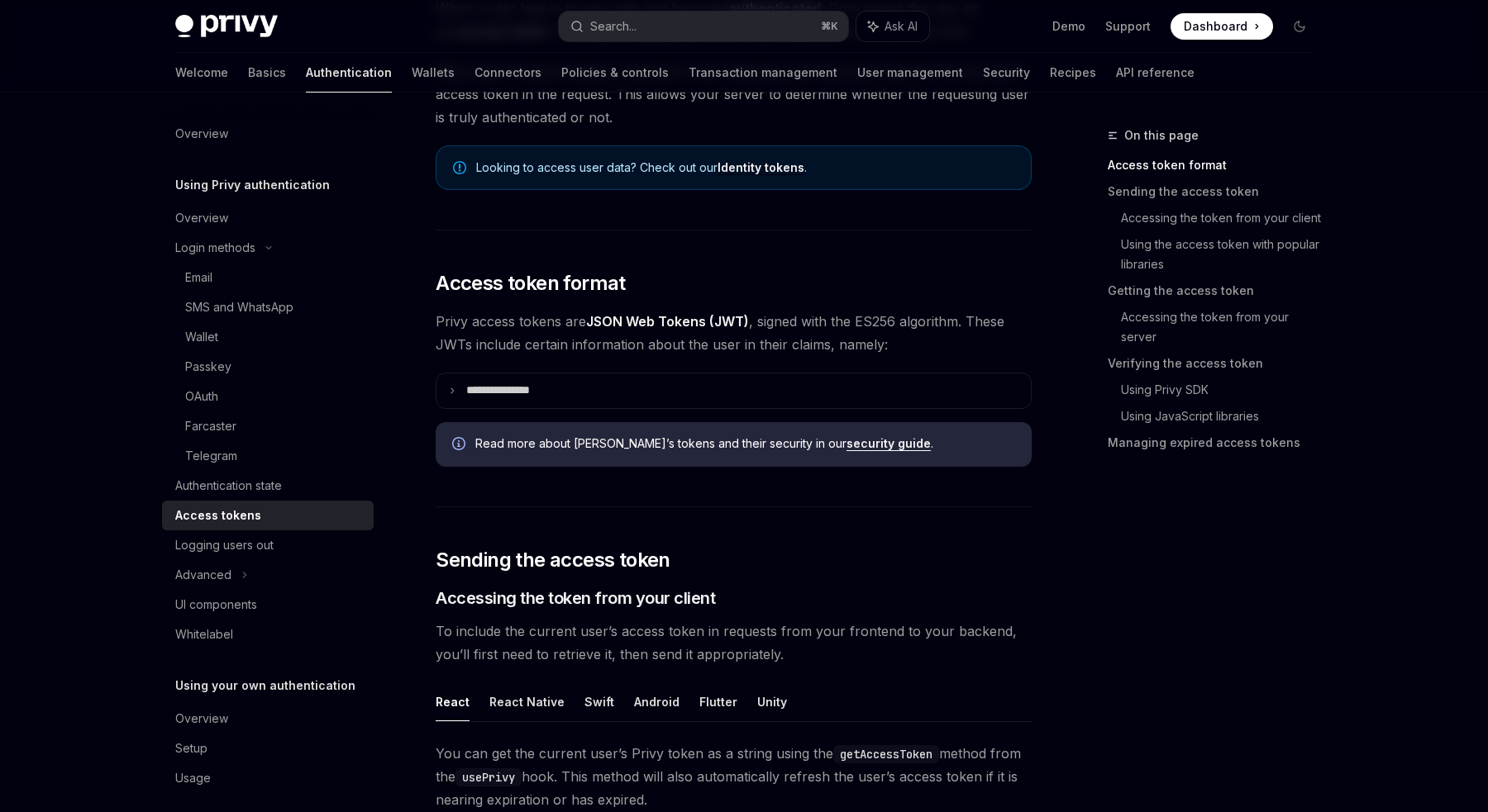
scroll to position [212, 0]
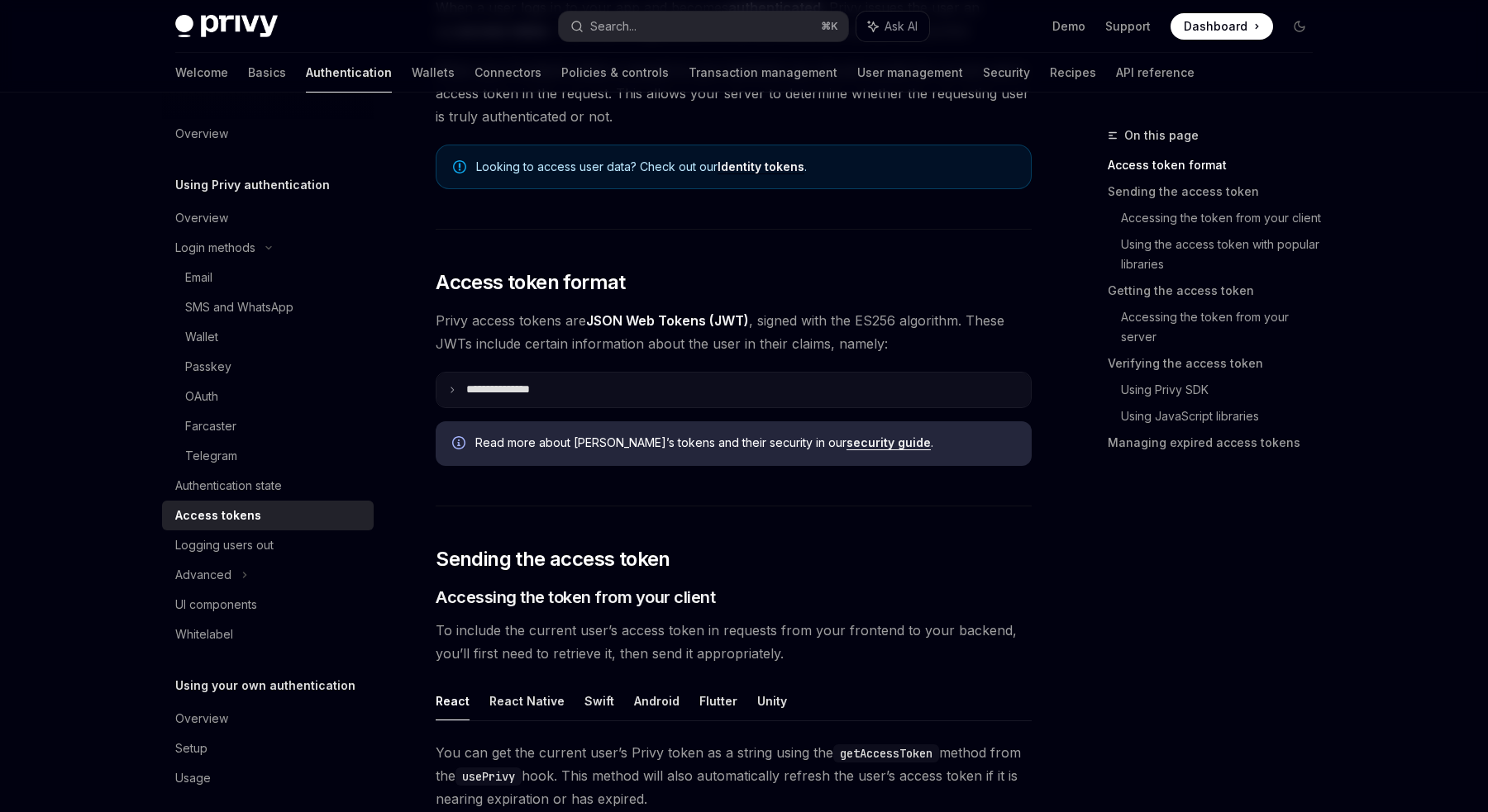
click at [455, 395] on summary "**********" at bounding box center [733, 390] width 595 height 35
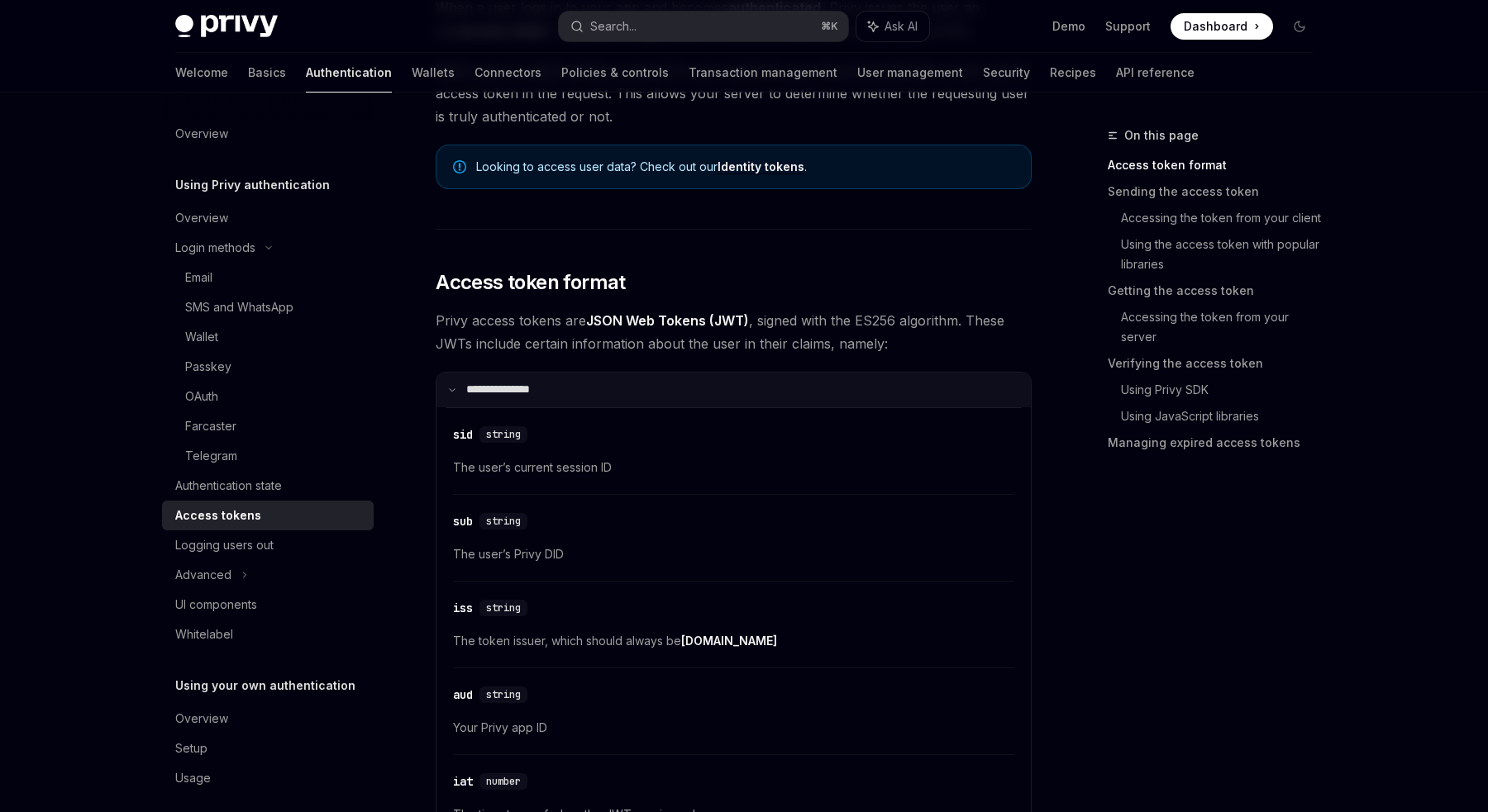
click at [455, 395] on summary "**********" at bounding box center [733, 390] width 595 height 35
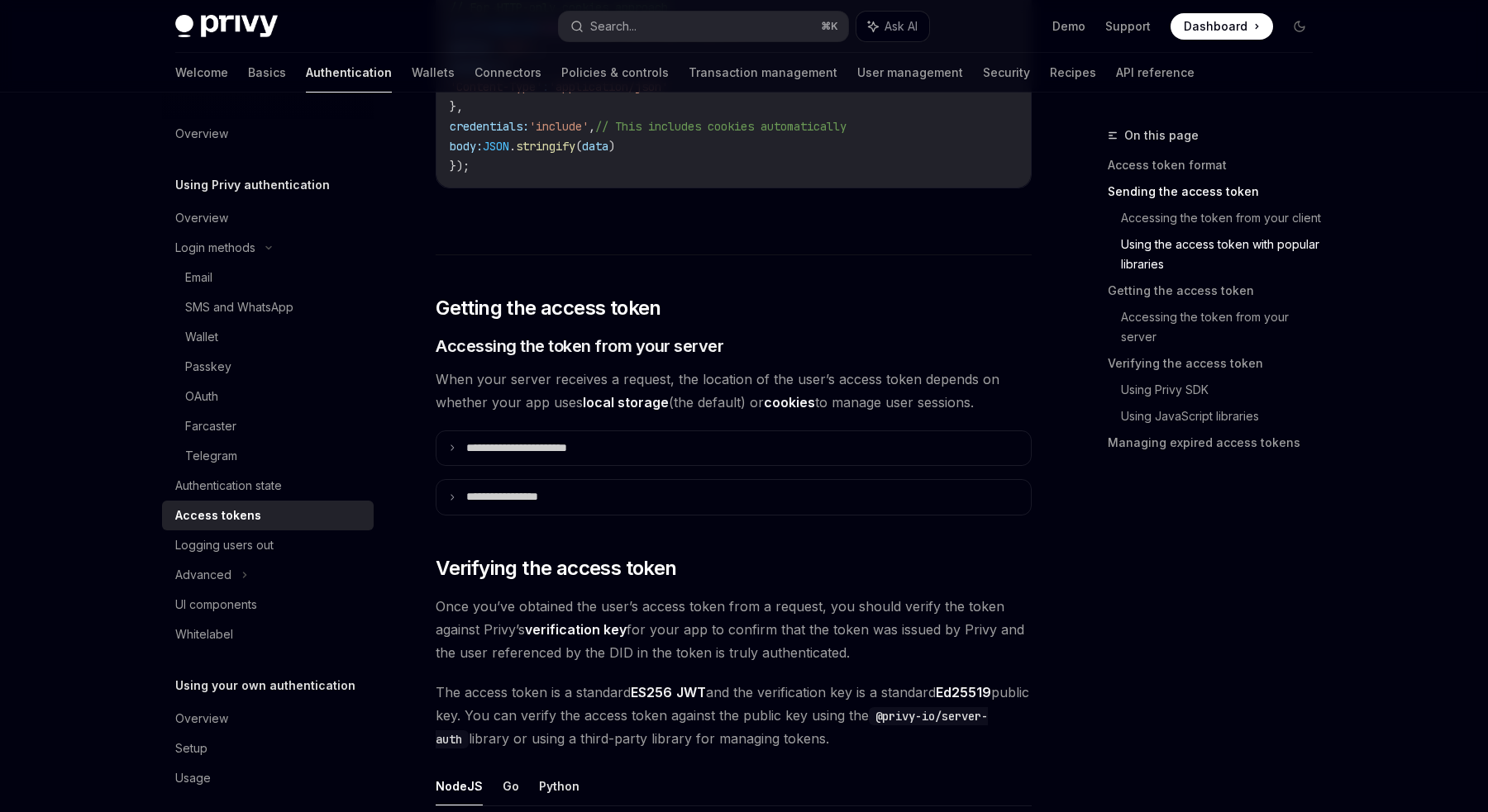
scroll to position [1917, 0]
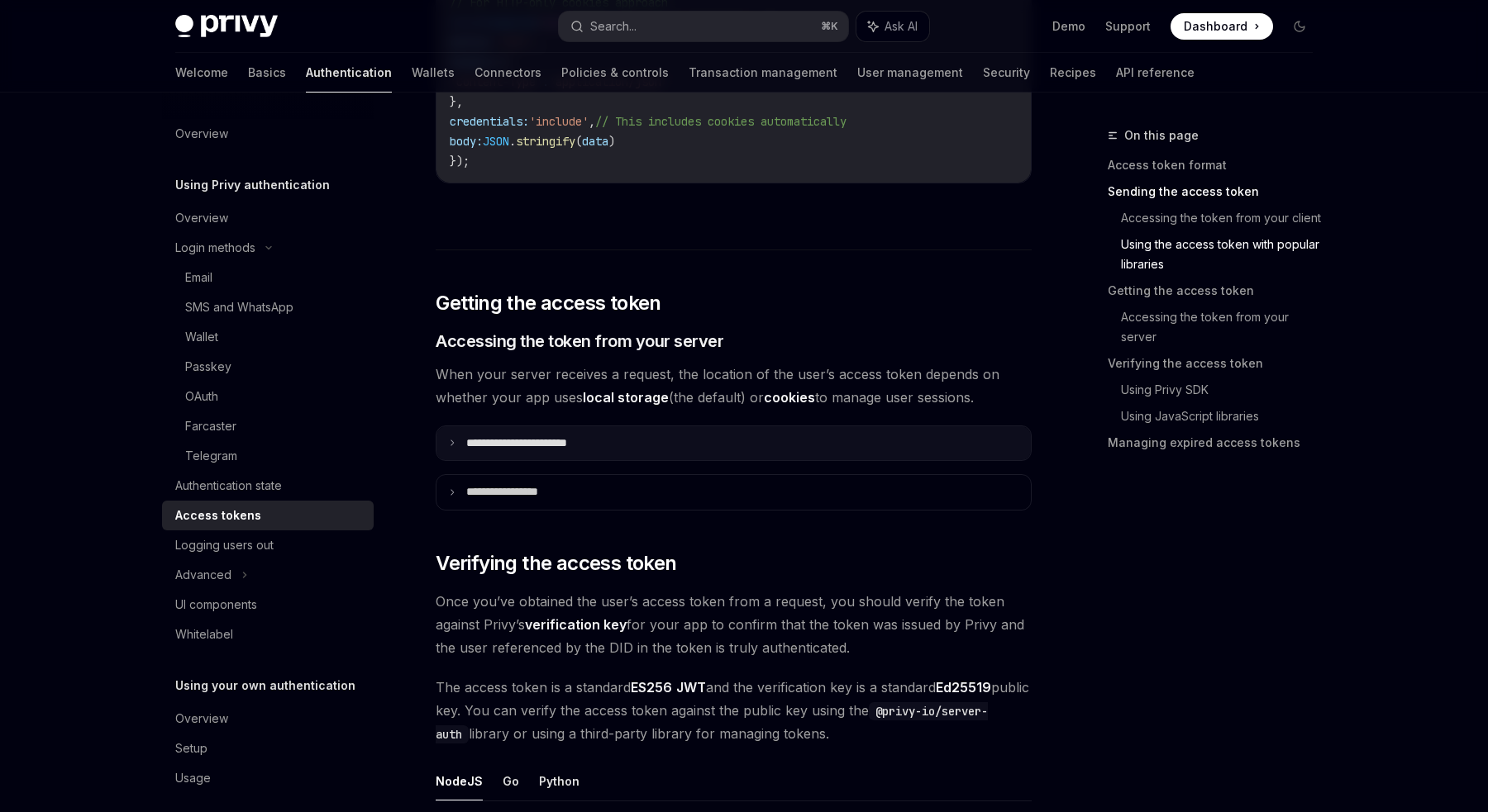
click at [472, 436] on p "**********" at bounding box center [535, 443] width 138 height 15
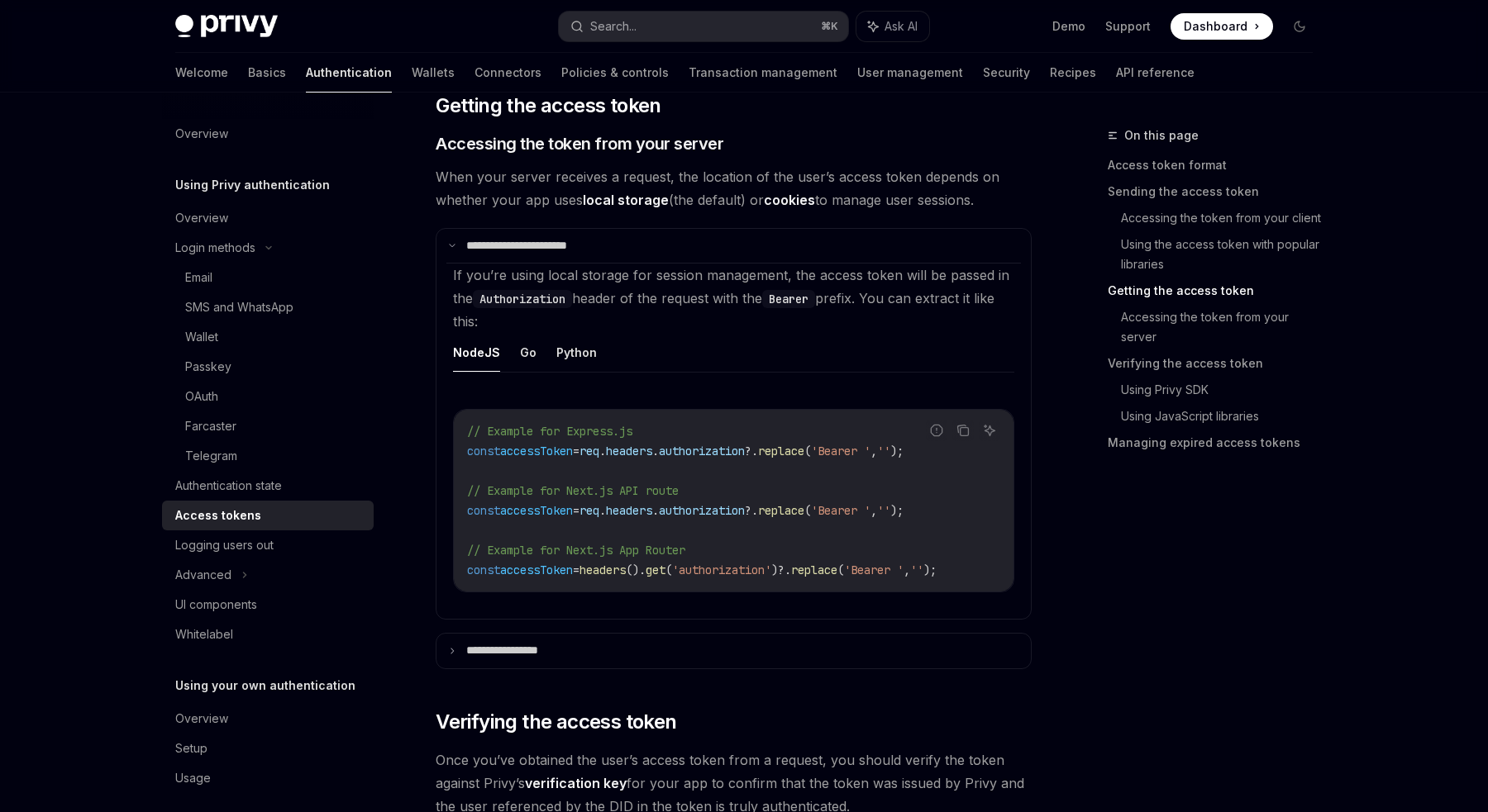
scroll to position [2117, 0]
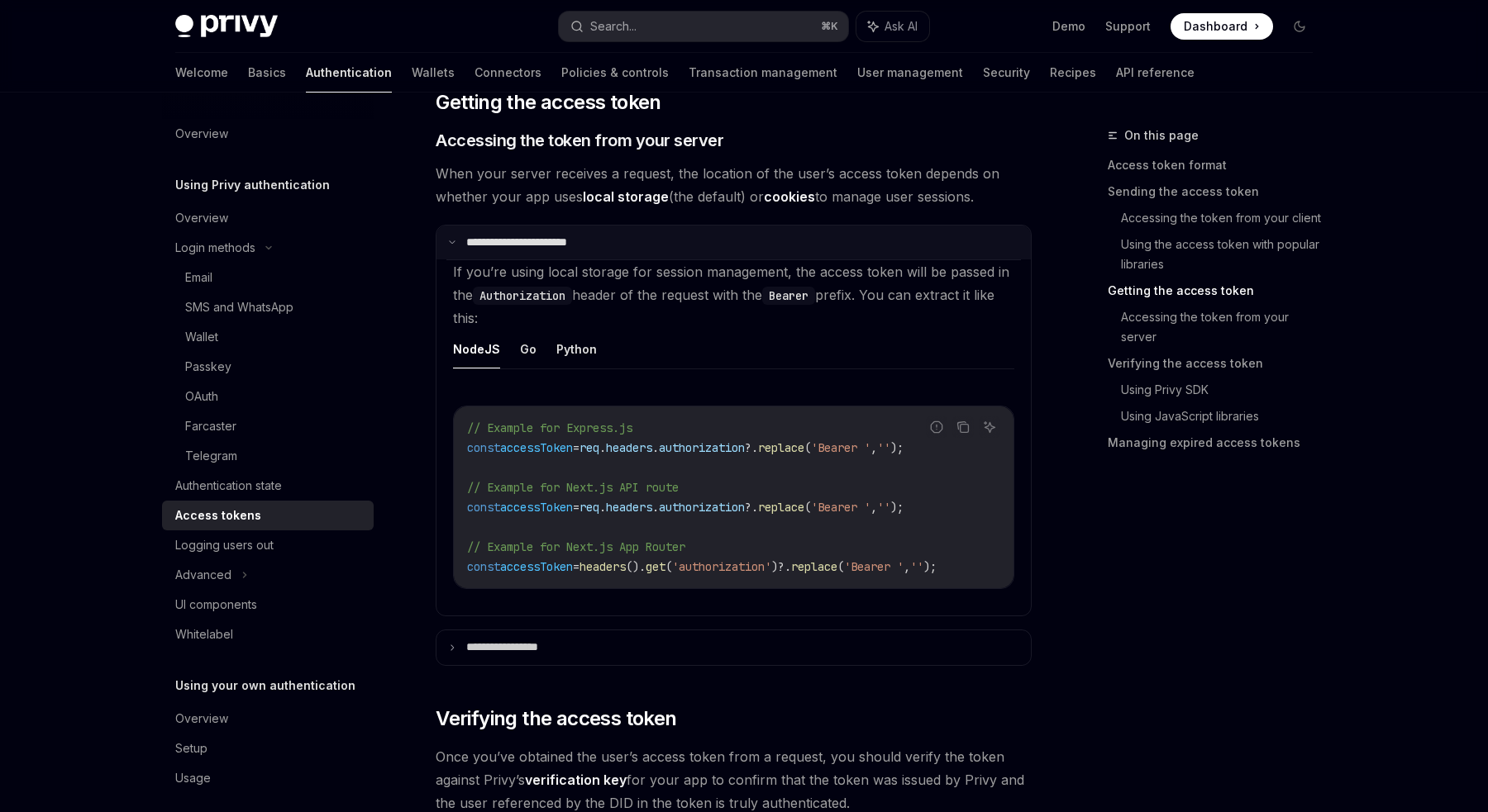
click at [451, 241] on icon at bounding box center [452, 241] width 8 height 8
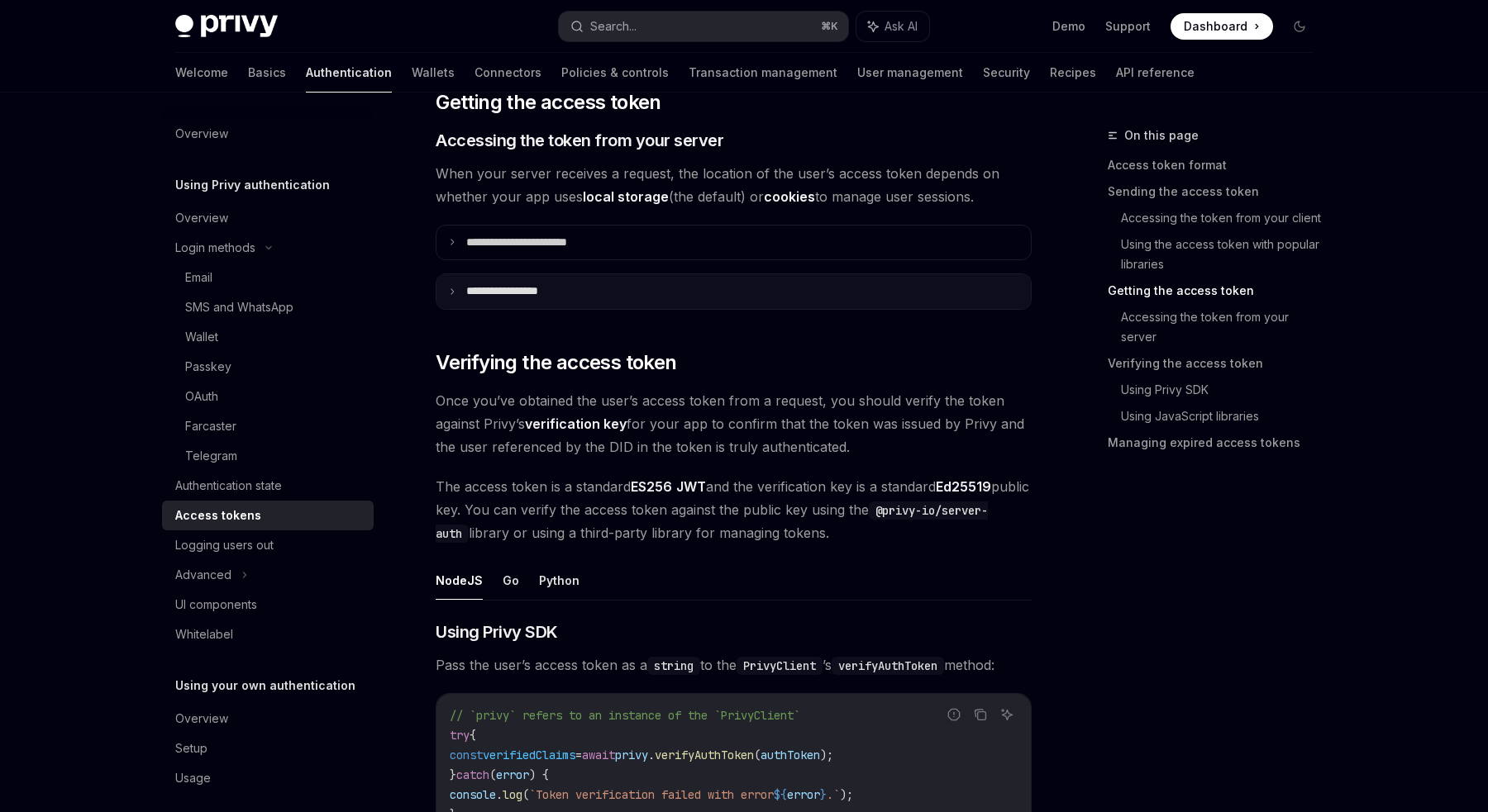
click at [453, 284] on summary "**********" at bounding box center [733, 292] width 595 height 35
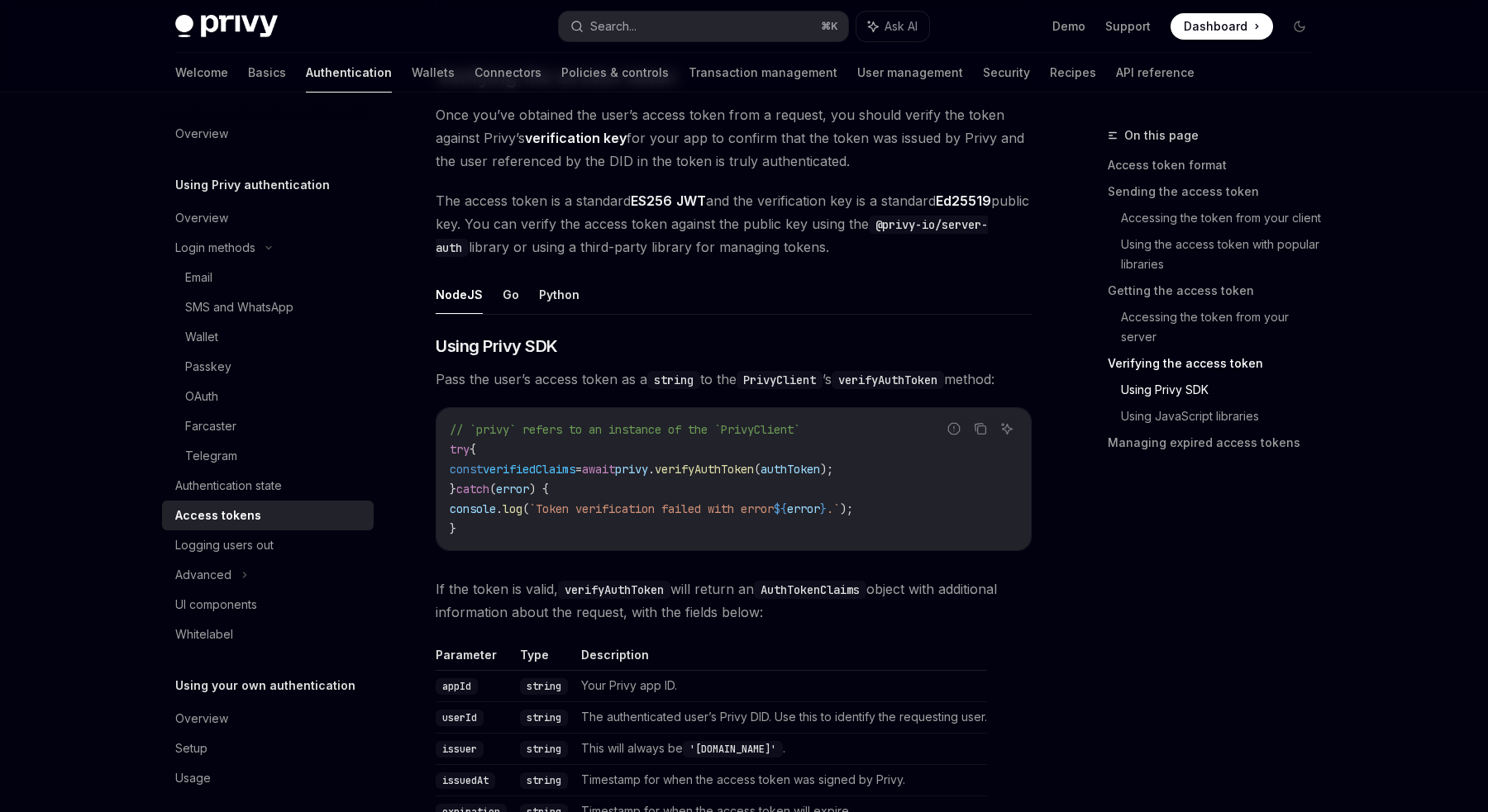
scroll to position [2762, 0]
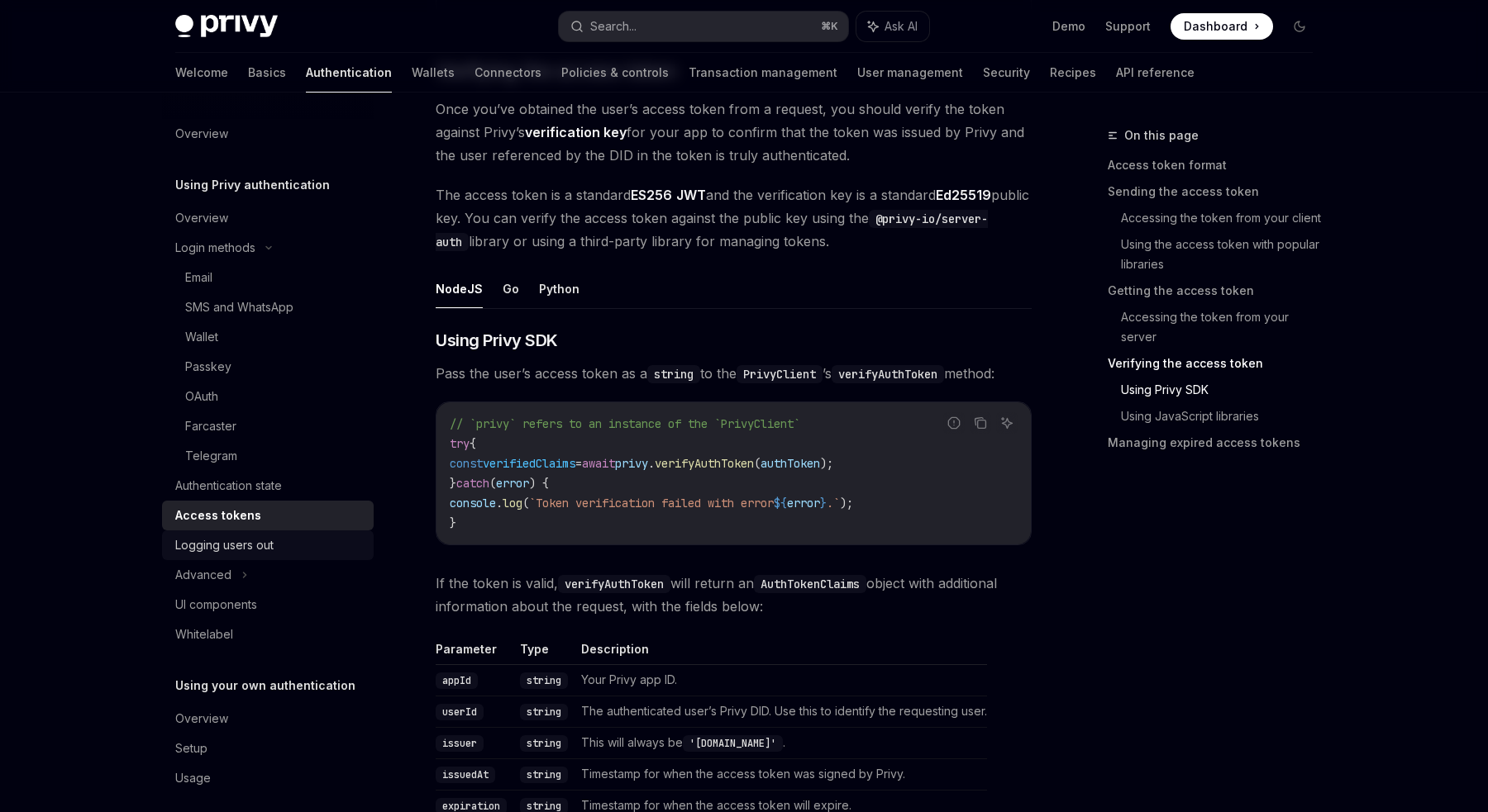
click at [249, 550] on div "Logging users out" at bounding box center [224, 545] width 98 height 20
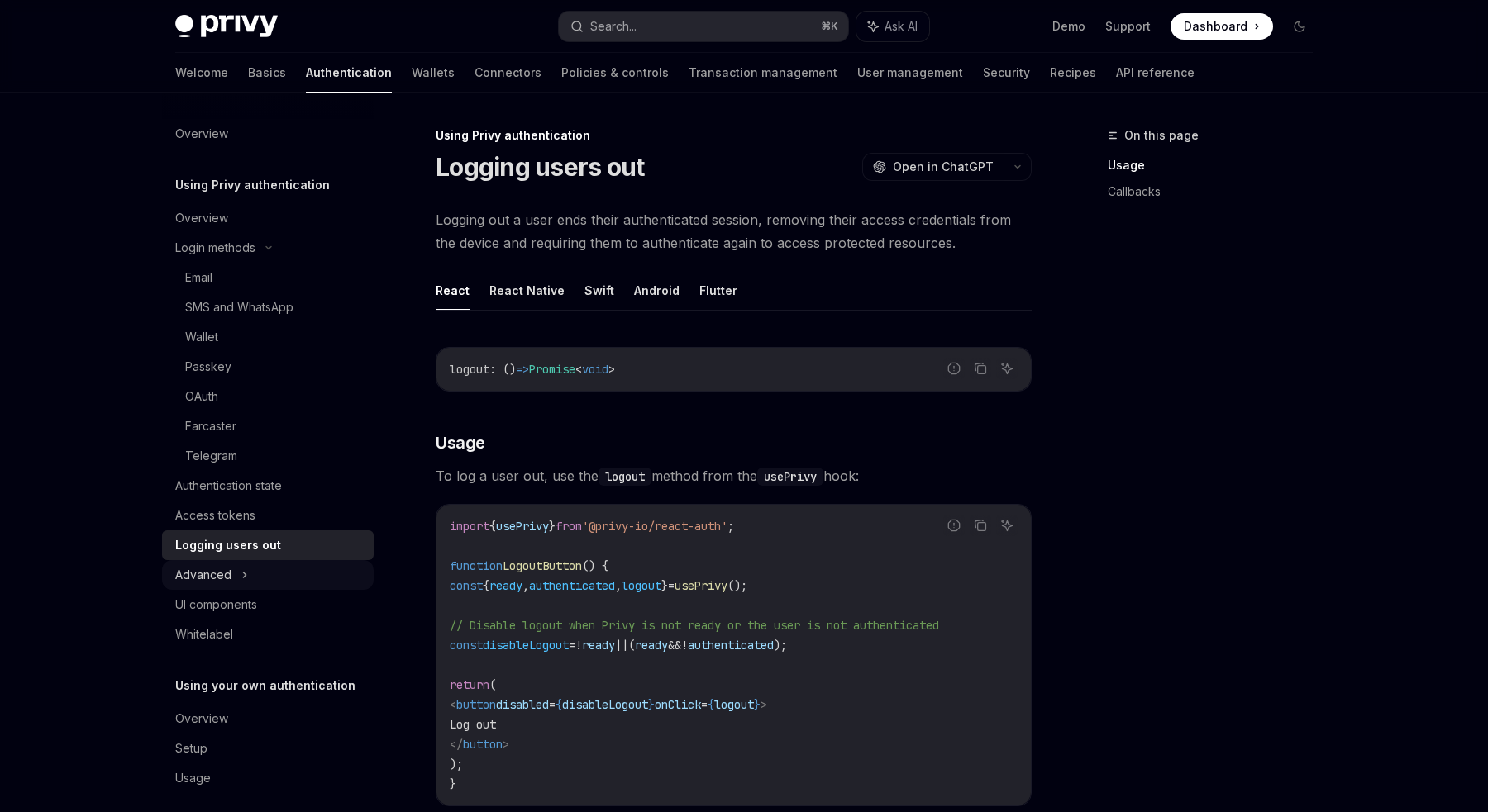
click at [188, 575] on div "Advanced" at bounding box center [203, 574] width 57 height 20
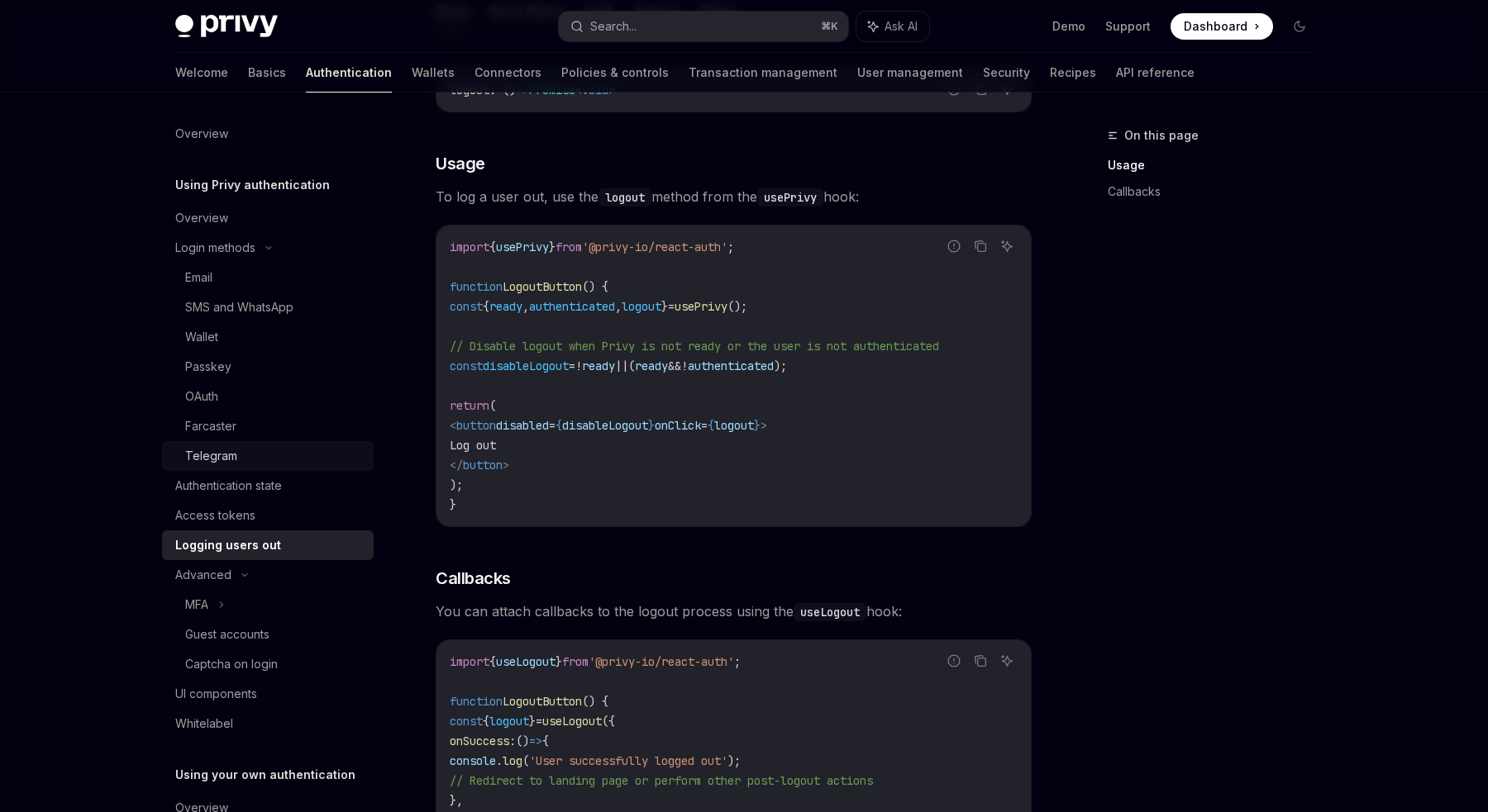
scroll to position [104, 0]
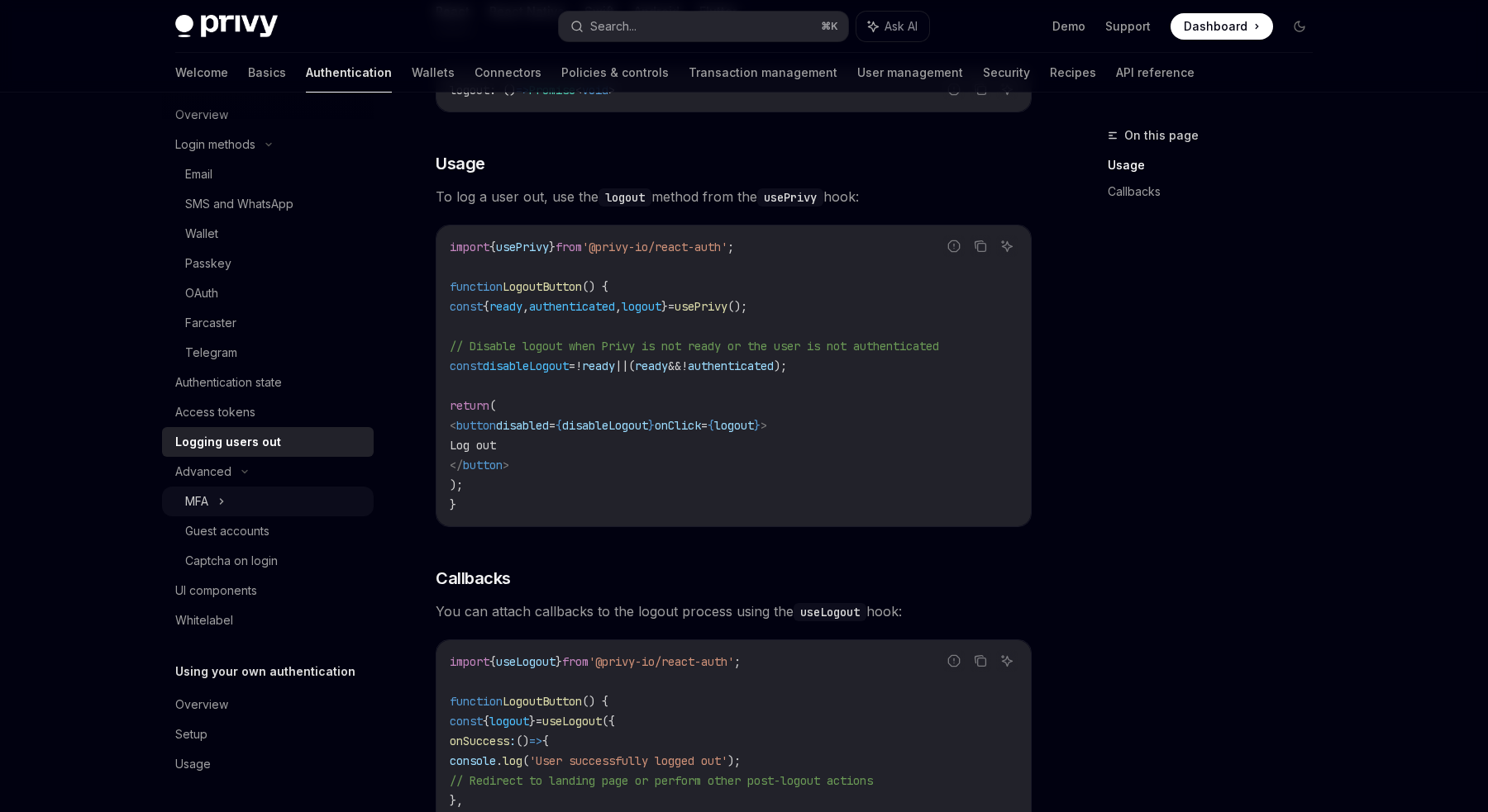
click at [219, 498] on div "MFA" at bounding box center [267, 501] width 212 height 30
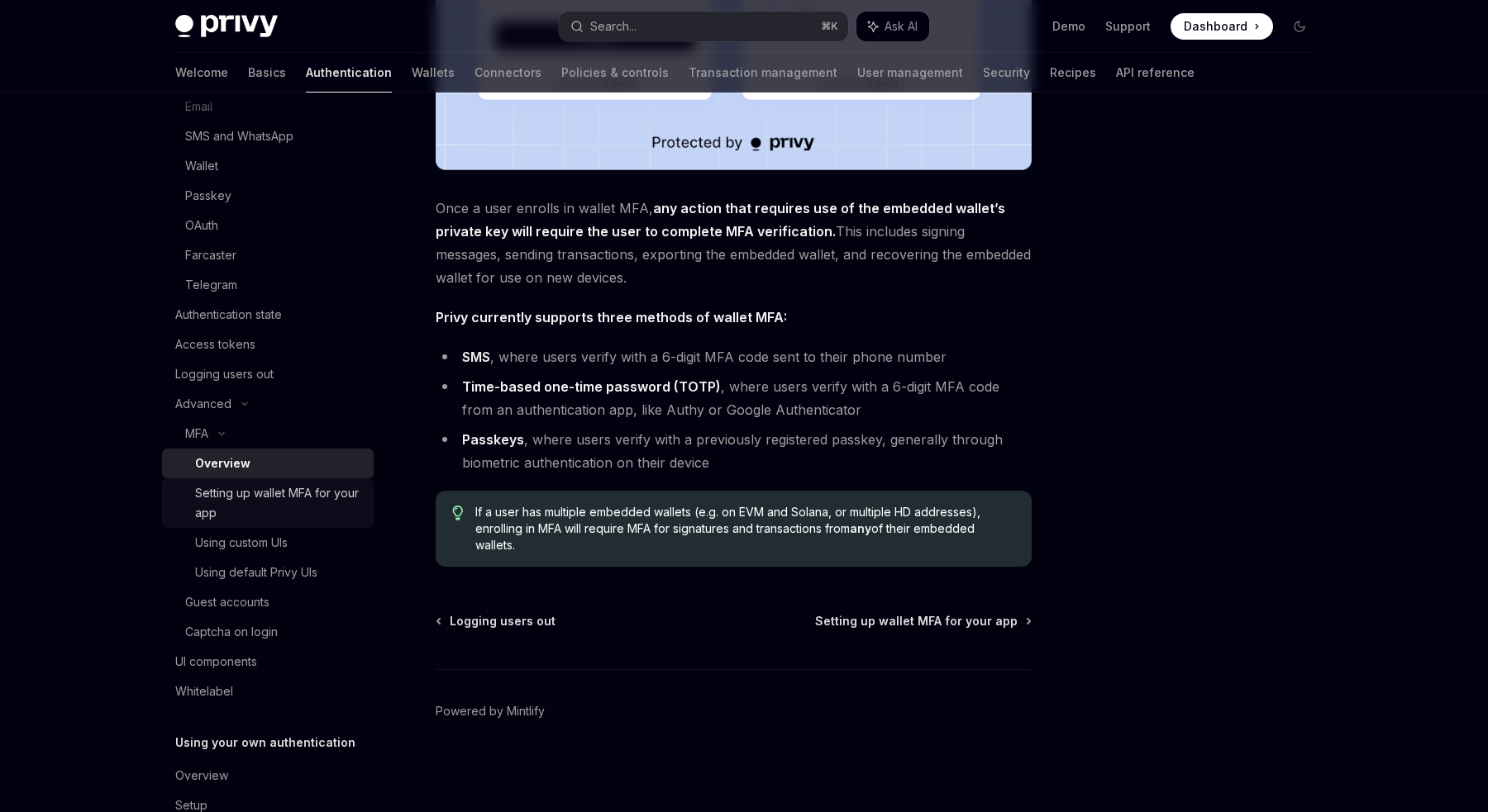
scroll to position [179, 0]
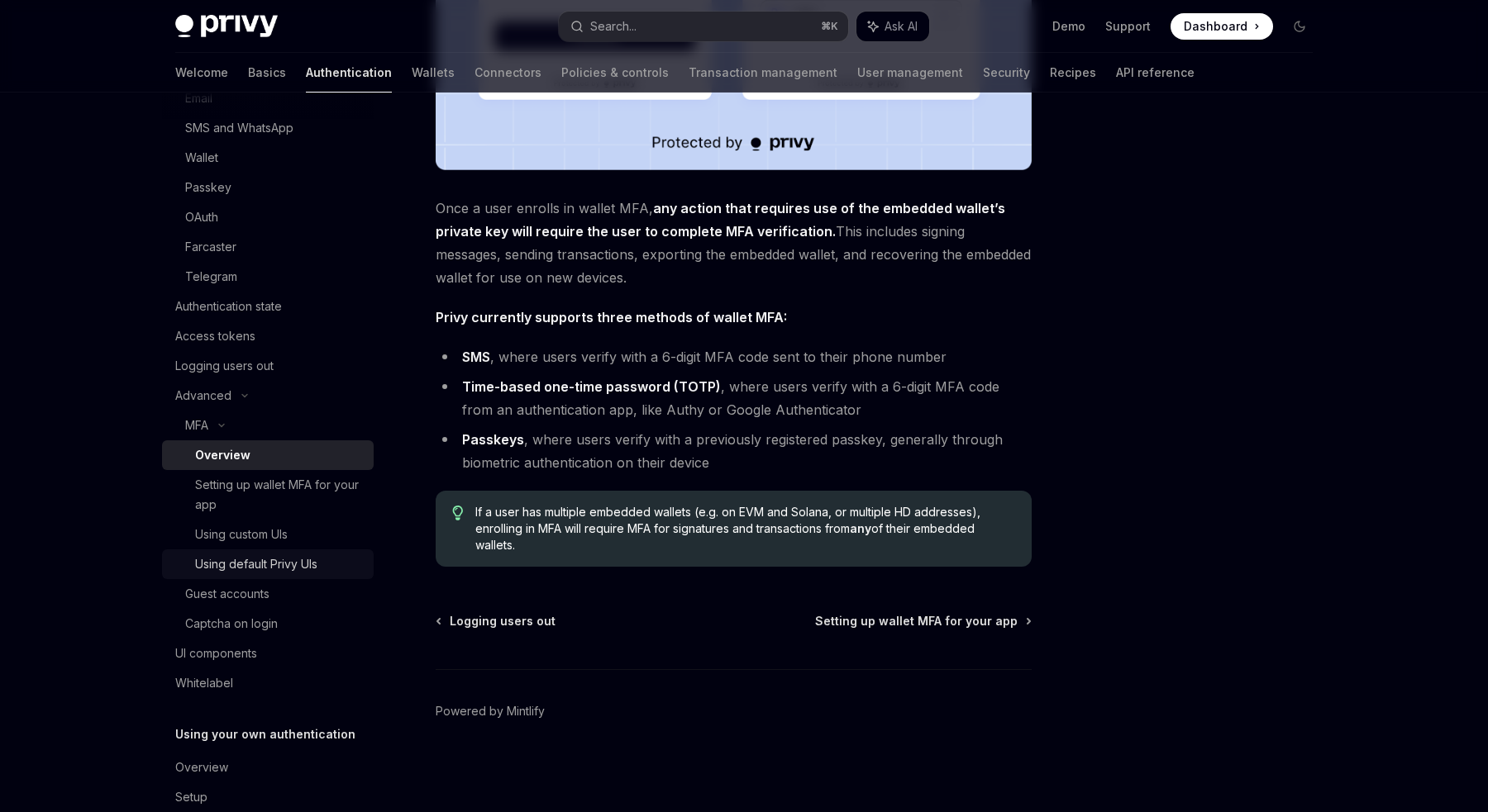
click at [300, 570] on div "Using default Privy UIs" at bounding box center [256, 564] width 123 height 20
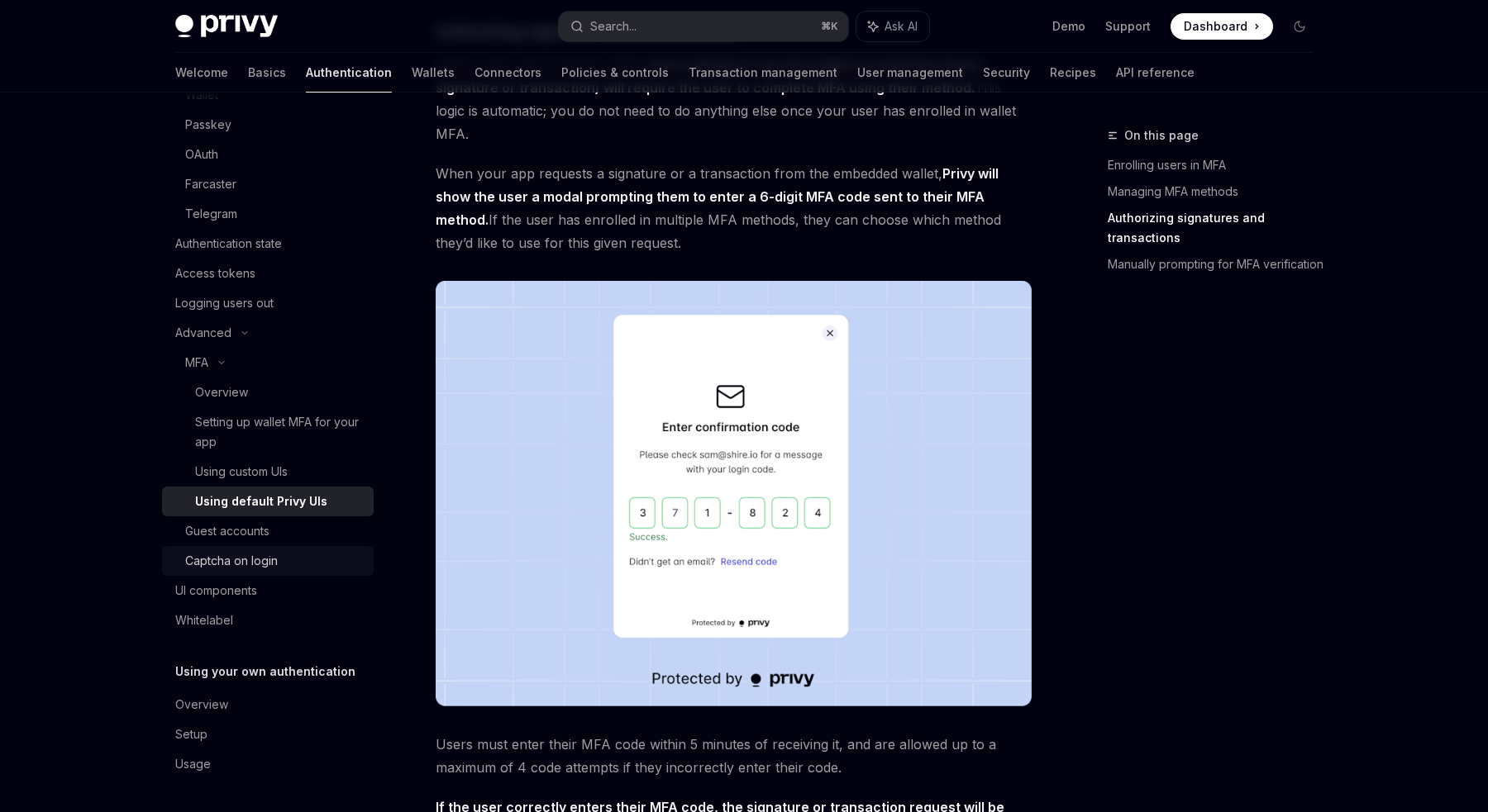
scroll to position [1977, 0]
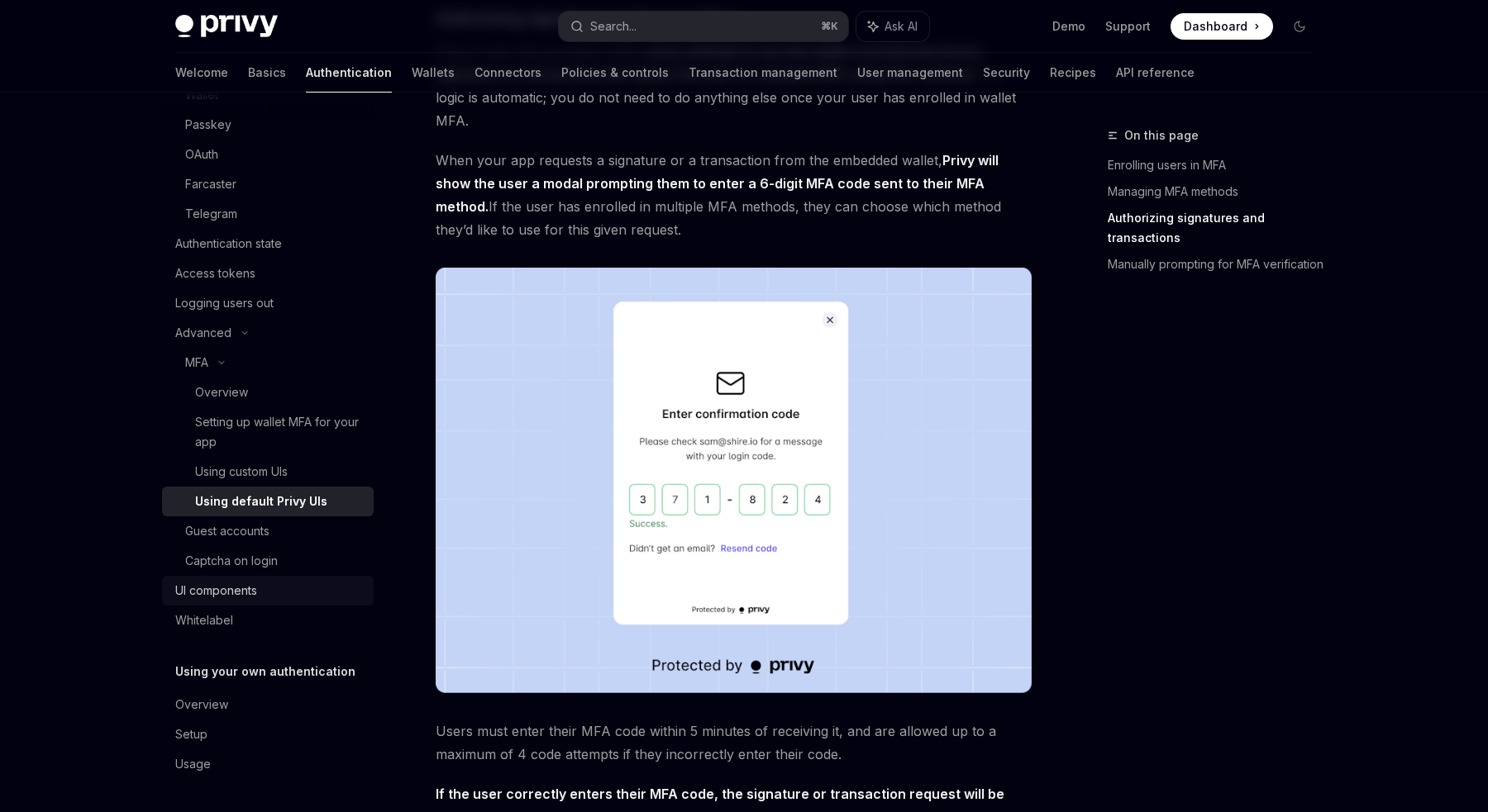
click at [253, 597] on div "UI components" at bounding box center [216, 590] width 82 height 20
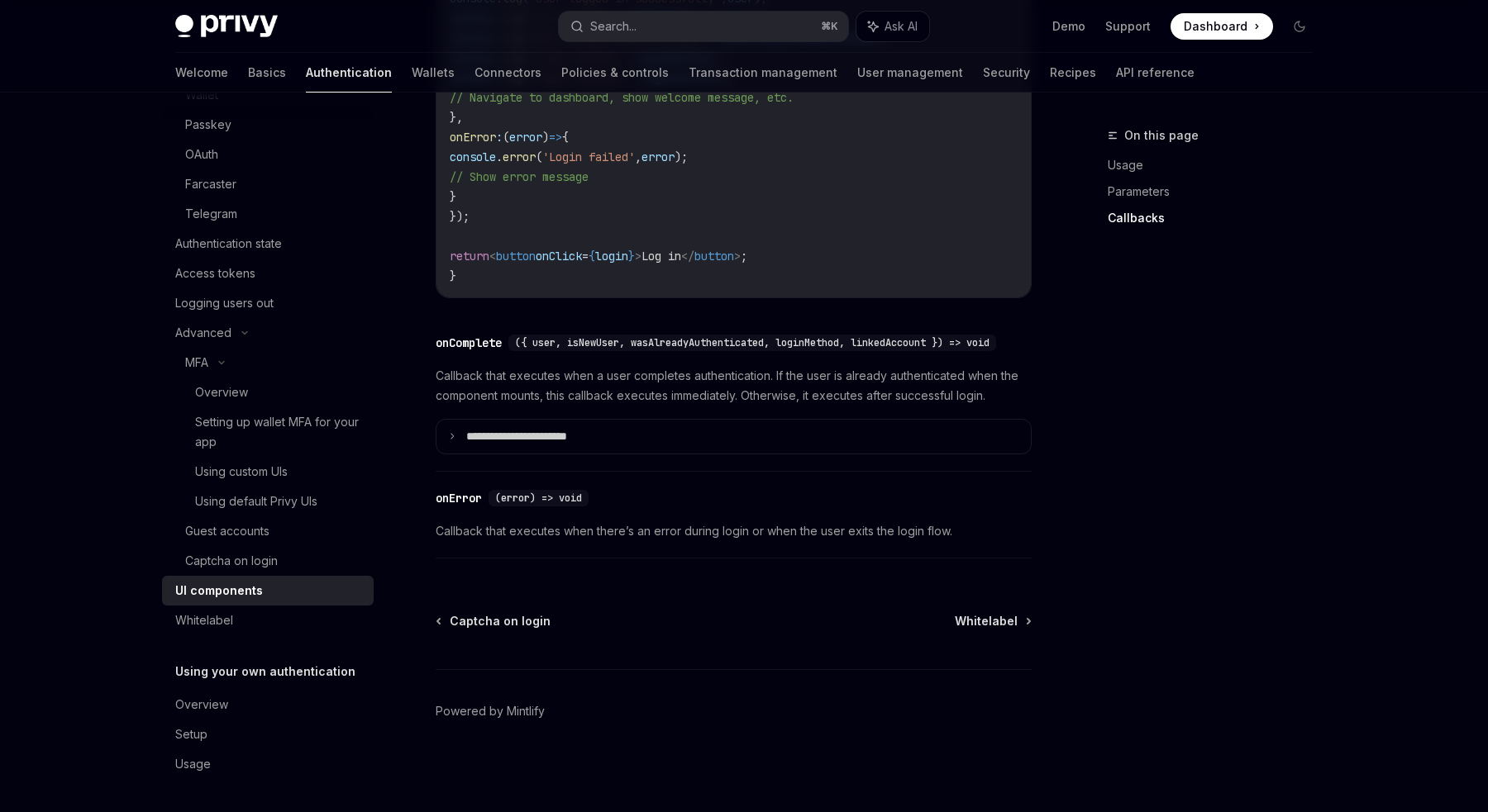
scroll to position [2337, 0]
click at [256, 625] on div "Whitelabel" at bounding box center [269, 621] width 188 height 20
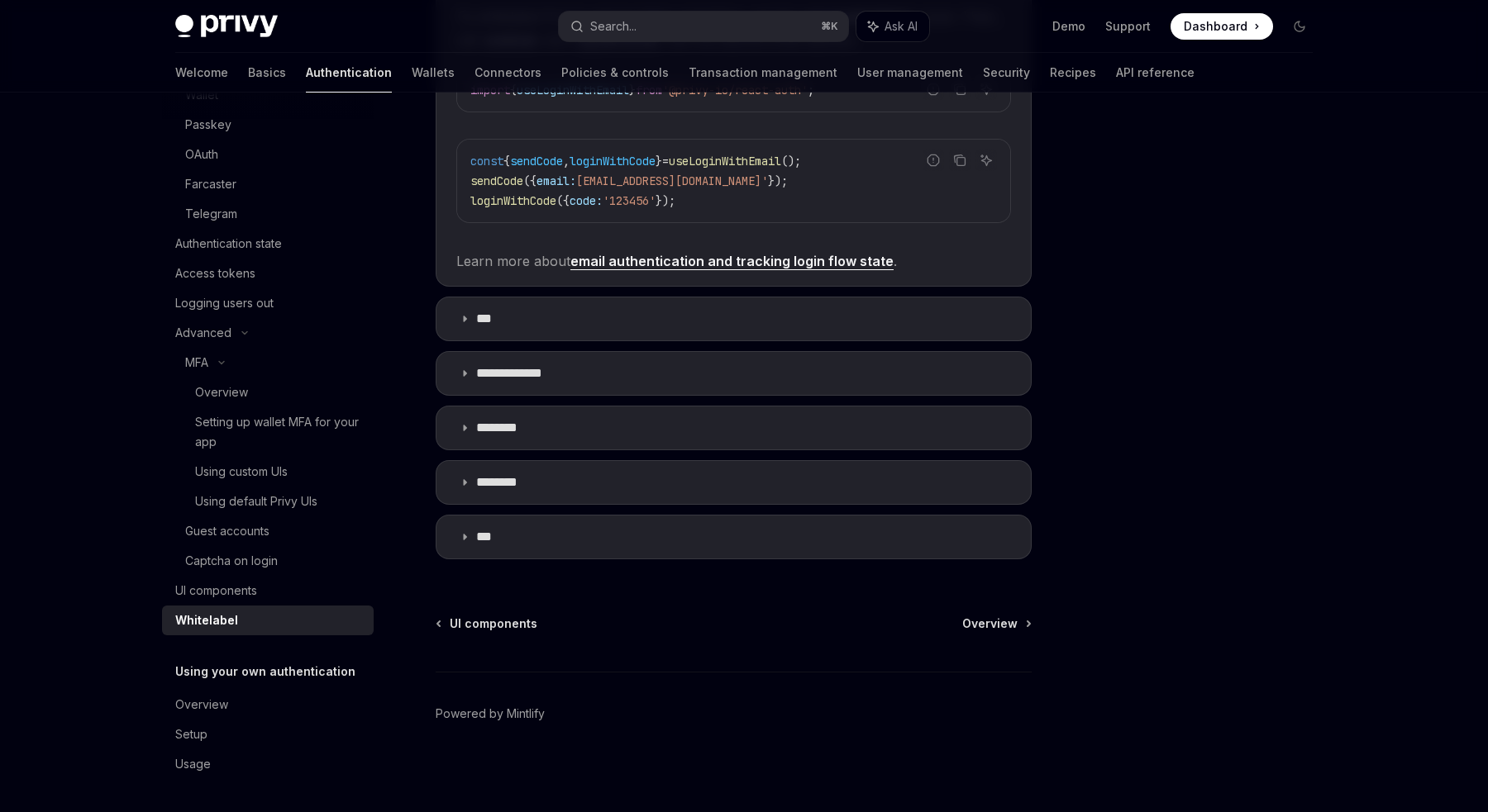
scroll to position [487, 0]
click at [412, 78] on link "Wallets" at bounding box center [433, 73] width 43 height 40
type textarea "*"
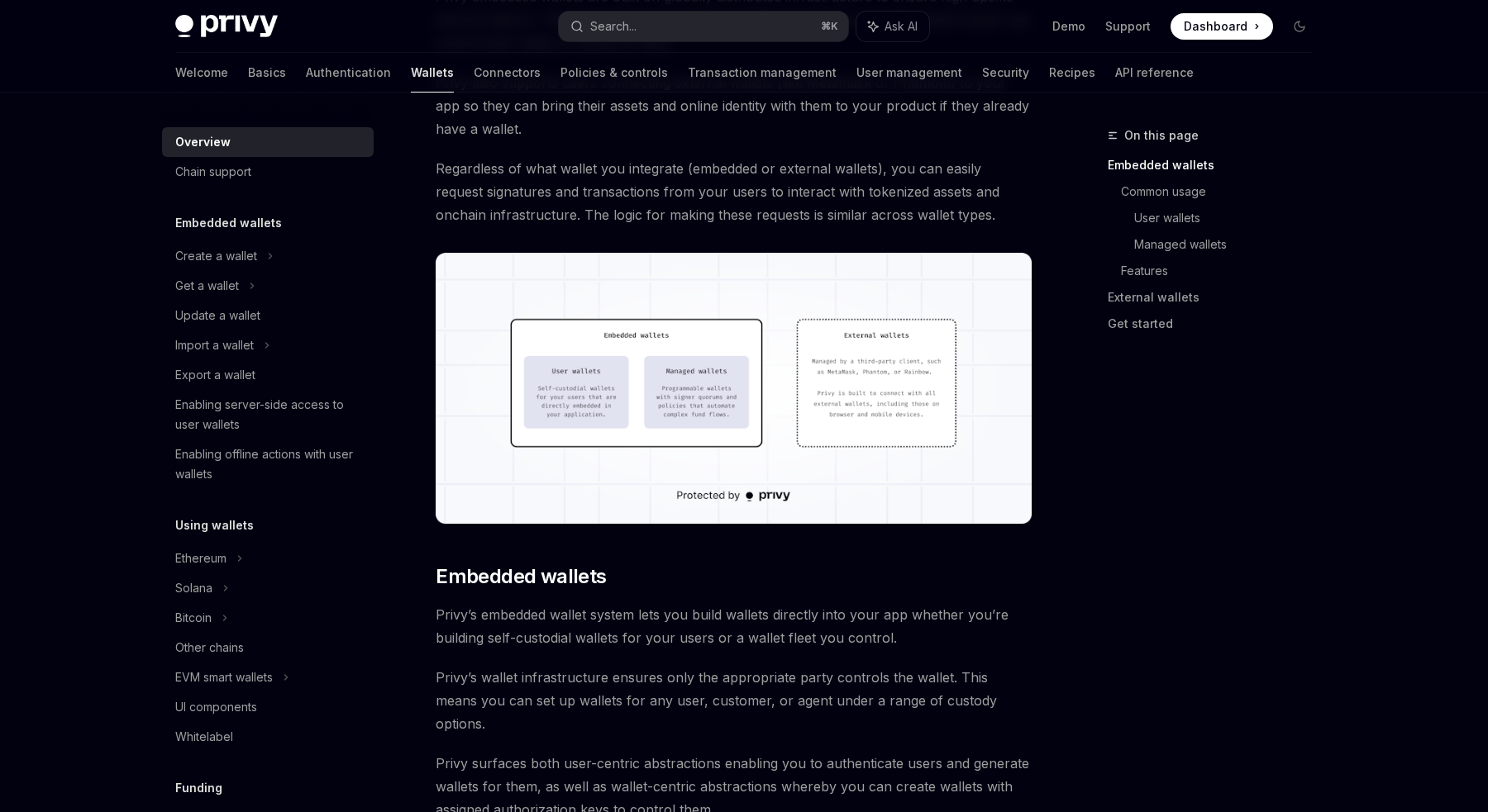
scroll to position [377, 0]
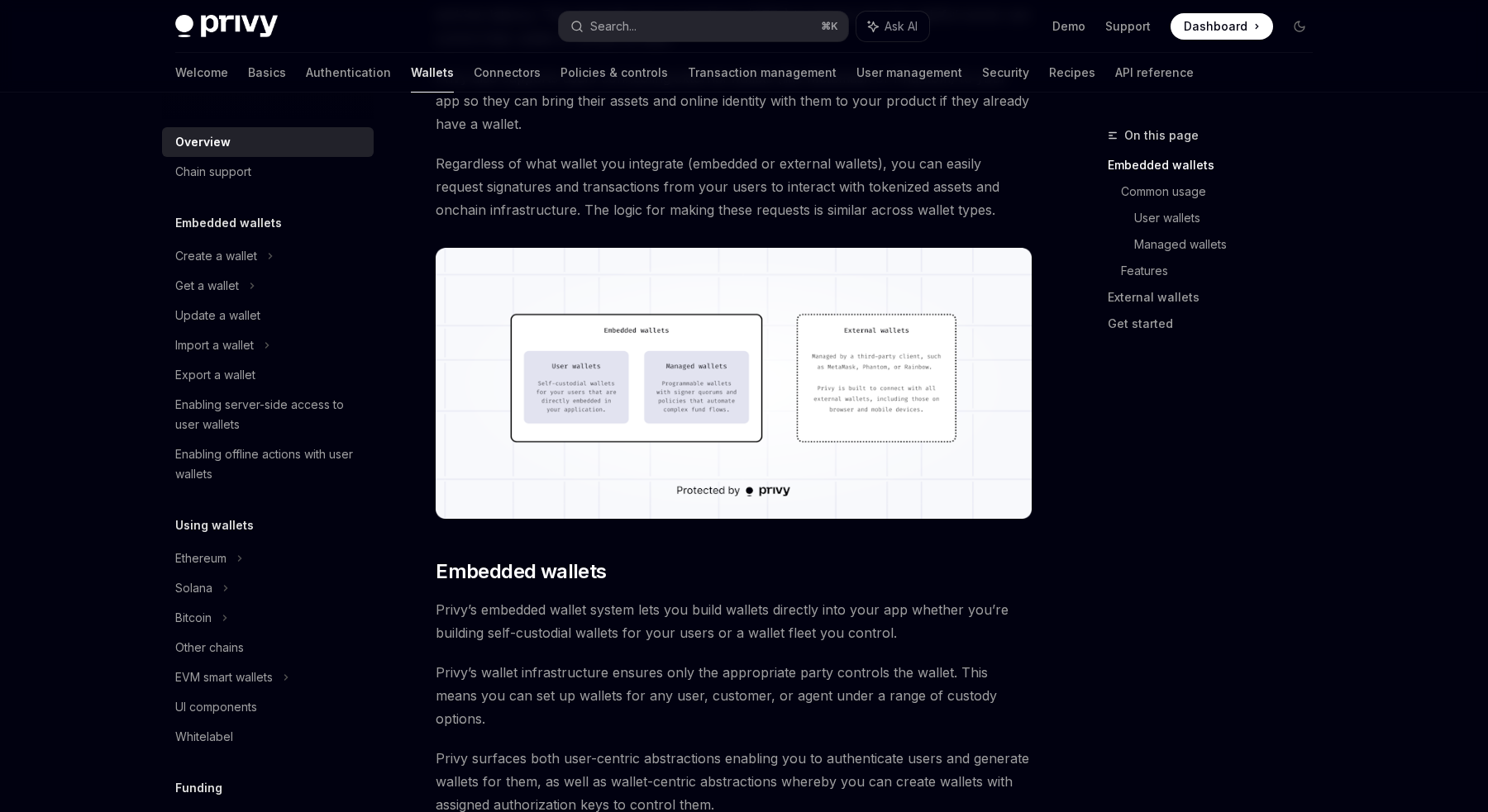
click at [676, 379] on img at bounding box center [733, 383] width 596 height 271
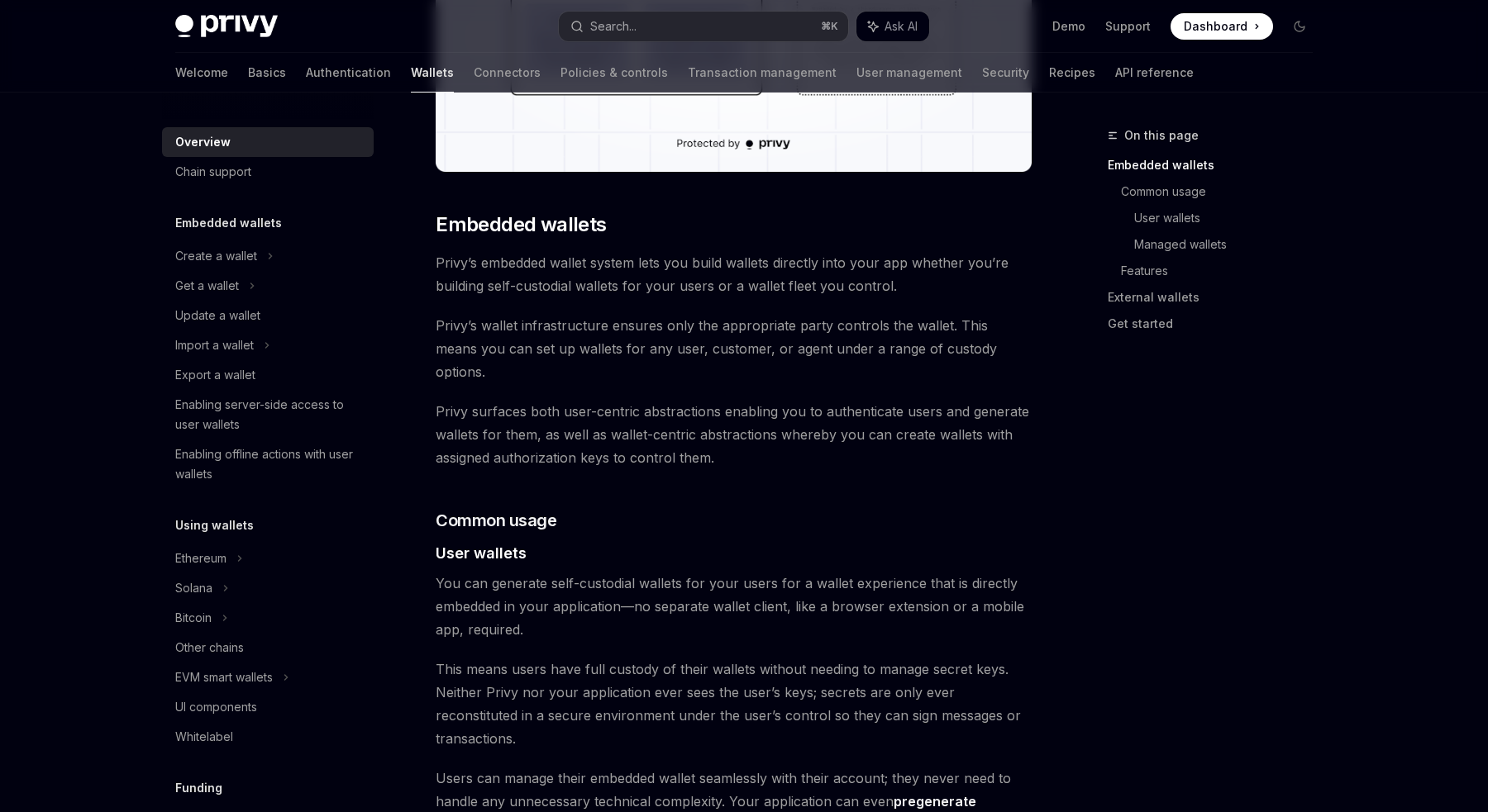
scroll to position [725, 0]
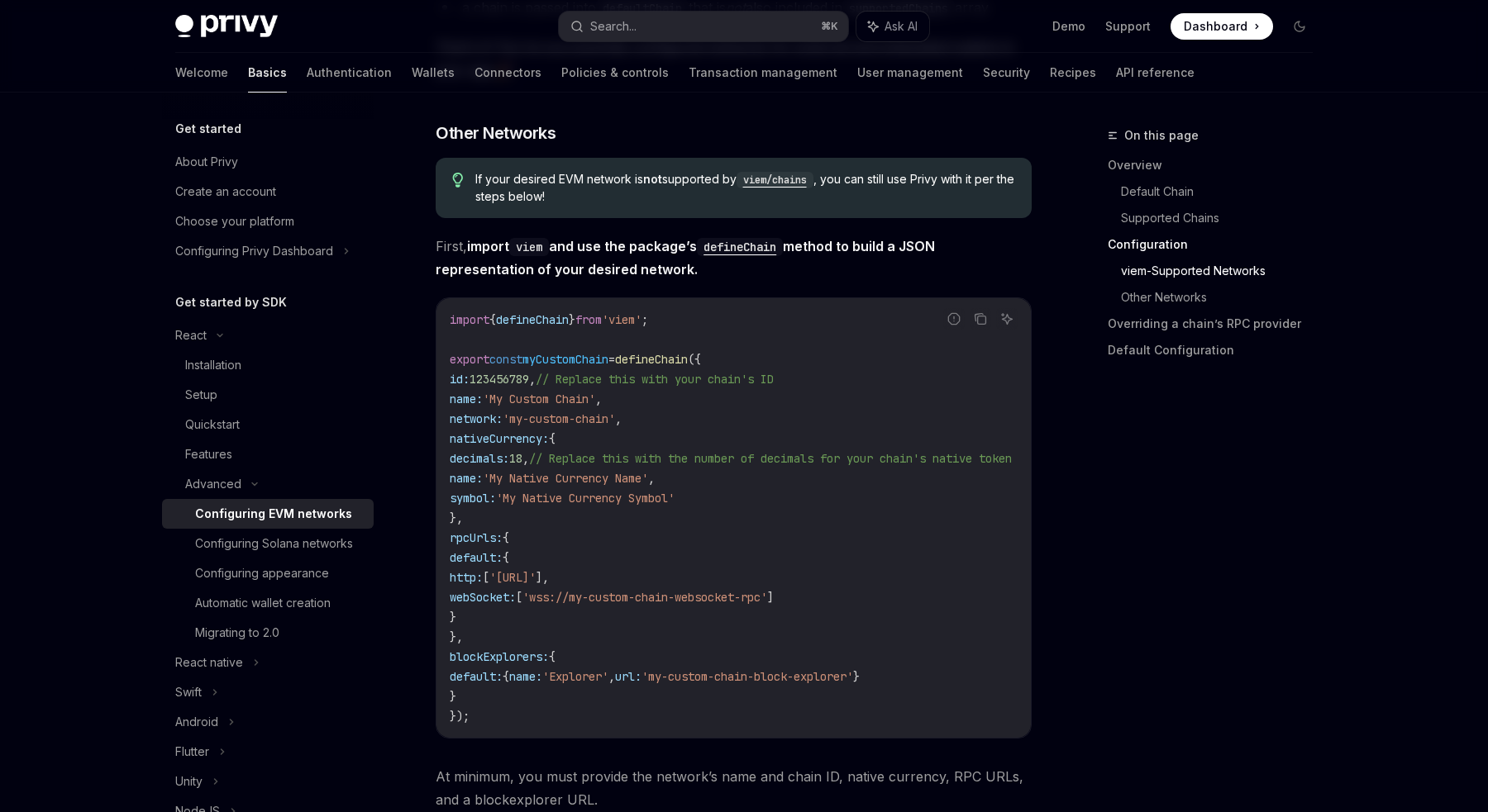
scroll to position [2720, 0]
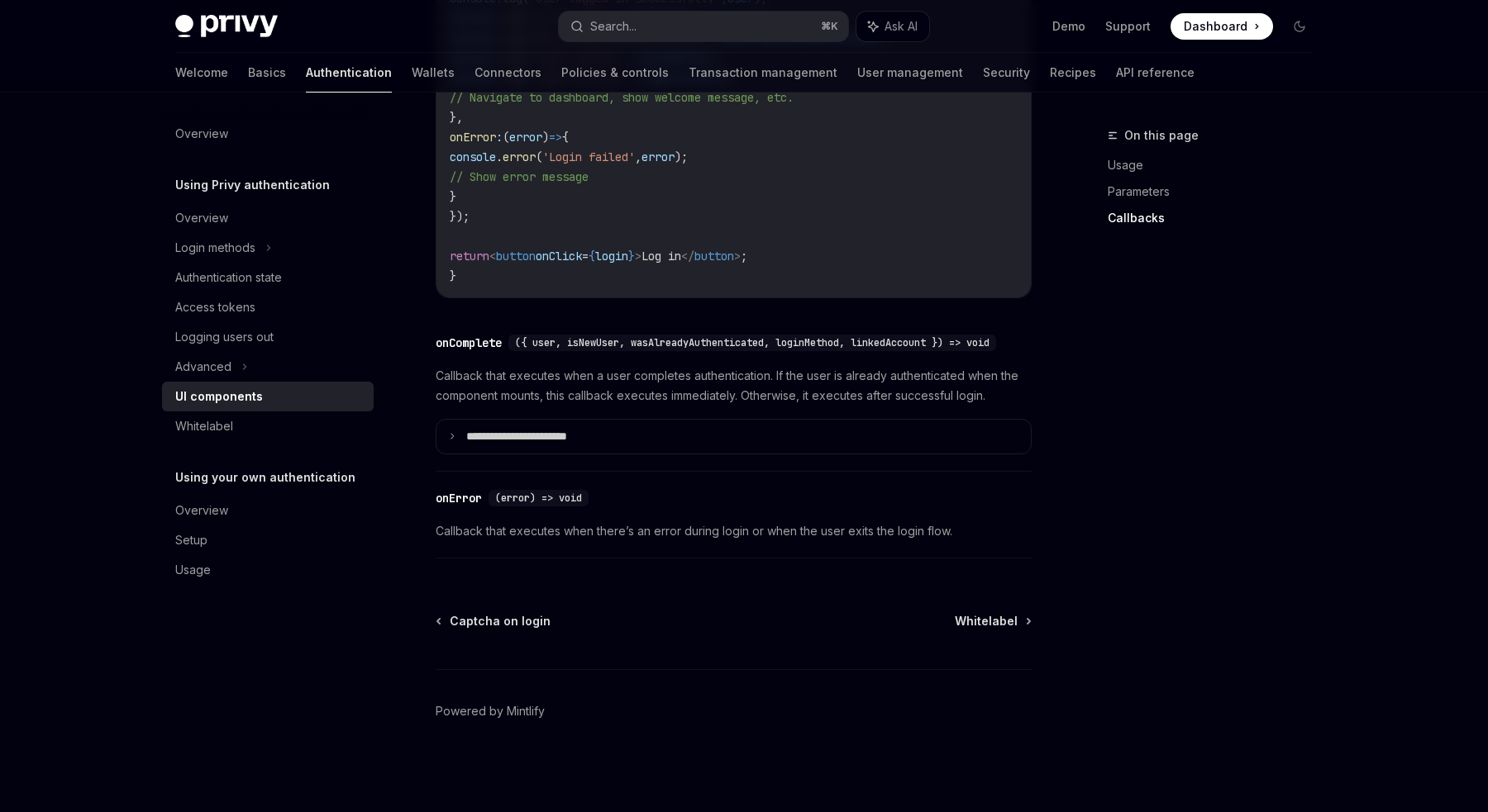
scroll to position [2314, 0]
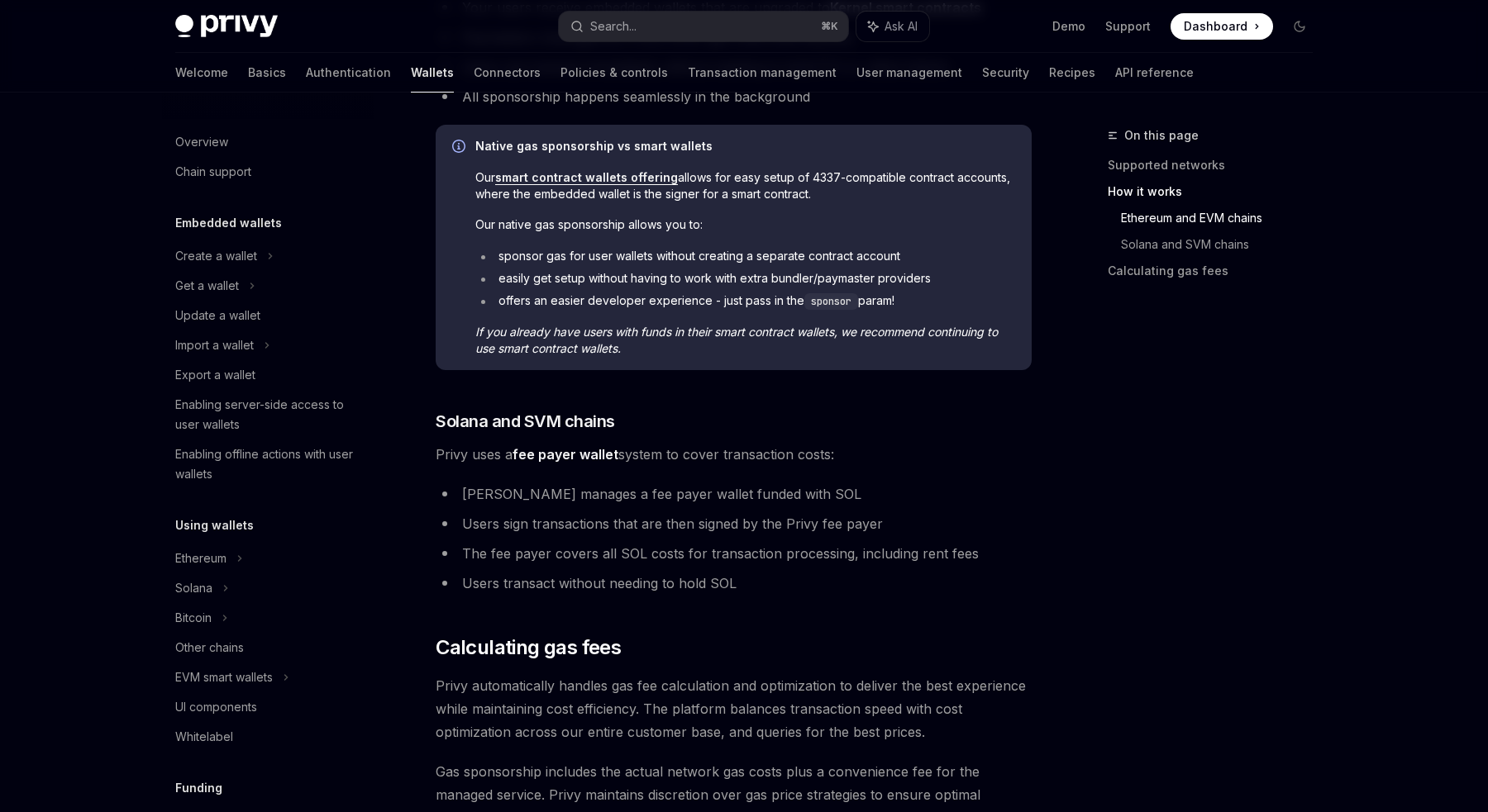
scroll to position [367, 0]
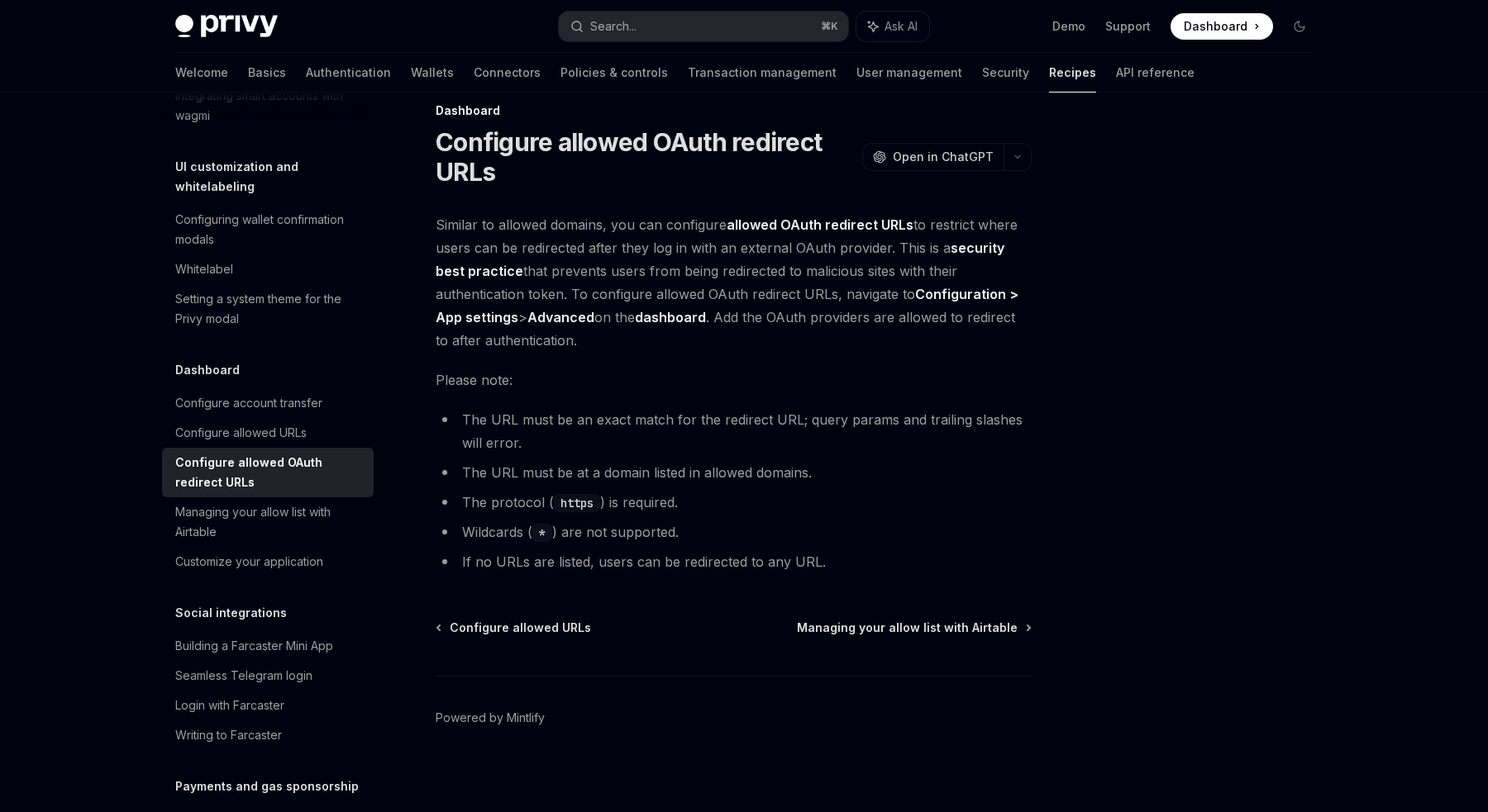
scroll to position [31, 0]
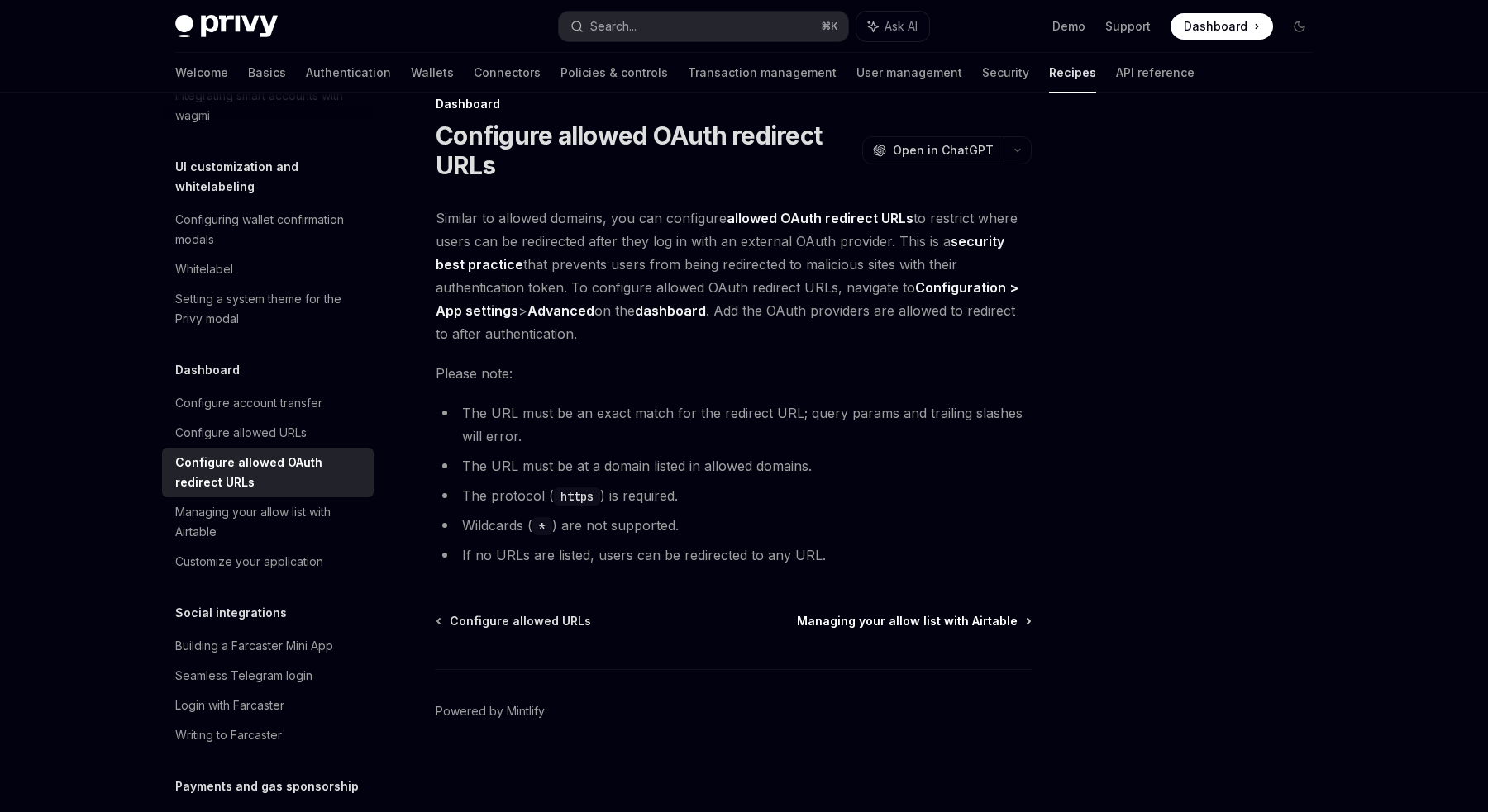
click at [967, 621] on span "Managing your allow list with Airtable" at bounding box center [906, 621] width 220 height 17
type textarea "*"
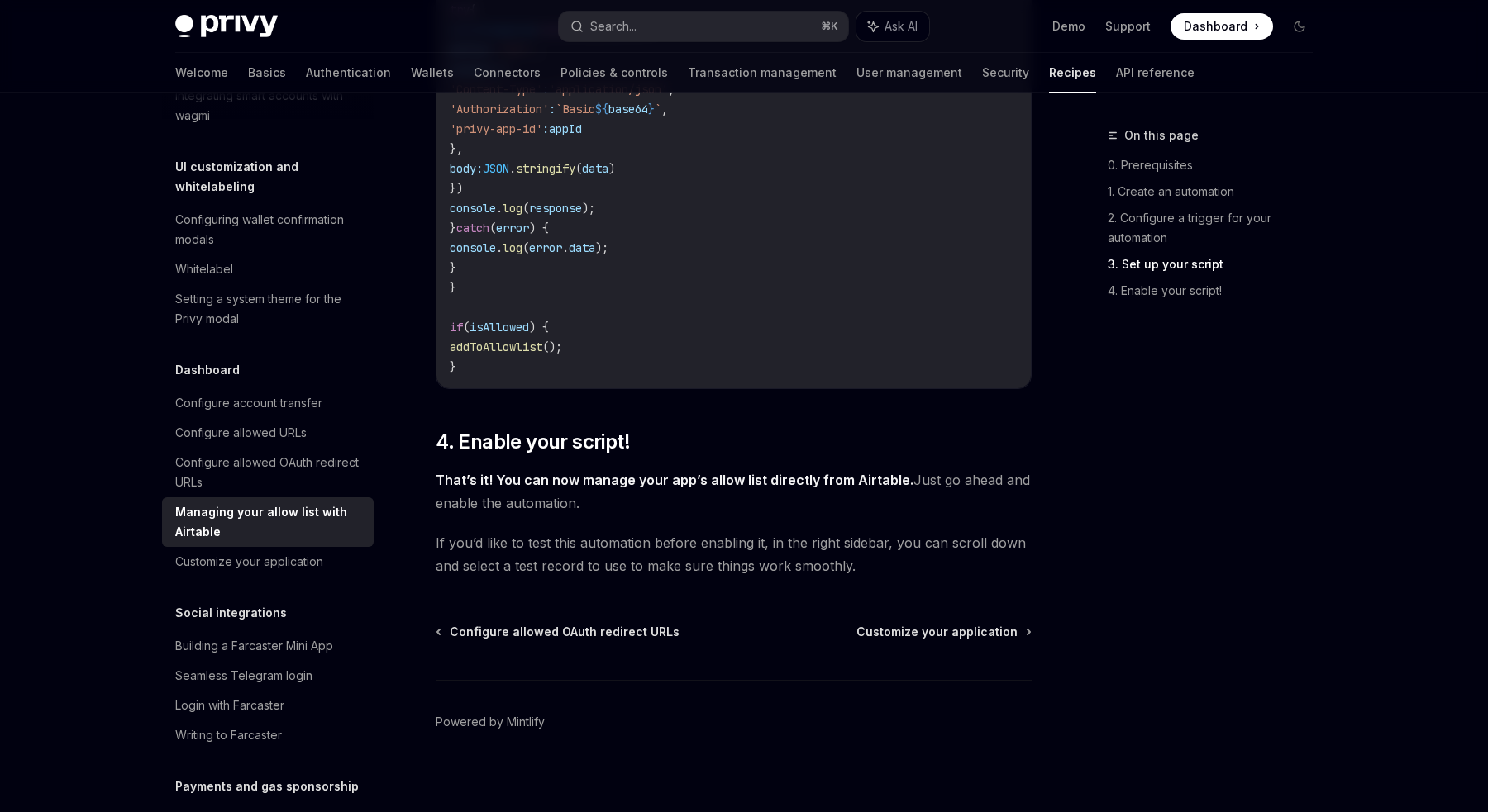
scroll to position [1702, 0]
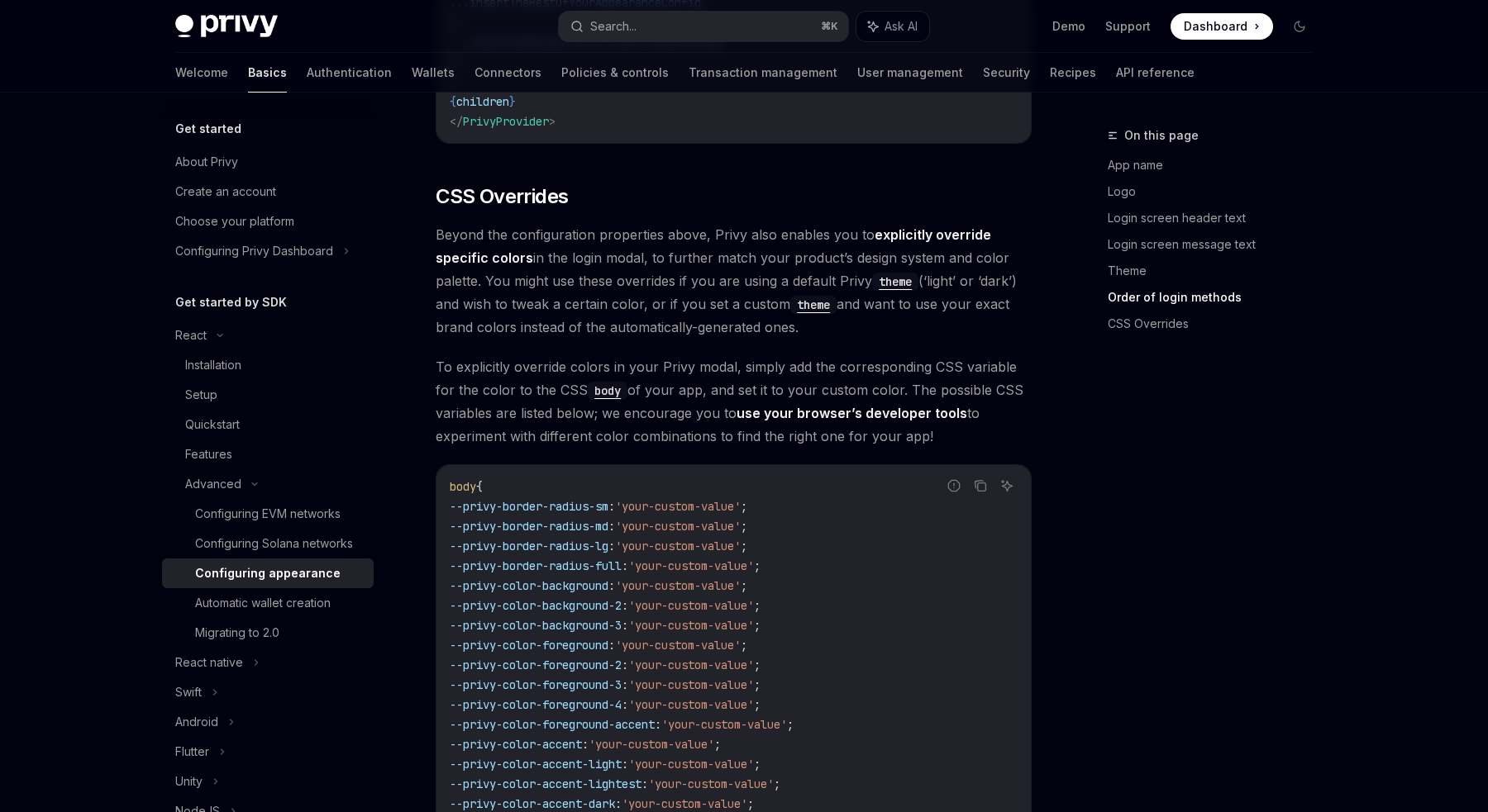
scroll to position [3777, 0]
